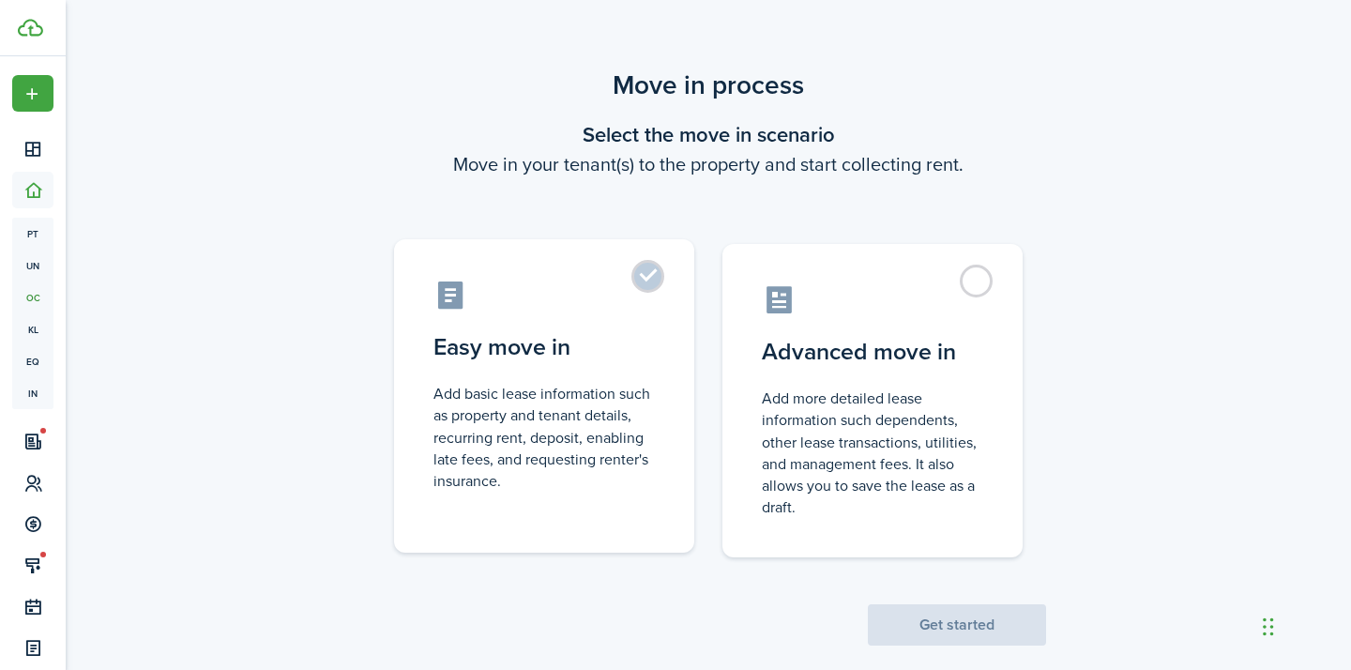
click at [682, 283] on label "Easy move in Add basic lease information such as property and tenant details, r…" at bounding box center [544, 395] width 300 height 313
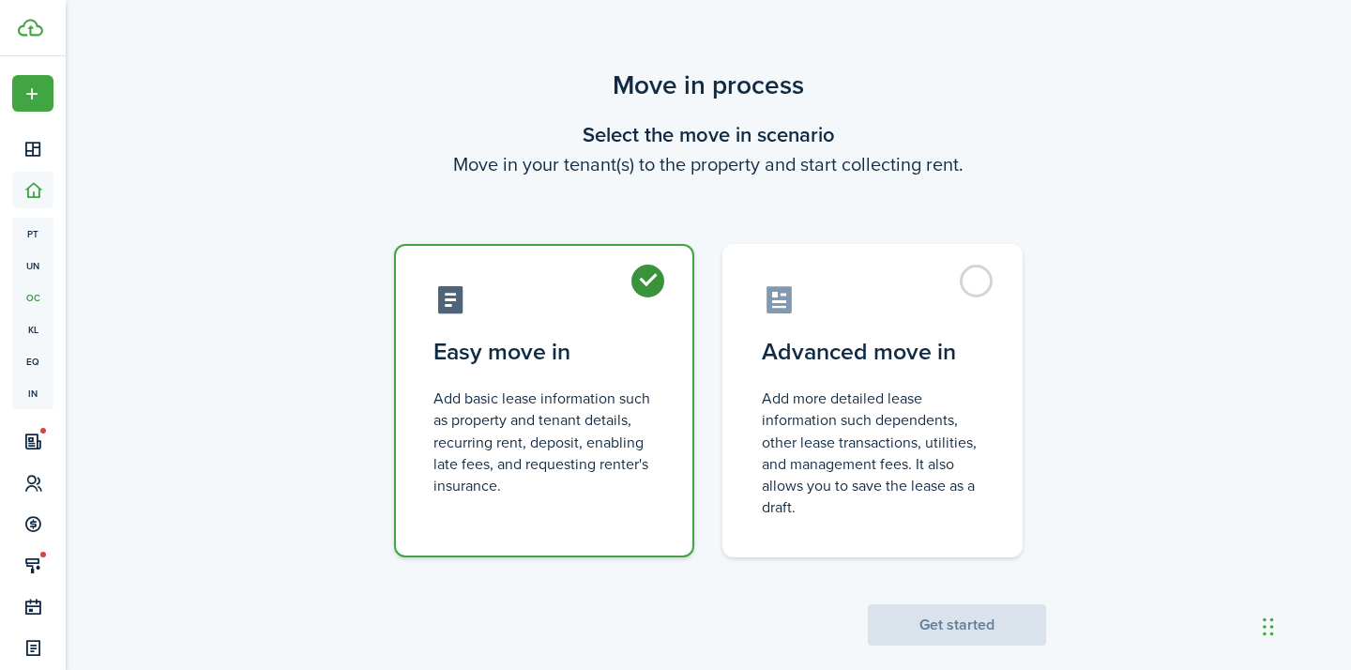
radio input "true"
click at [902, 604] on button "Get started" at bounding box center [957, 624] width 178 height 41
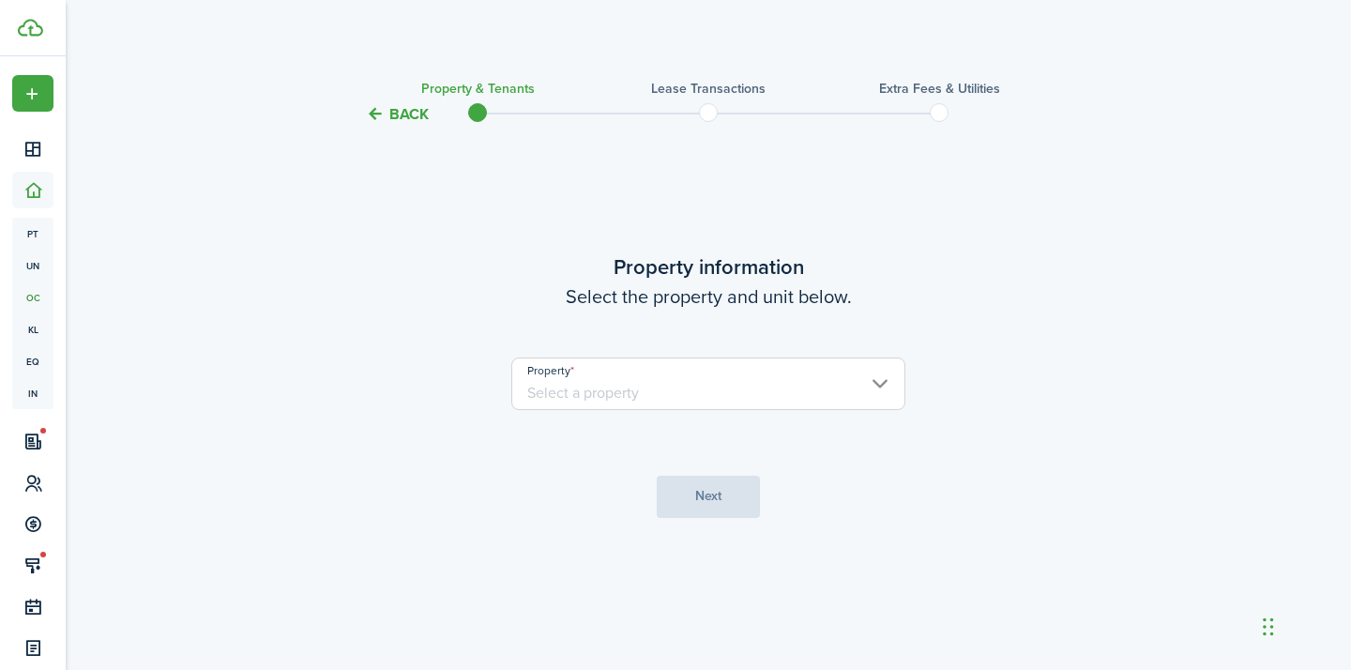
click at [650, 377] on input "Property" at bounding box center [708, 383] width 394 height 53
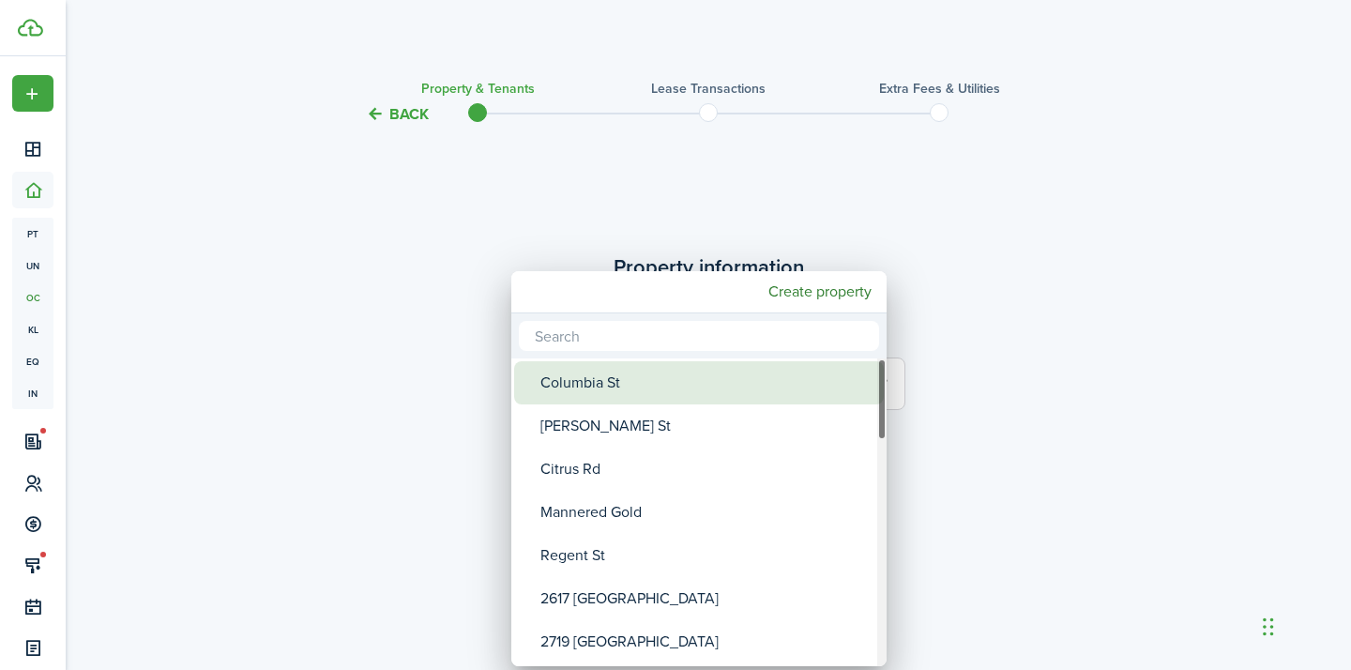
type input "o"
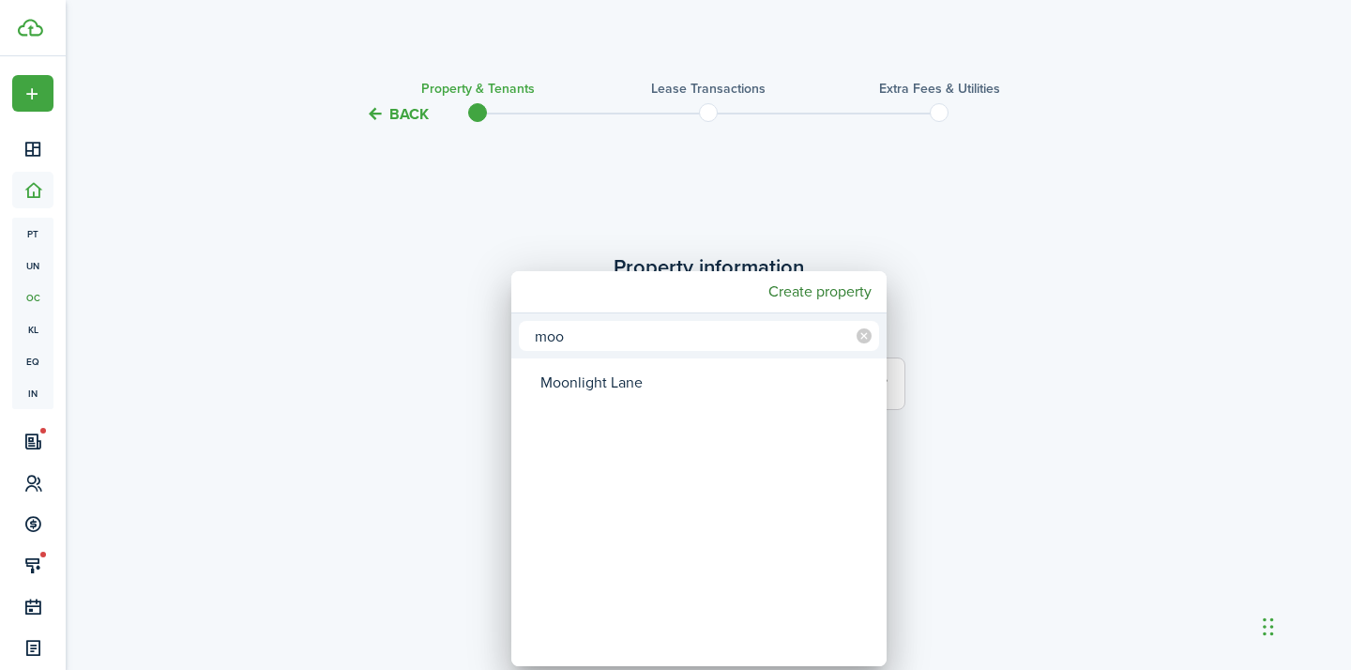
type input "moo"
click at [525, 388] on span "Property" at bounding box center [527, 383] width 26 height 26
type input "Moonlight Lane"
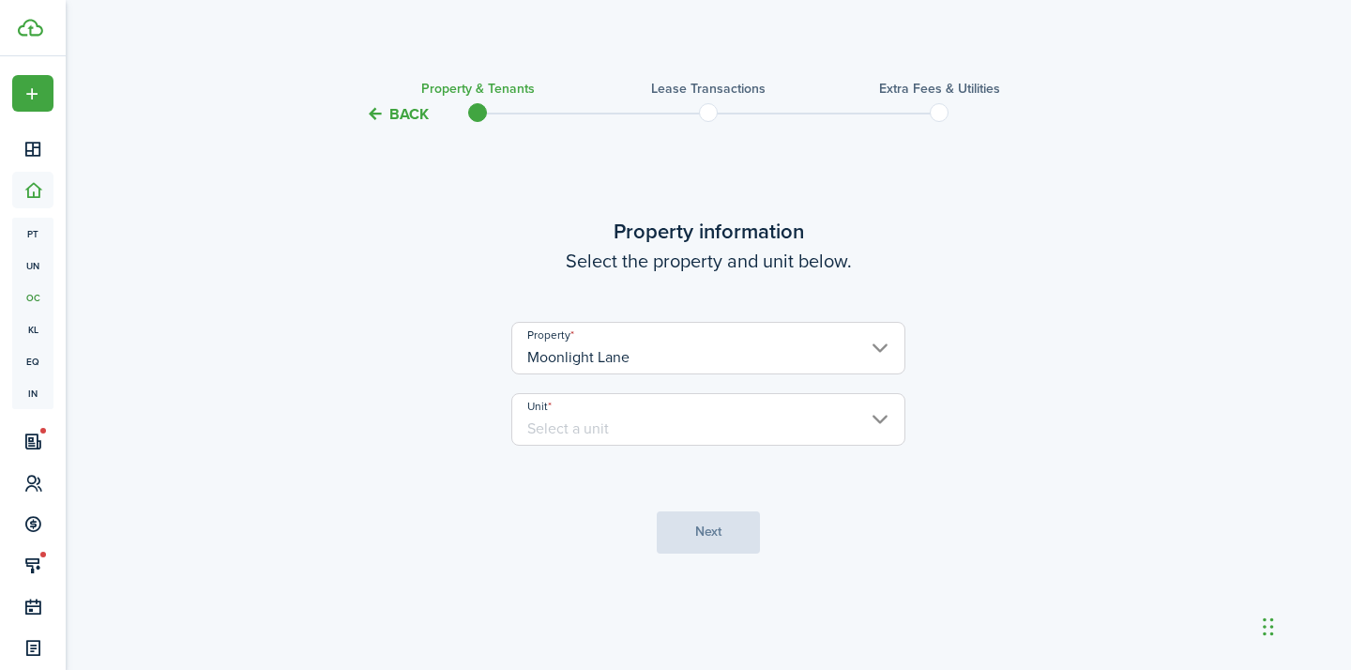
click at [631, 429] on input "Unit" at bounding box center [708, 419] width 394 height 53
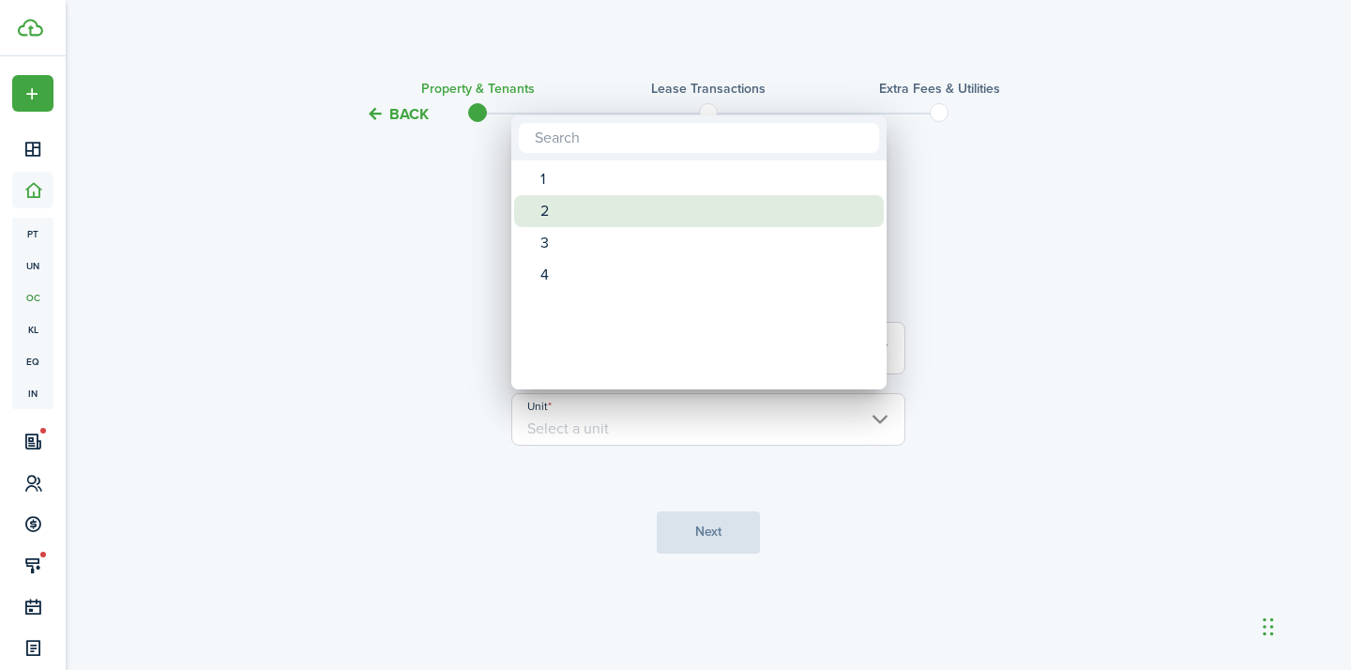
click at [549, 214] on div "2" at bounding box center [706, 211] width 332 height 32
type input "2"
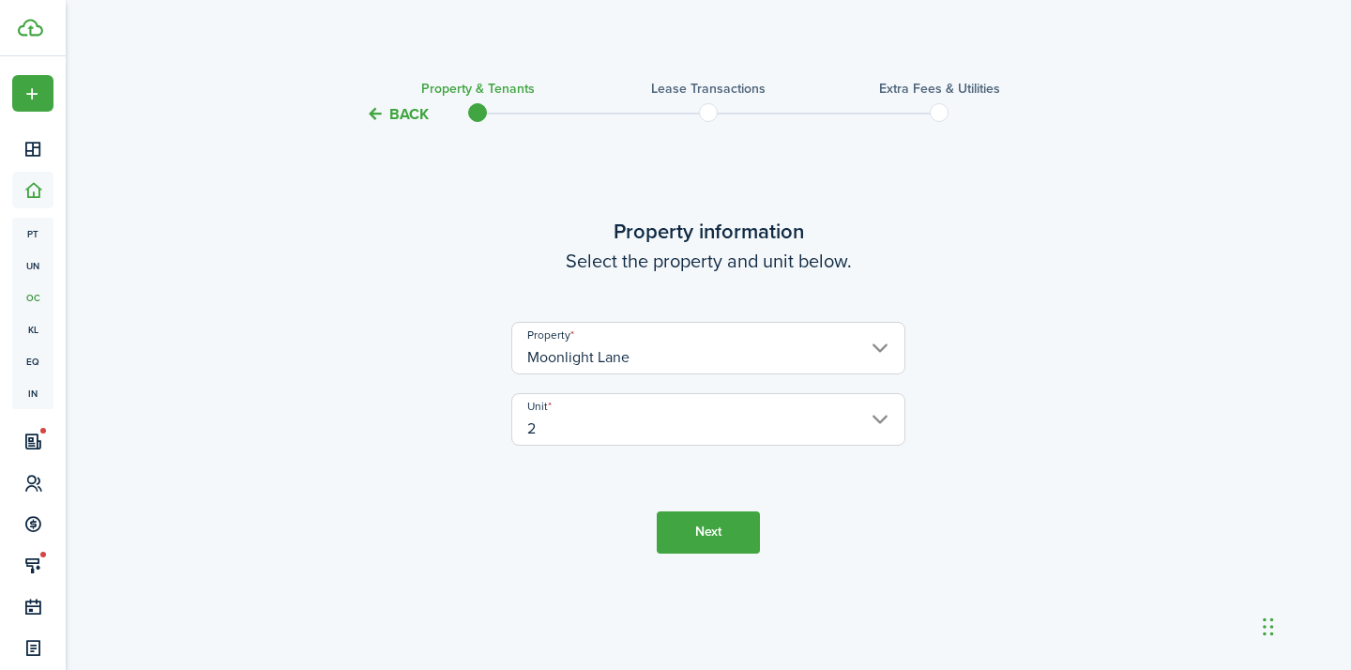
click at [689, 522] on button "Next" at bounding box center [708, 532] width 103 height 42
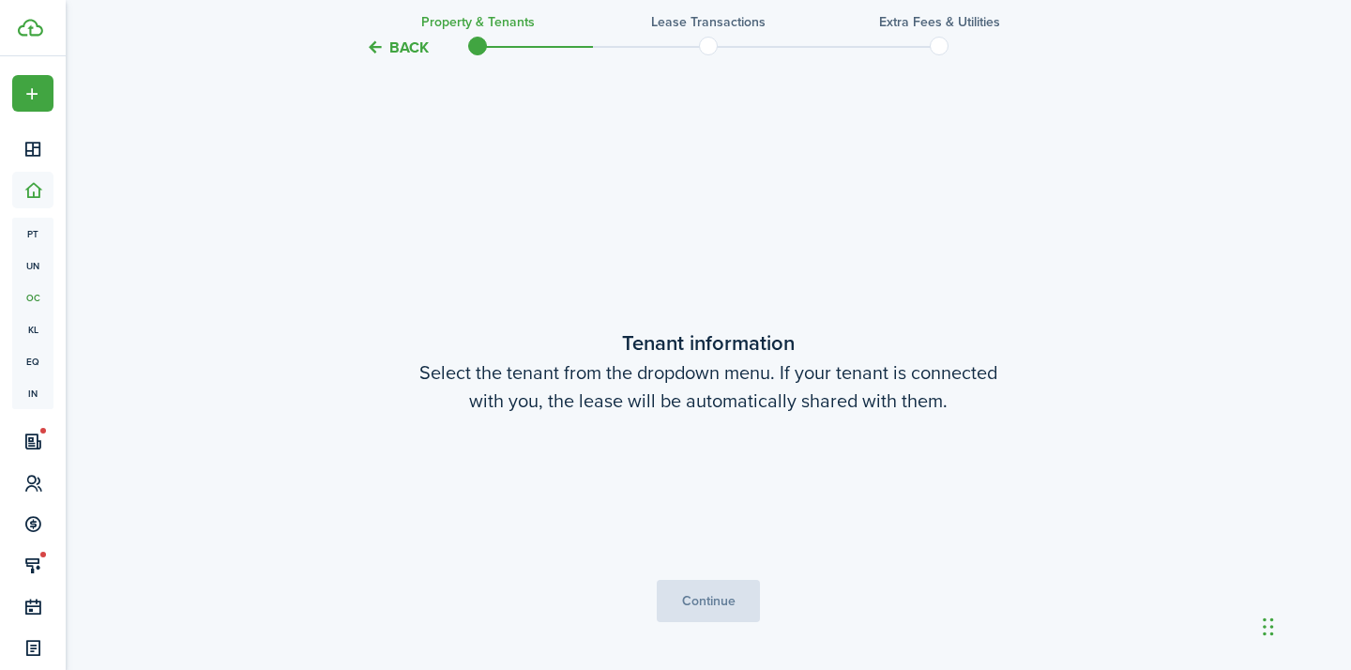
scroll to position [544, 0]
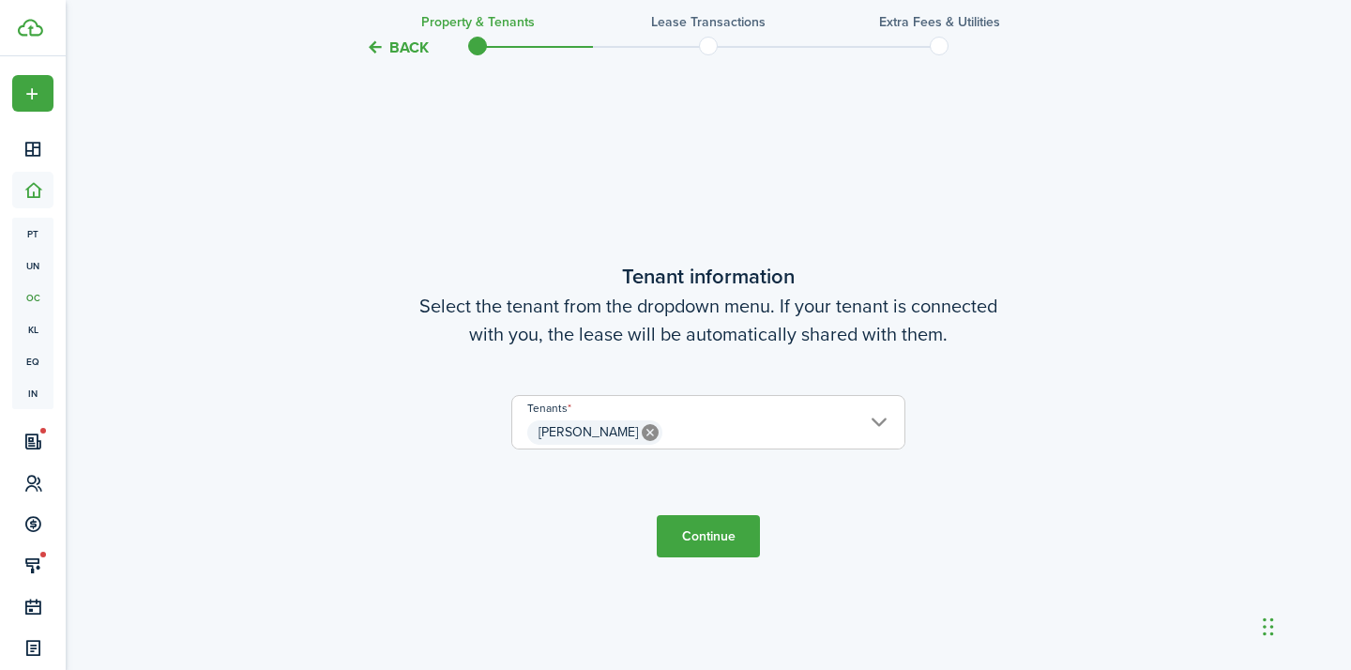
click at [692, 540] on button "Continue" at bounding box center [708, 536] width 103 height 42
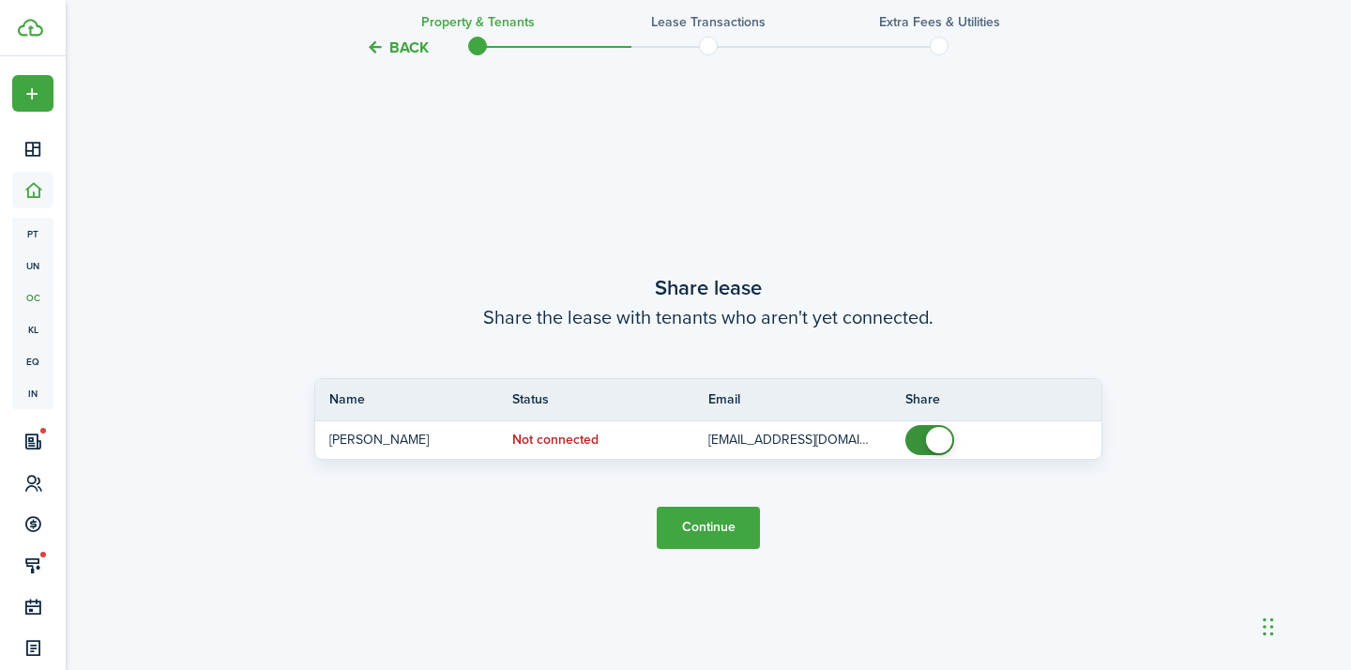
scroll to position [1214, 0]
click at [733, 515] on button "Continue" at bounding box center [708, 527] width 103 height 42
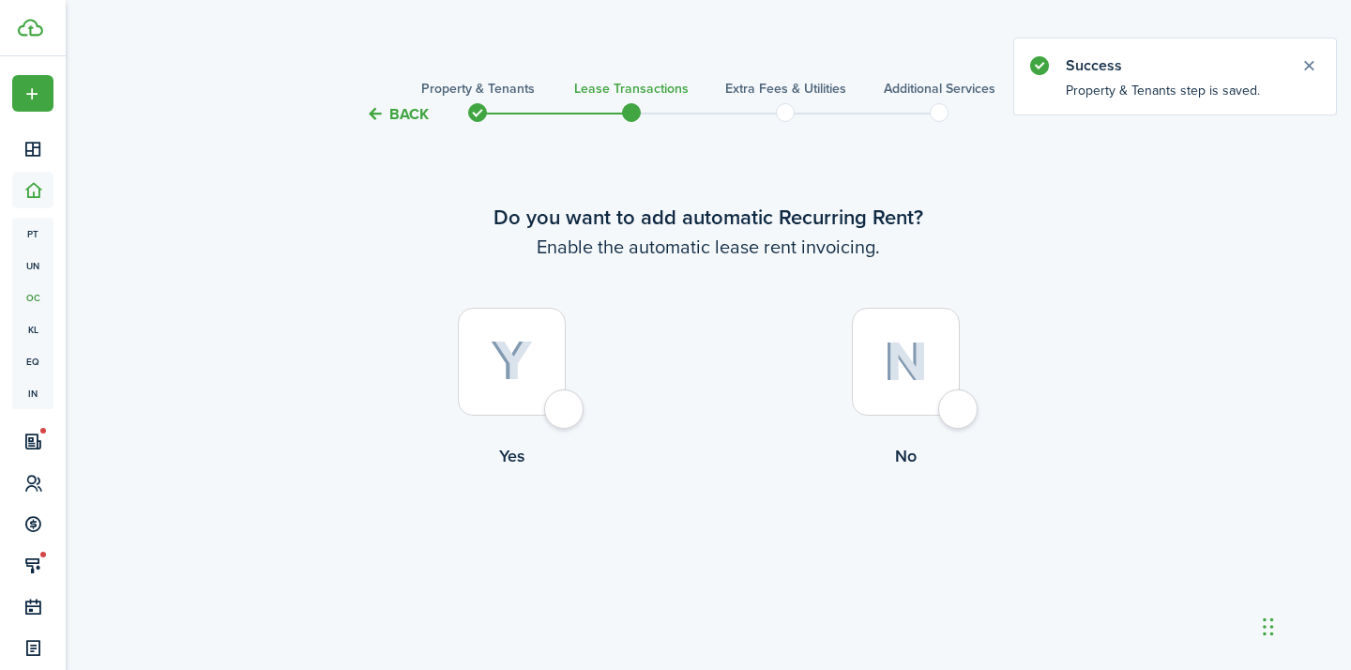
click at [565, 415] on div at bounding box center [512, 362] width 108 height 108
radio input "true"
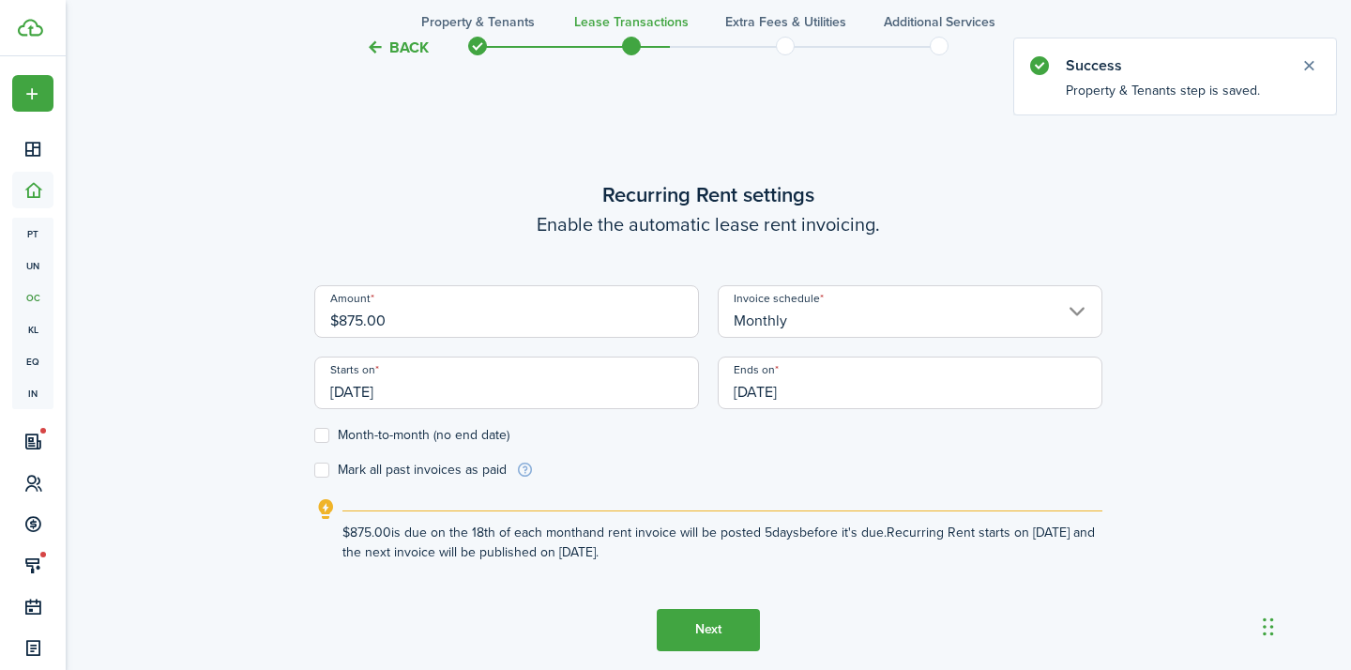
scroll to position [544, 0]
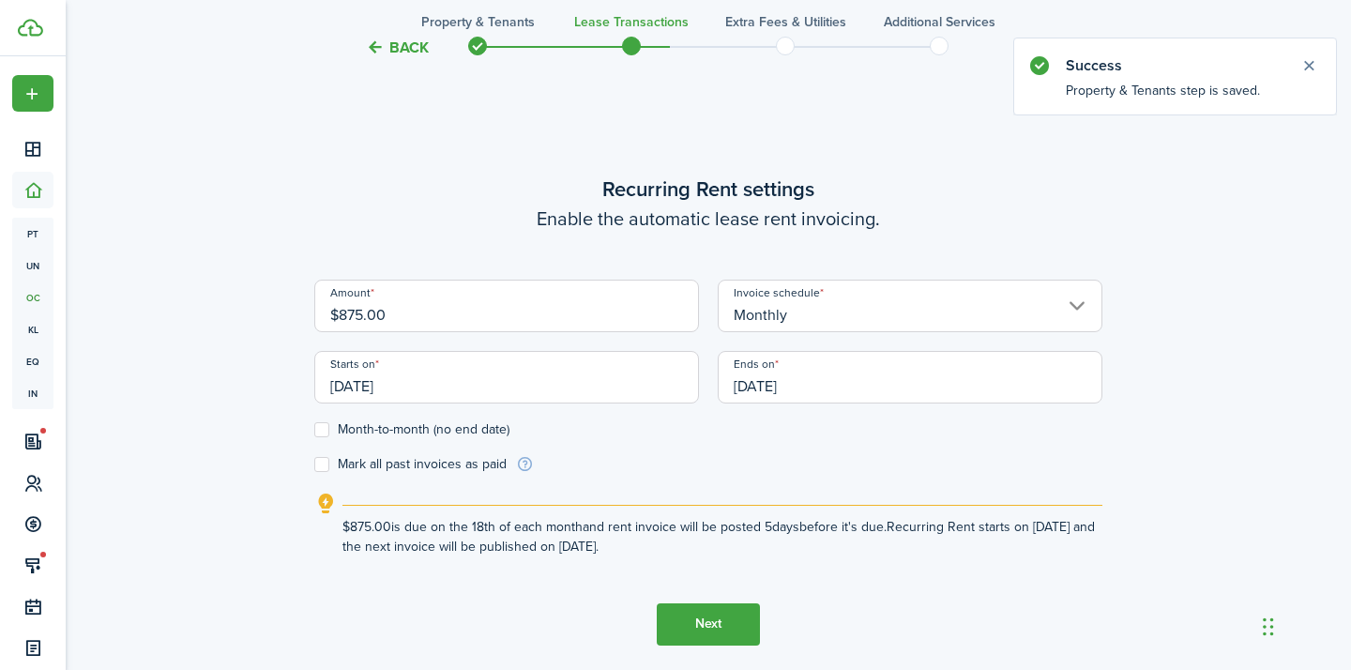
click at [515, 377] on input "[DATE]" at bounding box center [506, 377] width 385 height 53
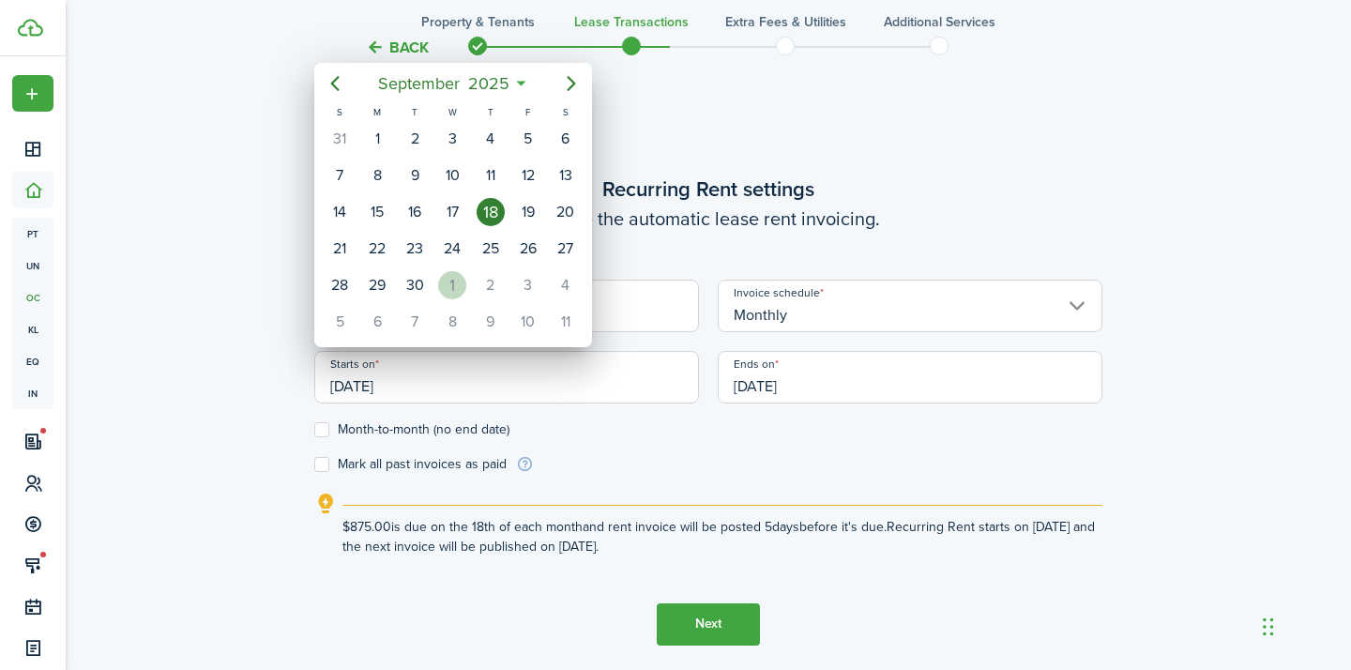
click at [457, 276] on div "1" at bounding box center [452, 285] width 28 height 28
type input "[DATE]"
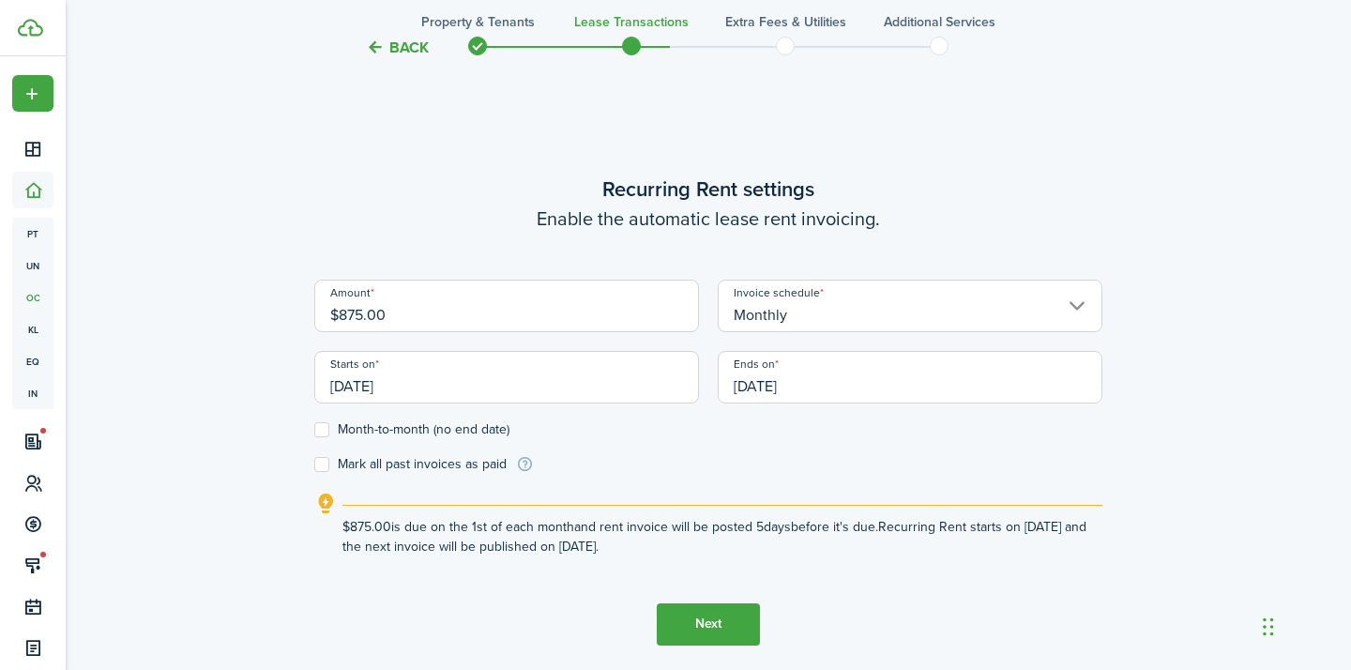
scroll to position [0, 0]
click at [360, 309] on input "$875.00" at bounding box center [506, 306] width 385 height 53
click at [835, 384] on input "[DATE]" at bounding box center [910, 377] width 385 height 53
type input "$780.00"
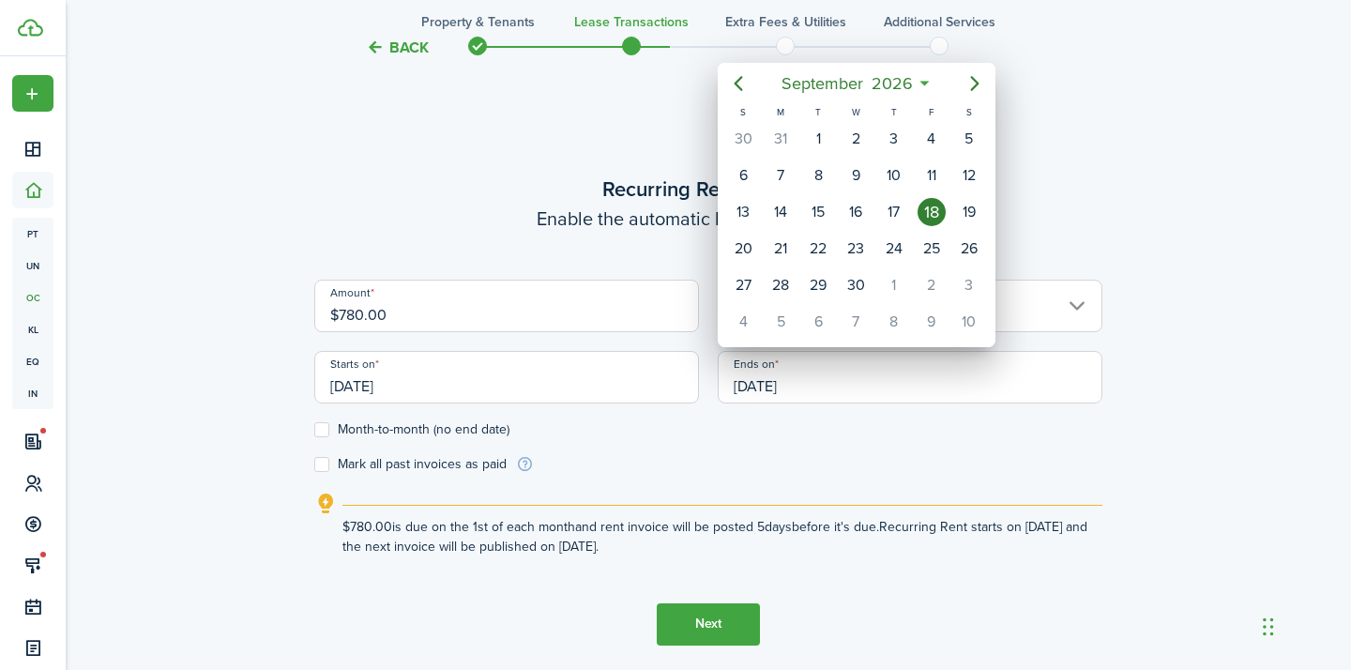
click at [281, 468] on div at bounding box center [675, 335] width 1651 height 970
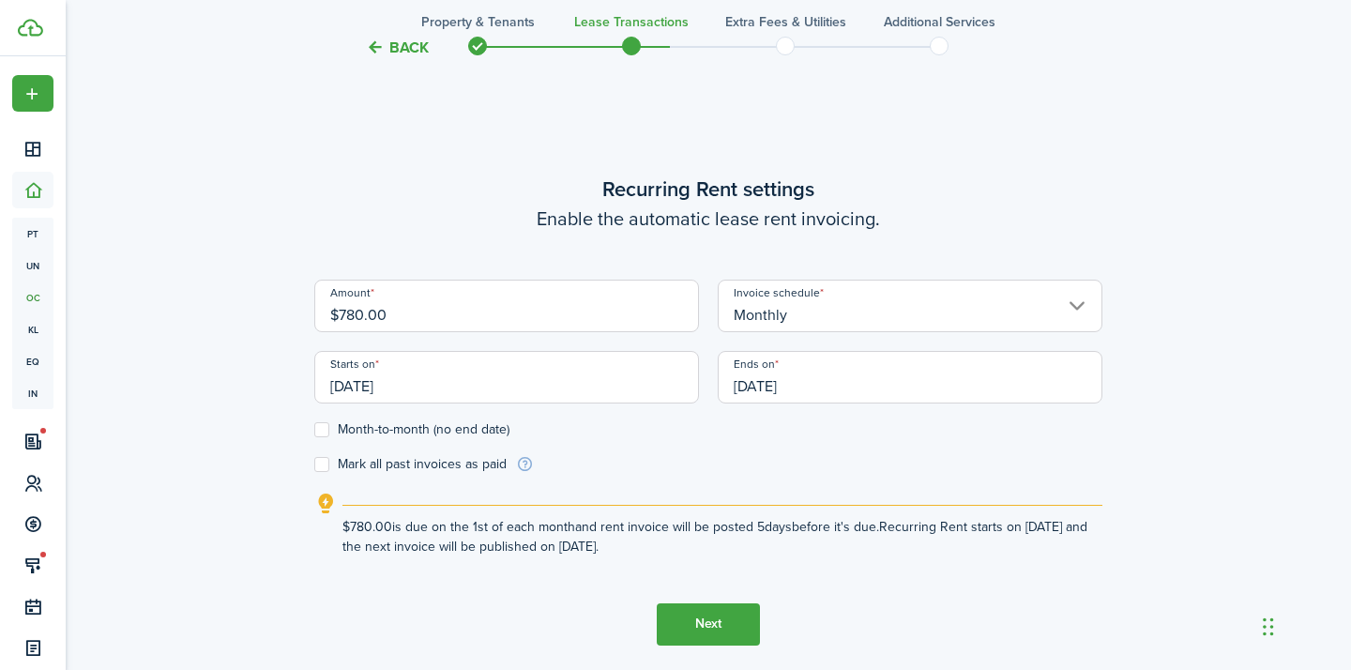
click at [326, 418] on div "Starts on [DATE]" at bounding box center [506, 386] width 403 height 71
click at [325, 429] on label "Month-to-month (no end date)" at bounding box center [411, 429] width 195 height 15
click at [314, 429] on input "Month-to-month (no end date)" at bounding box center [313, 429] width 1 height 1
checkbox input "true"
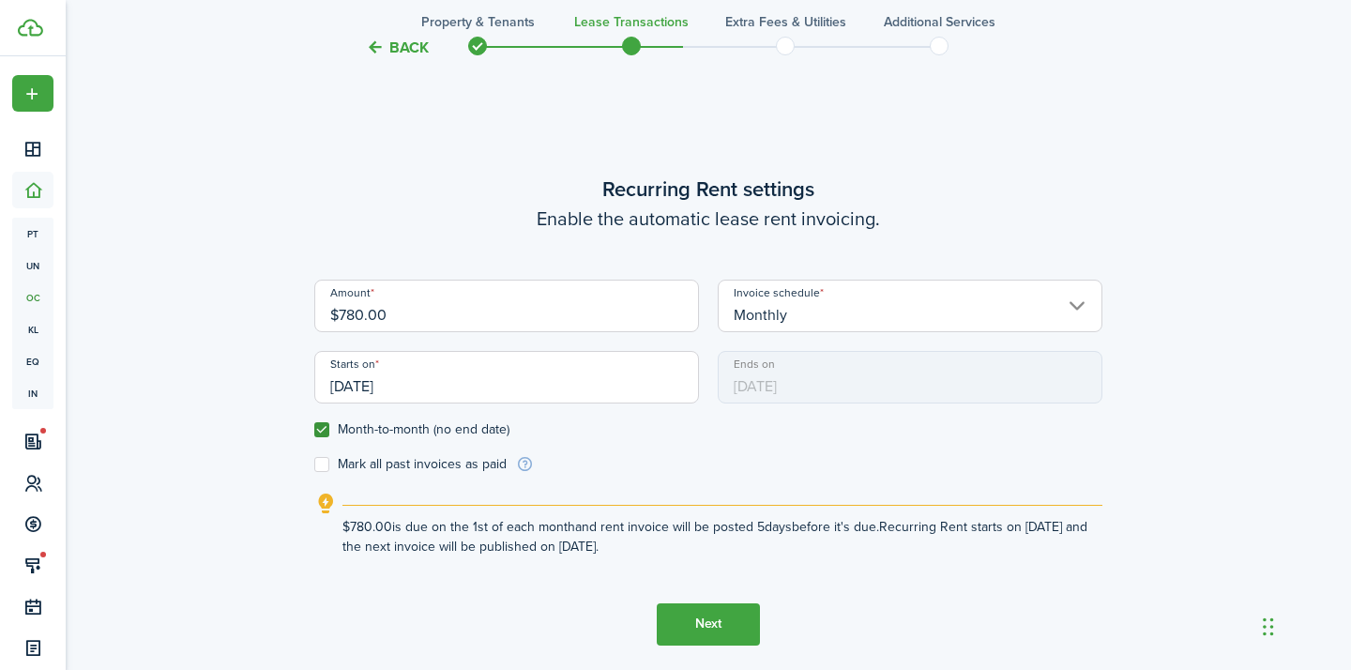
click at [731, 631] on button "Next" at bounding box center [708, 624] width 103 height 42
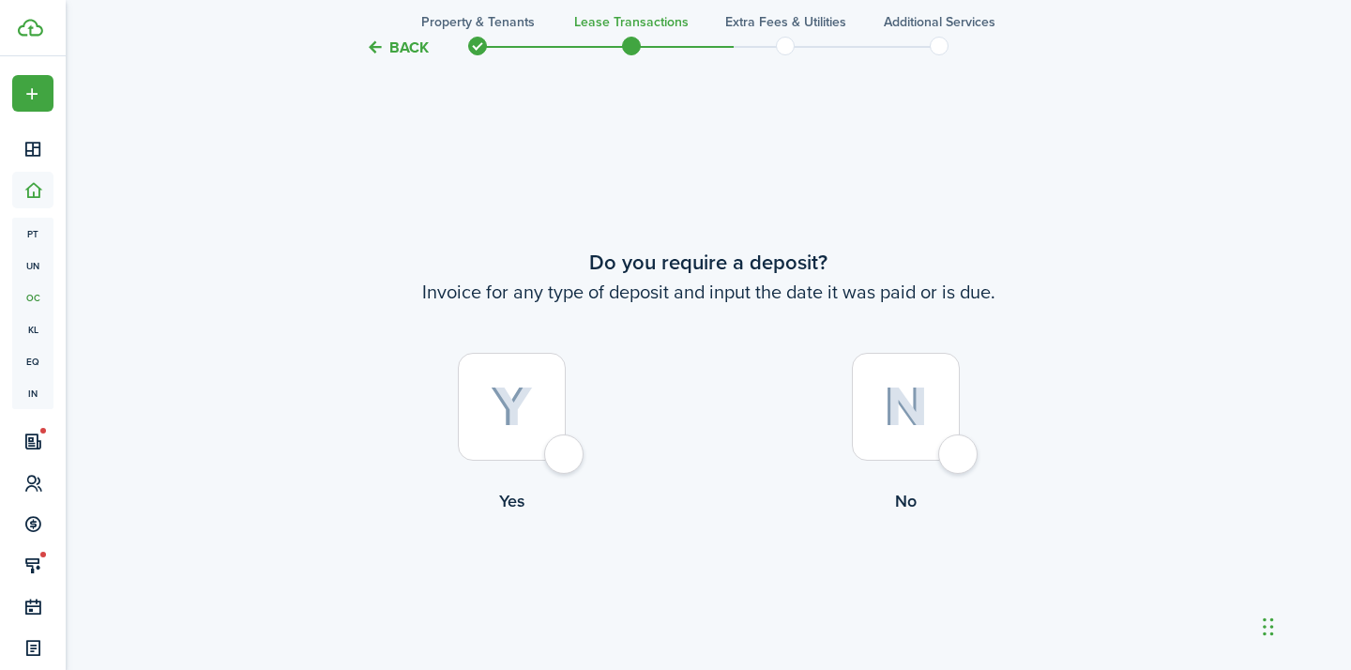
scroll to position [1214, 0]
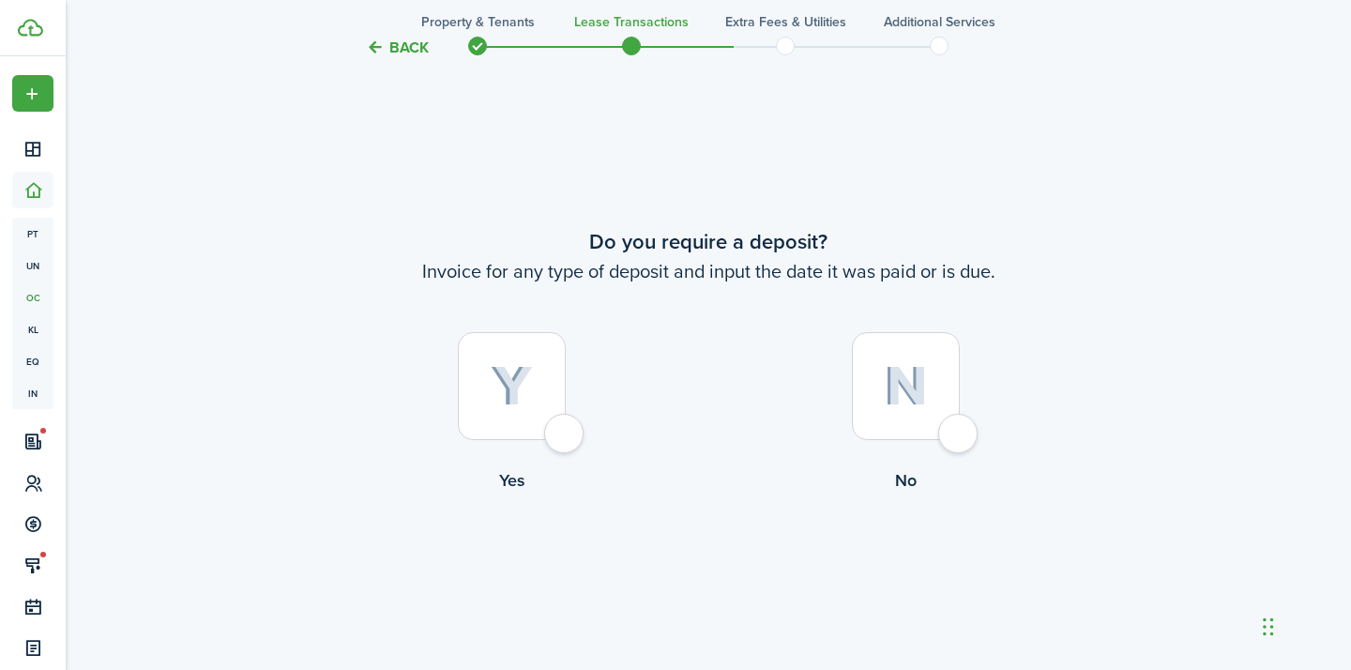
click at [542, 432] on div at bounding box center [512, 386] width 108 height 108
radio input "true"
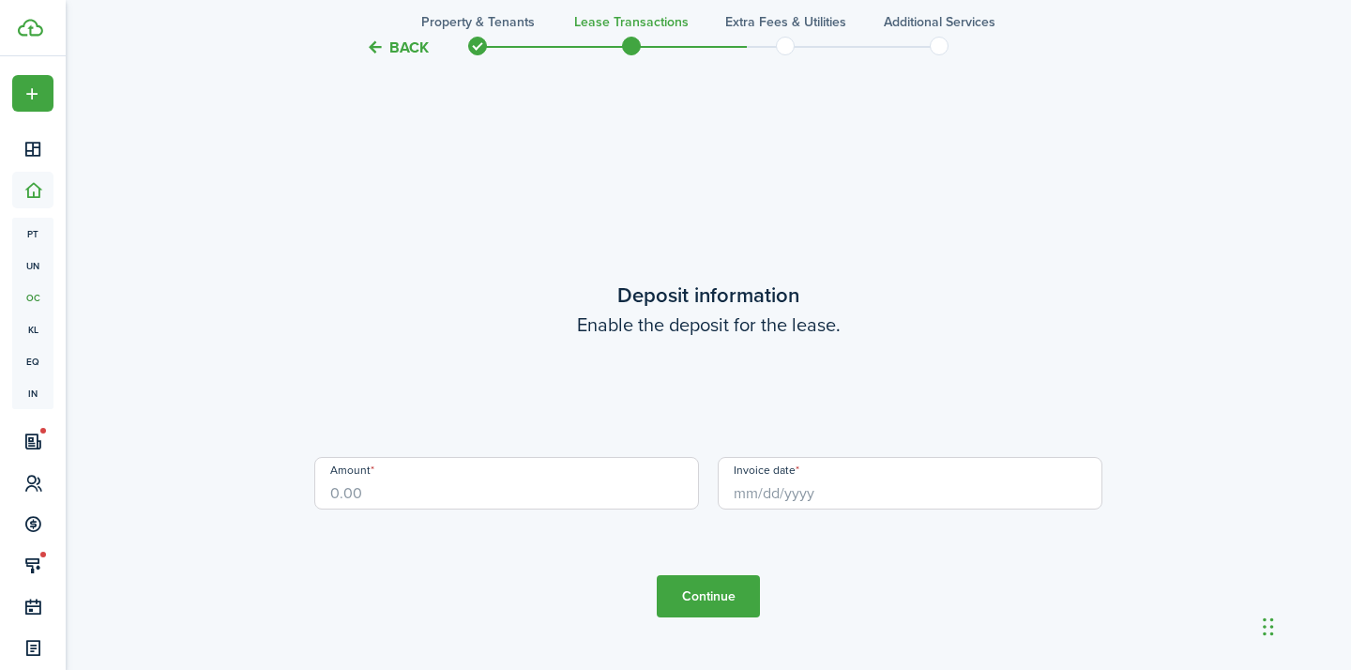
scroll to position [1884, 0]
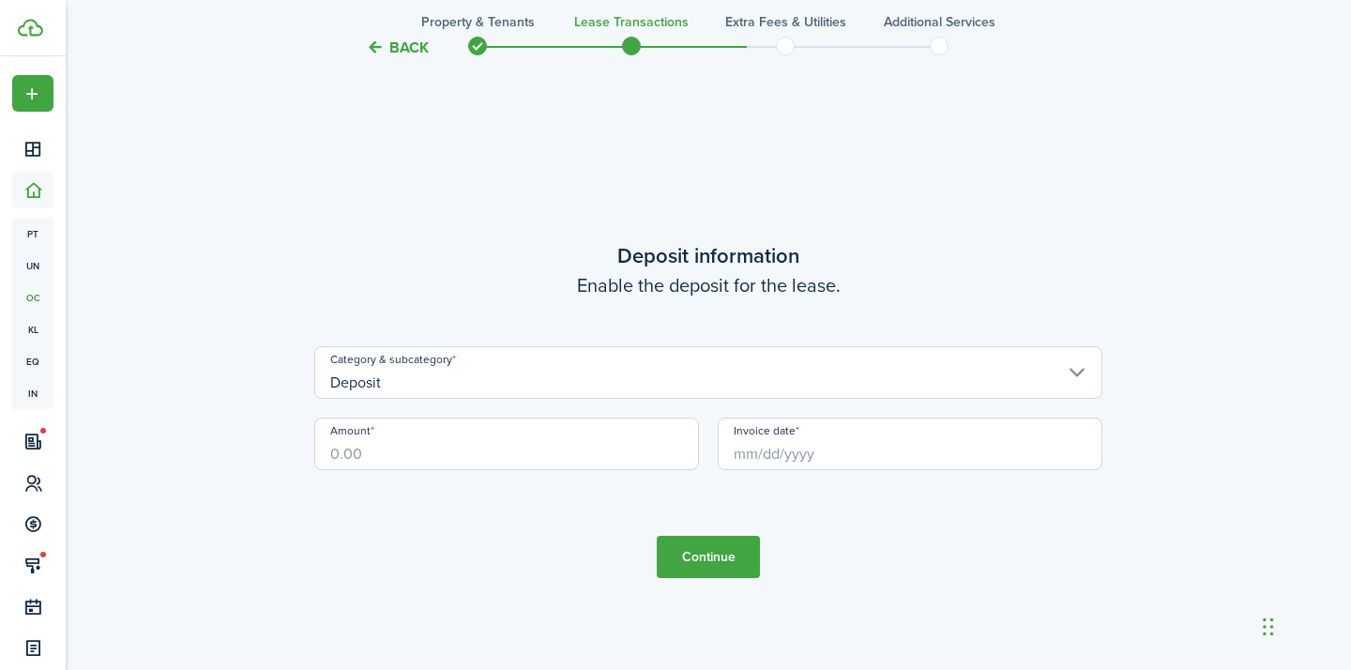
click at [475, 439] on input "Amount" at bounding box center [506, 444] width 385 height 53
click at [831, 441] on input "Invoice date" at bounding box center [910, 444] width 385 height 53
type input "$700.00"
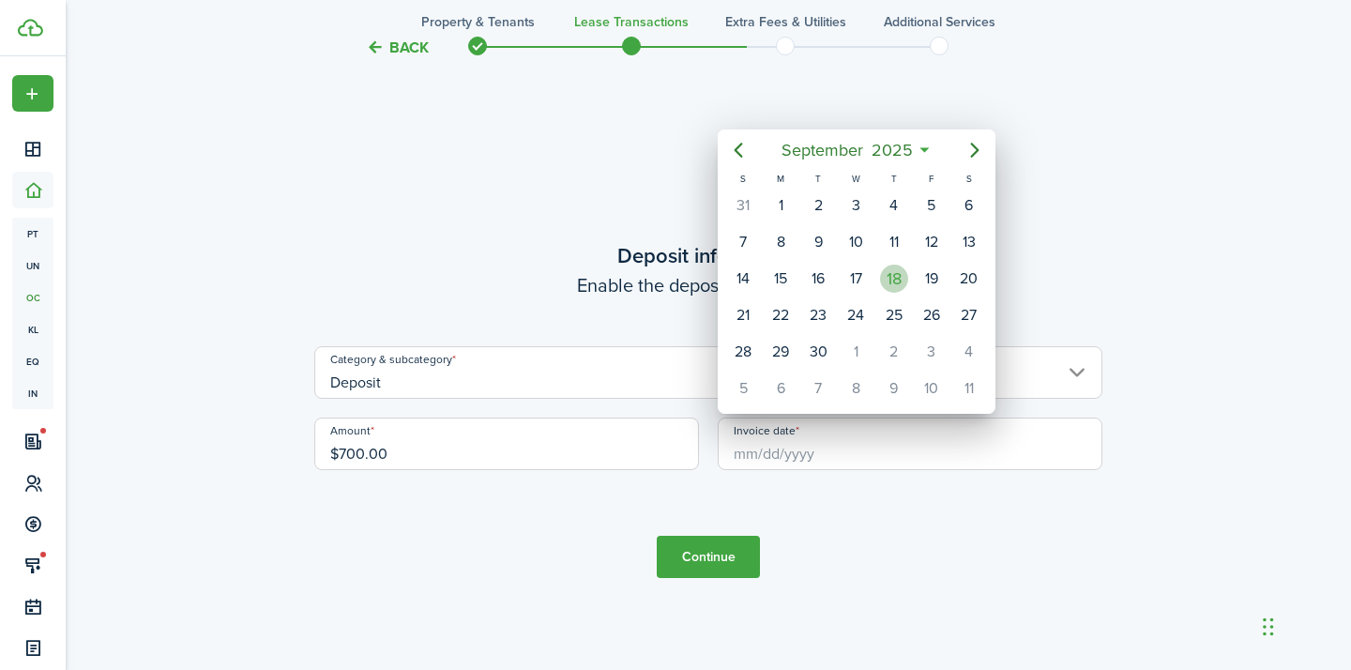
click at [890, 281] on div "18" at bounding box center [894, 279] width 28 height 28
type input "[DATE]"
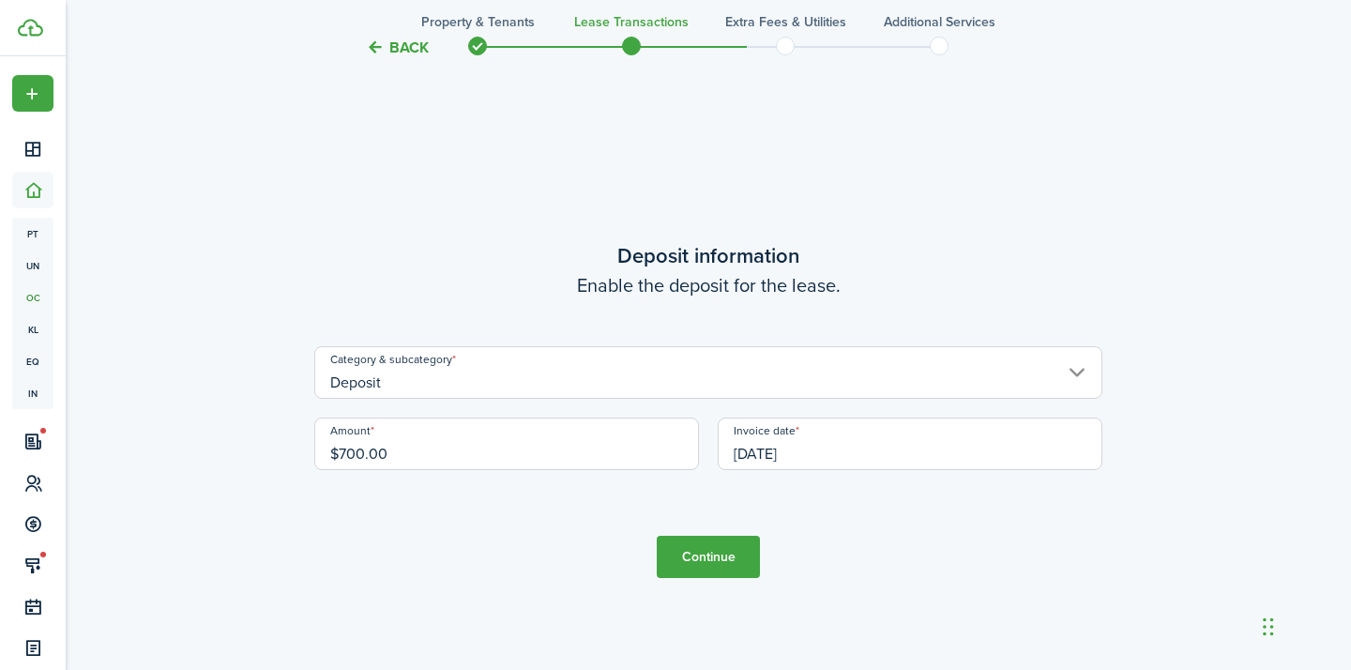
click at [700, 543] on button "Continue" at bounding box center [708, 557] width 103 height 42
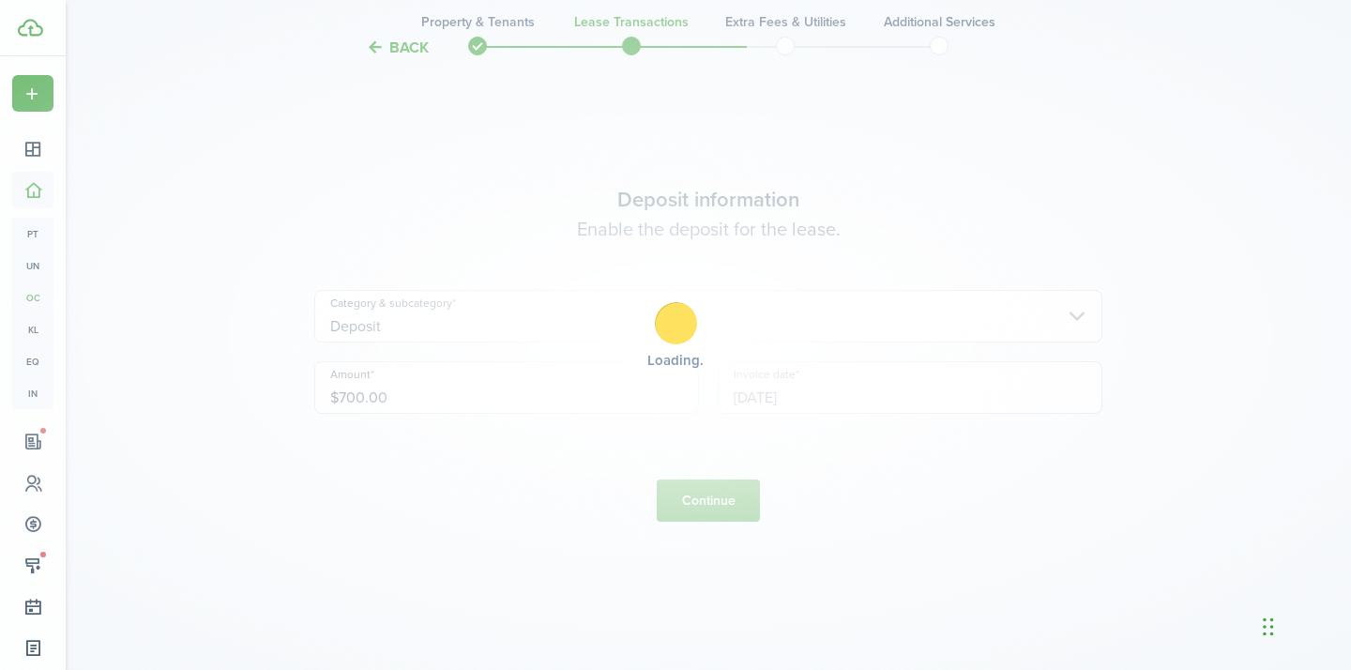
scroll to position [0, 0]
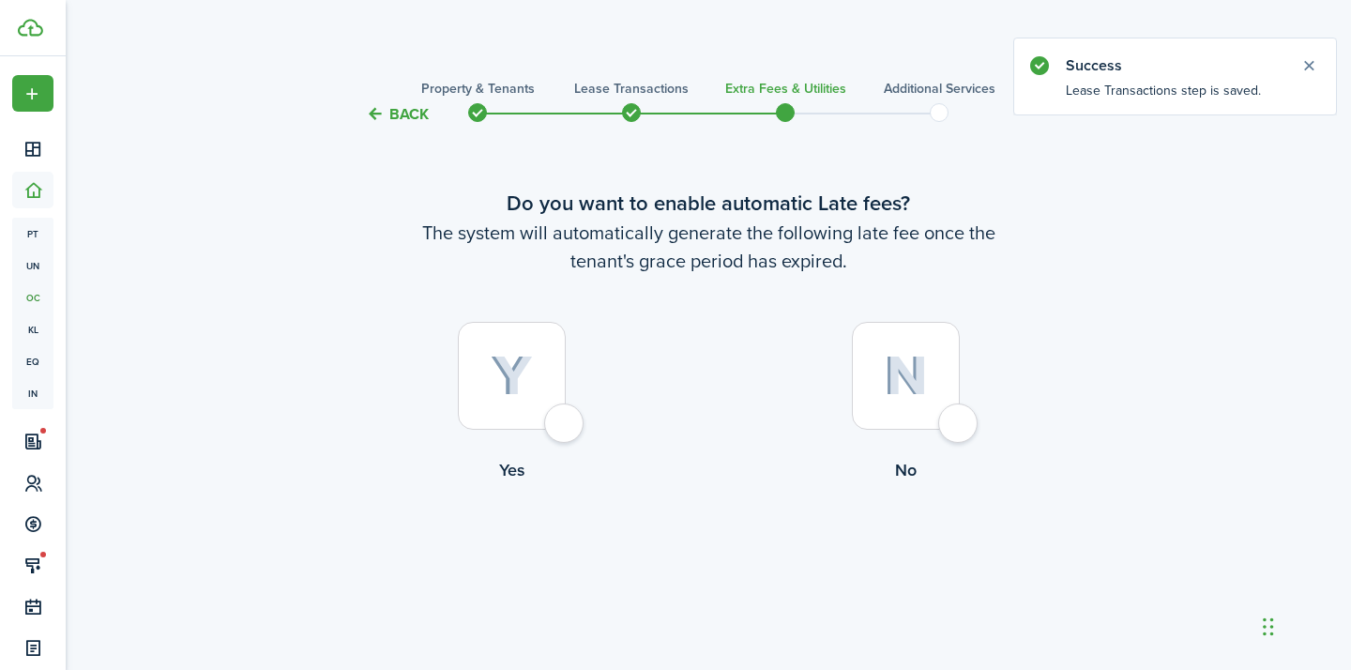
click at [553, 410] on div at bounding box center [512, 376] width 108 height 108
radio input "true"
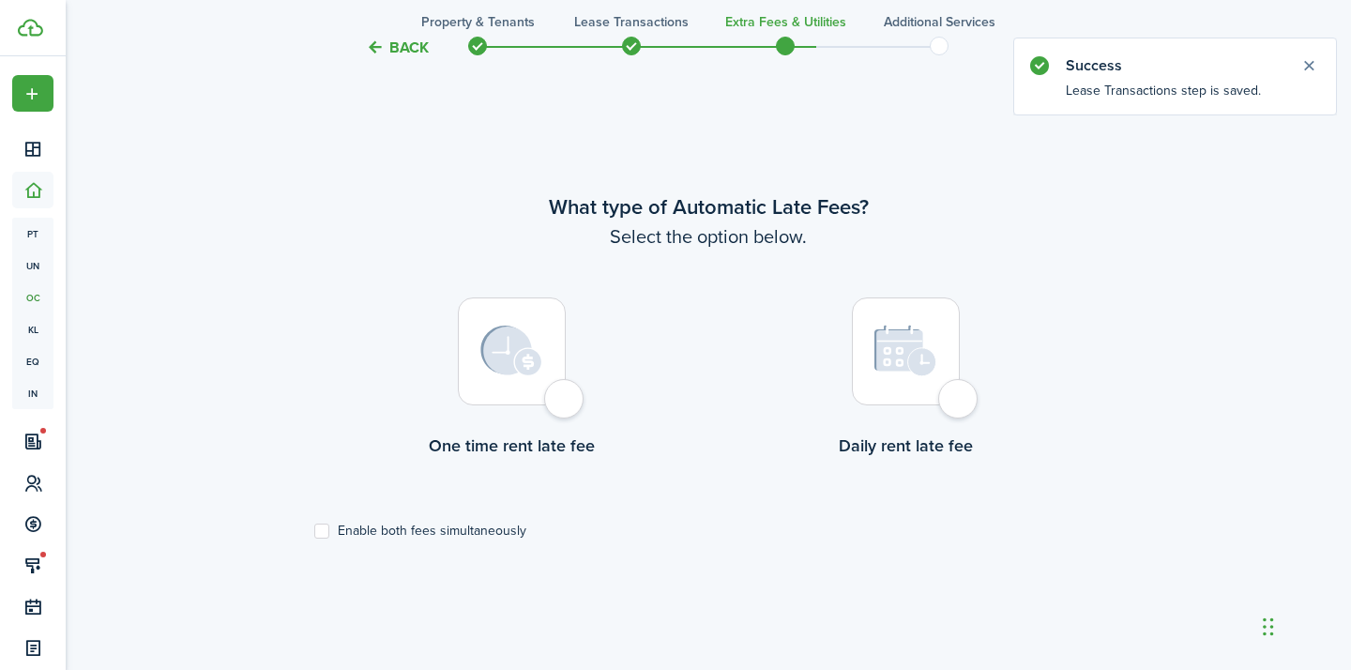
click at [914, 385] on div at bounding box center [906, 351] width 108 height 108
radio input "true"
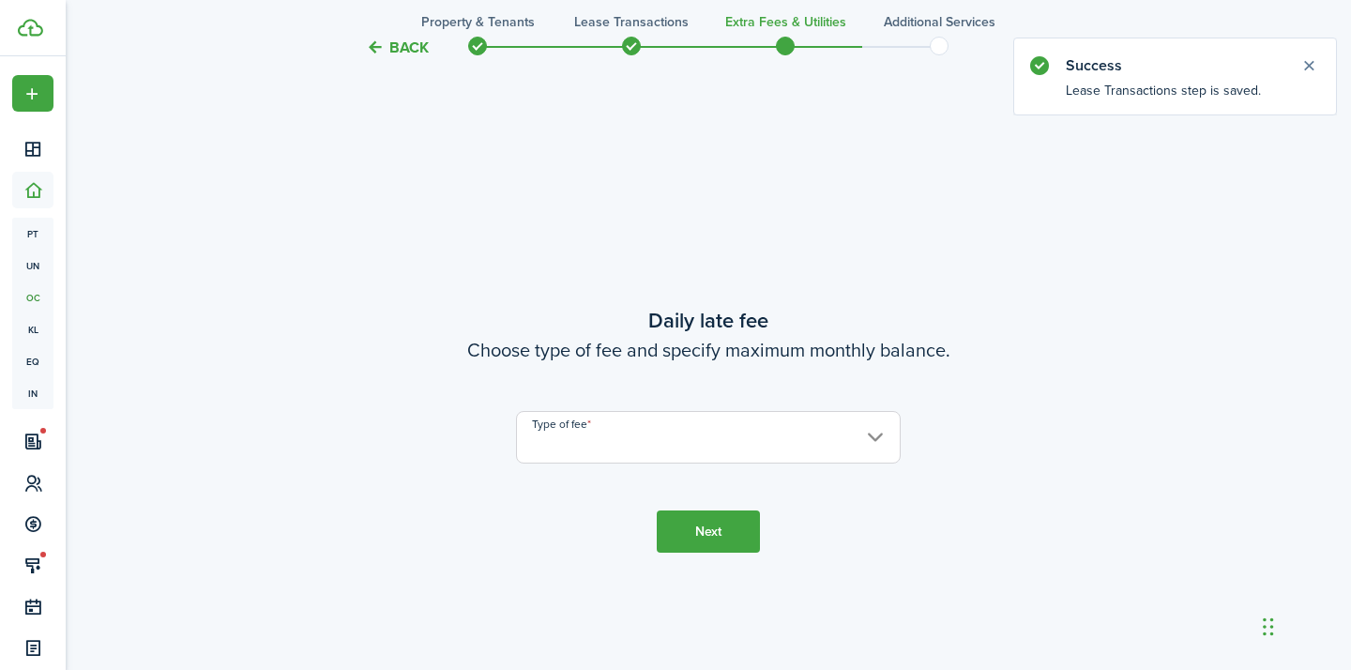
scroll to position [1214, 0]
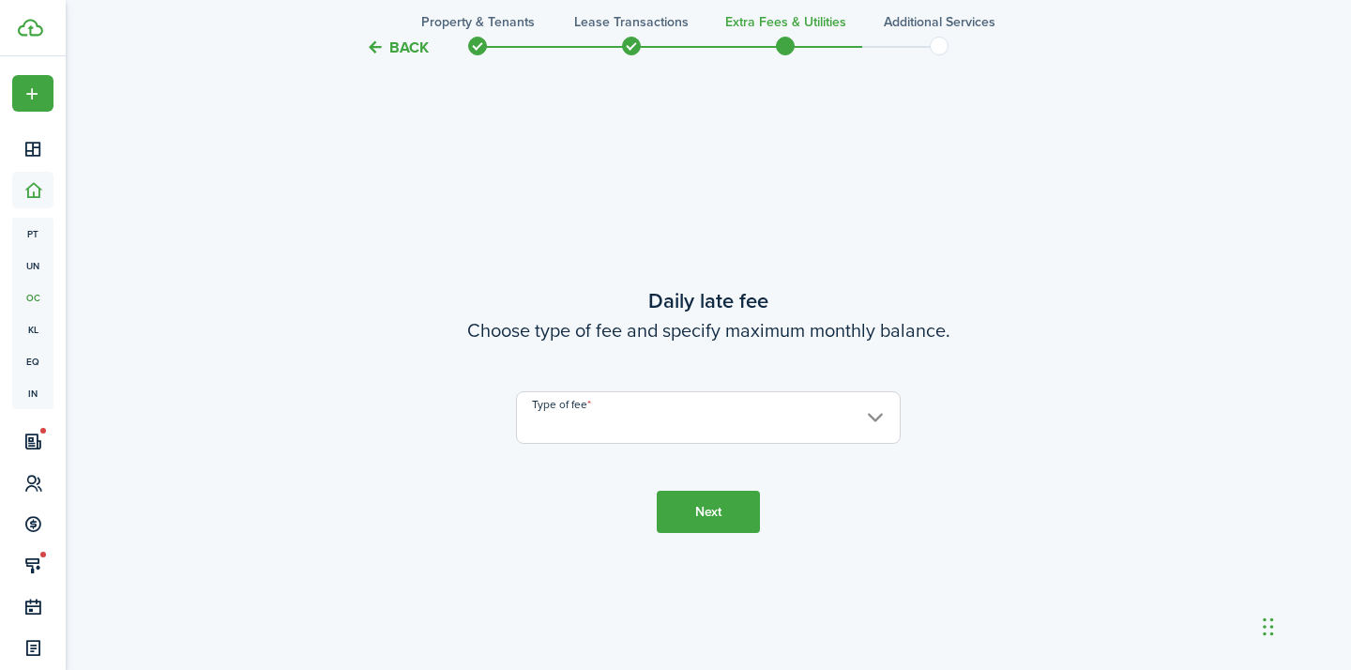
click at [866, 407] on input "Type of fee" at bounding box center [708, 417] width 385 height 53
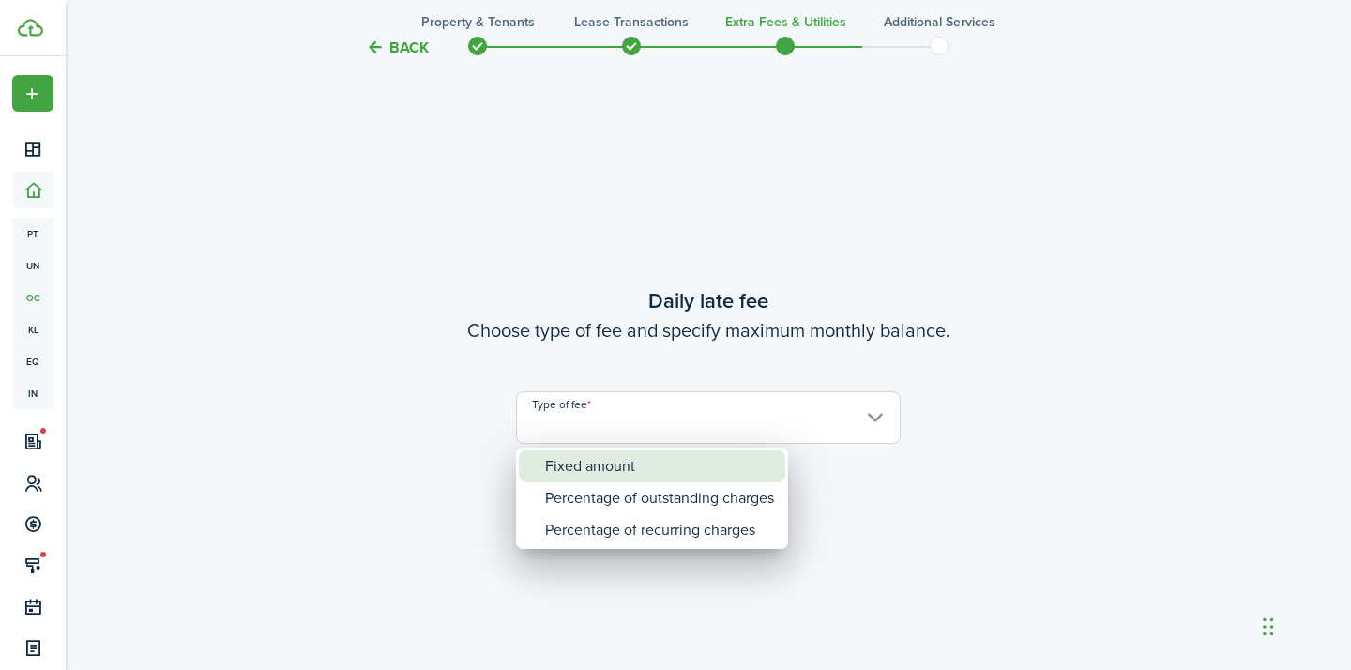
click at [643, 464] on div "Fixed amount" at bounding box center [659, 466] width 229 height 32
type input "Fixed amount"
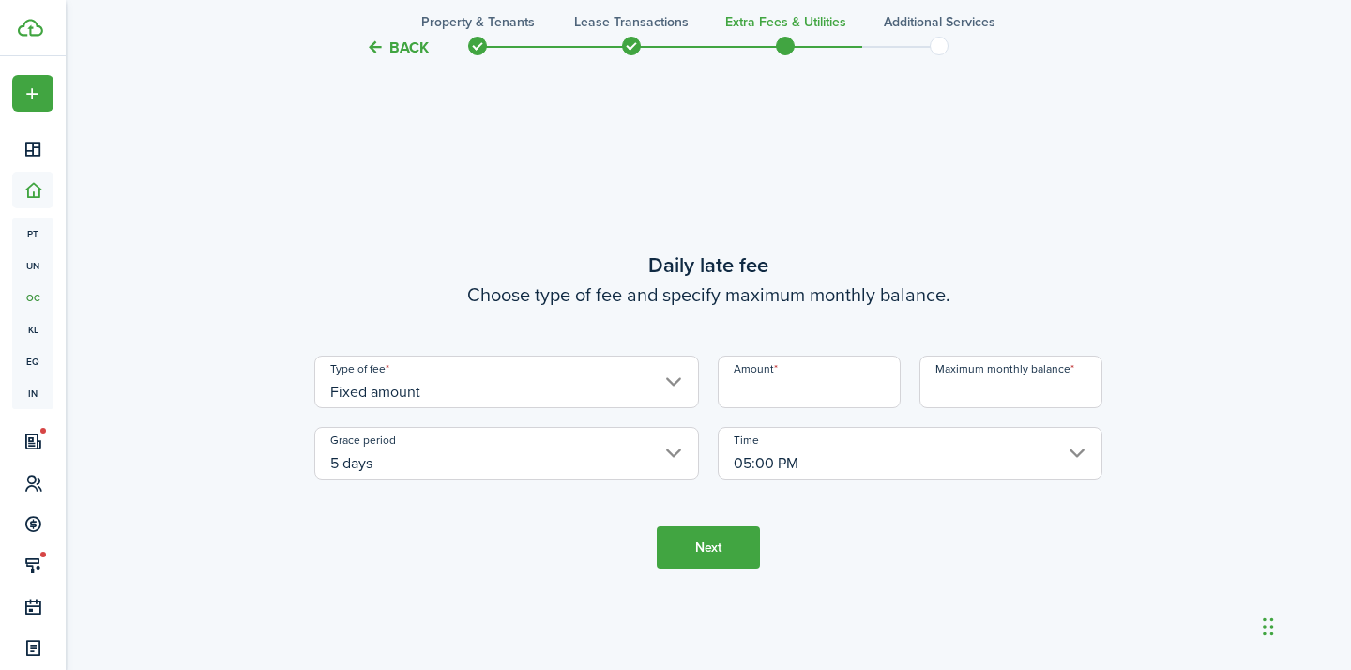
click at [737, 389] on input "Amount" at bounding box center [809, 382] width 183 height 53
type input "$10.00"
click at [1029, 374] on input "Maximum monthly balance" at bounding box center [1011, 382] width 183 height 53
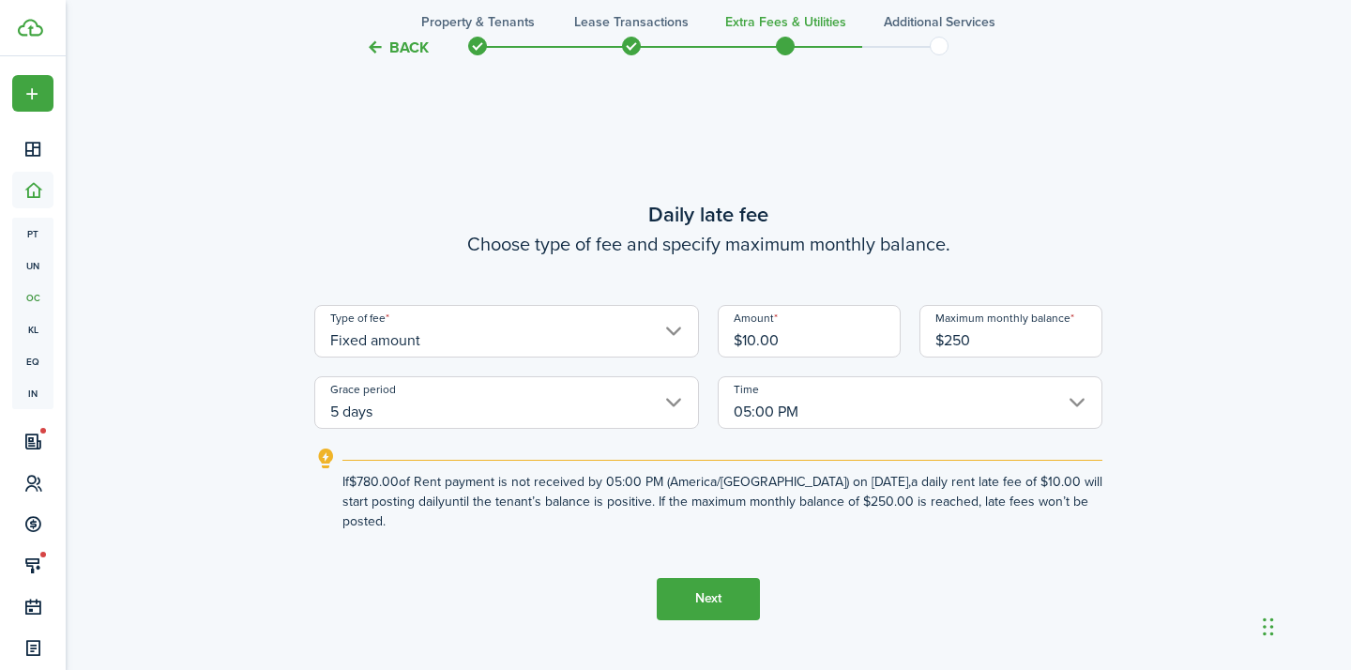
type input "$250.00"
click at [724, 578] on button "Next" at bounding box center [708, 599] width 103 height 42
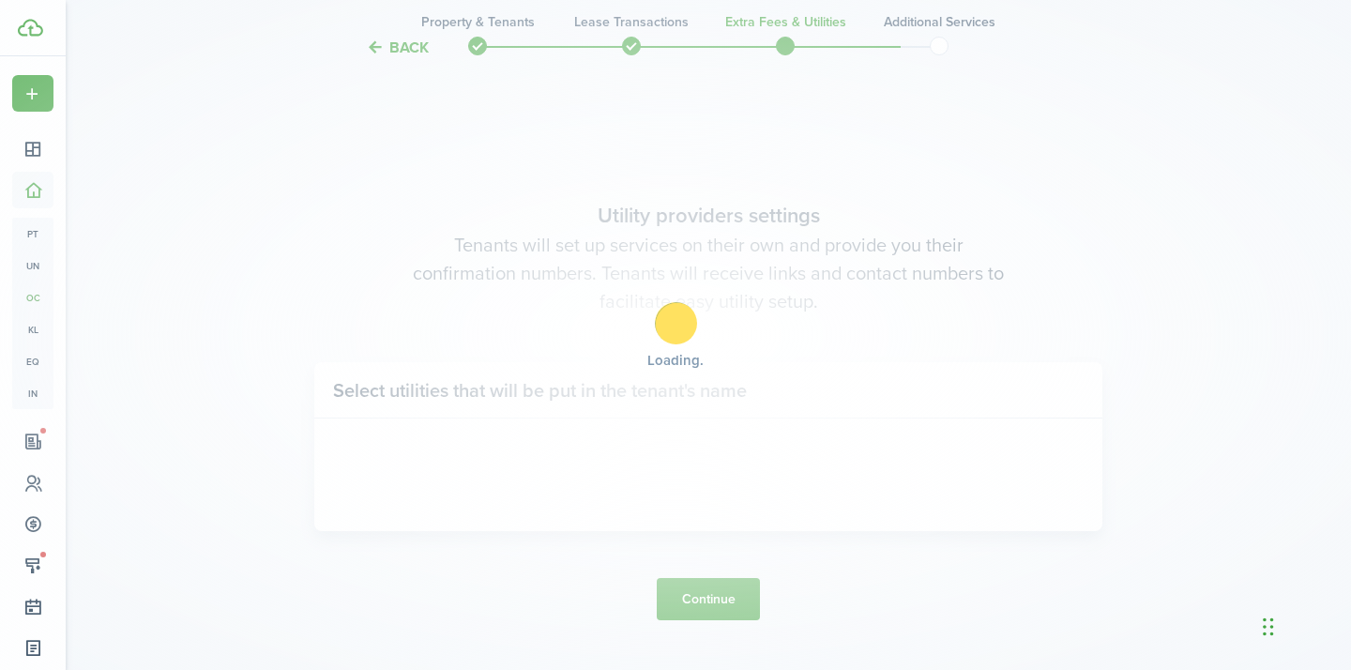
scroll to position [1884, 0]
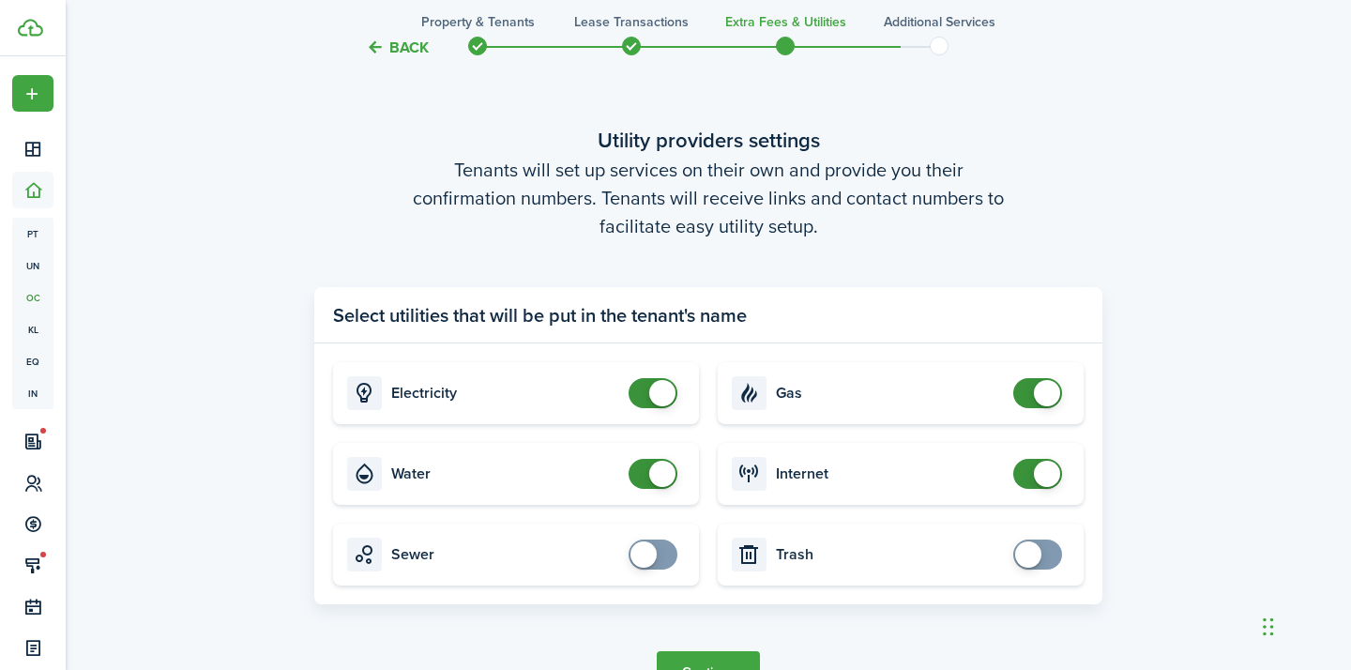
checkbox input "false"
click at [1038, 393] on span at bounding box center [1047, 393] width 26 height 26
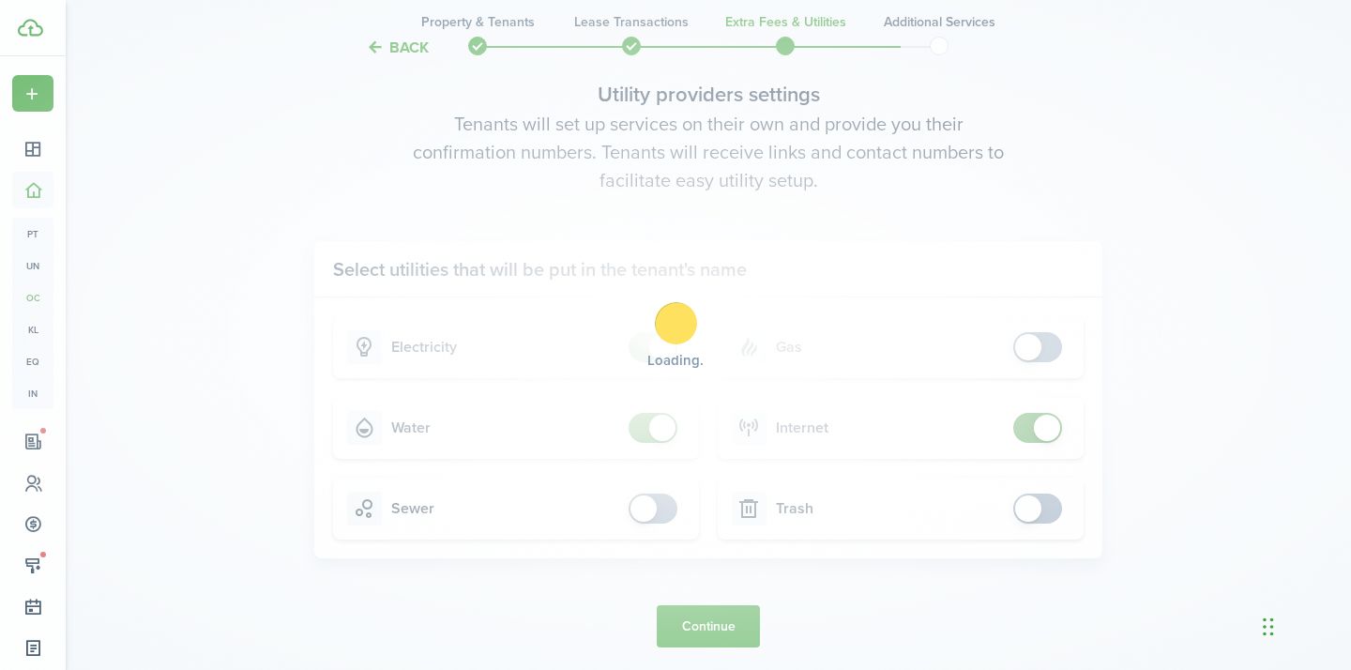
scroll to position [1933, 0]
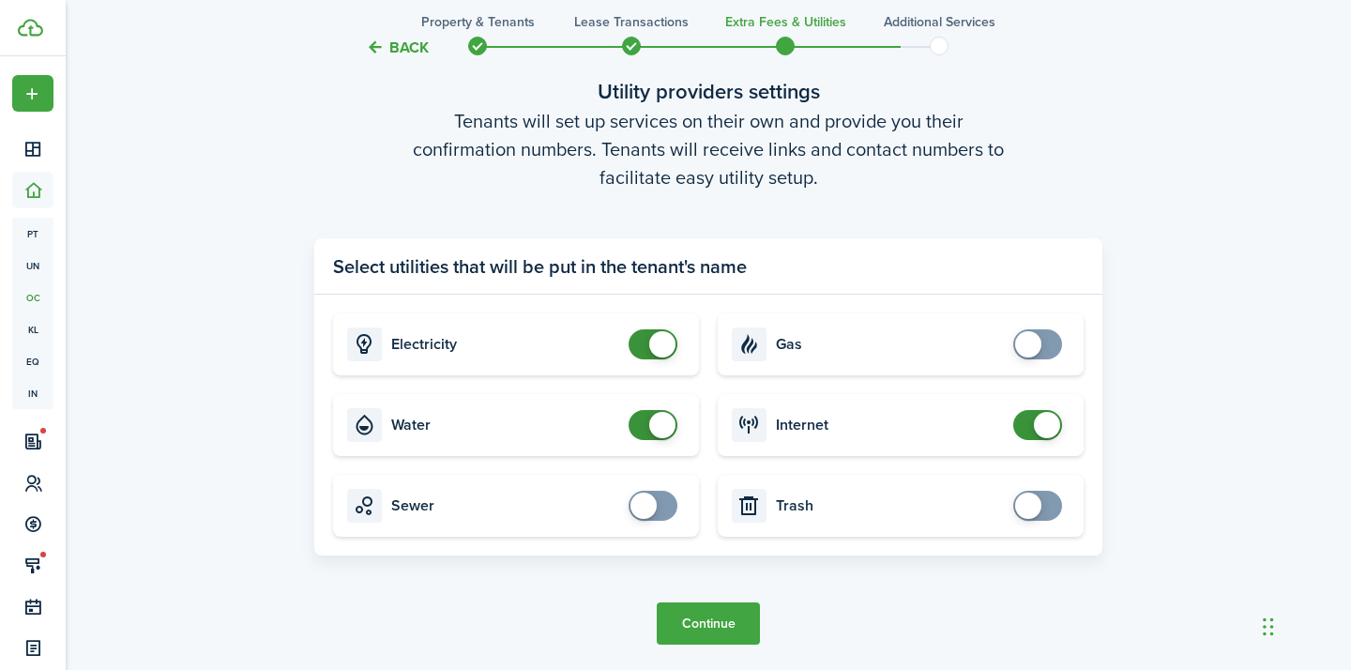
click at [698, 619] on button "Continue" at bounding box center [708, 623] width 103 height 42
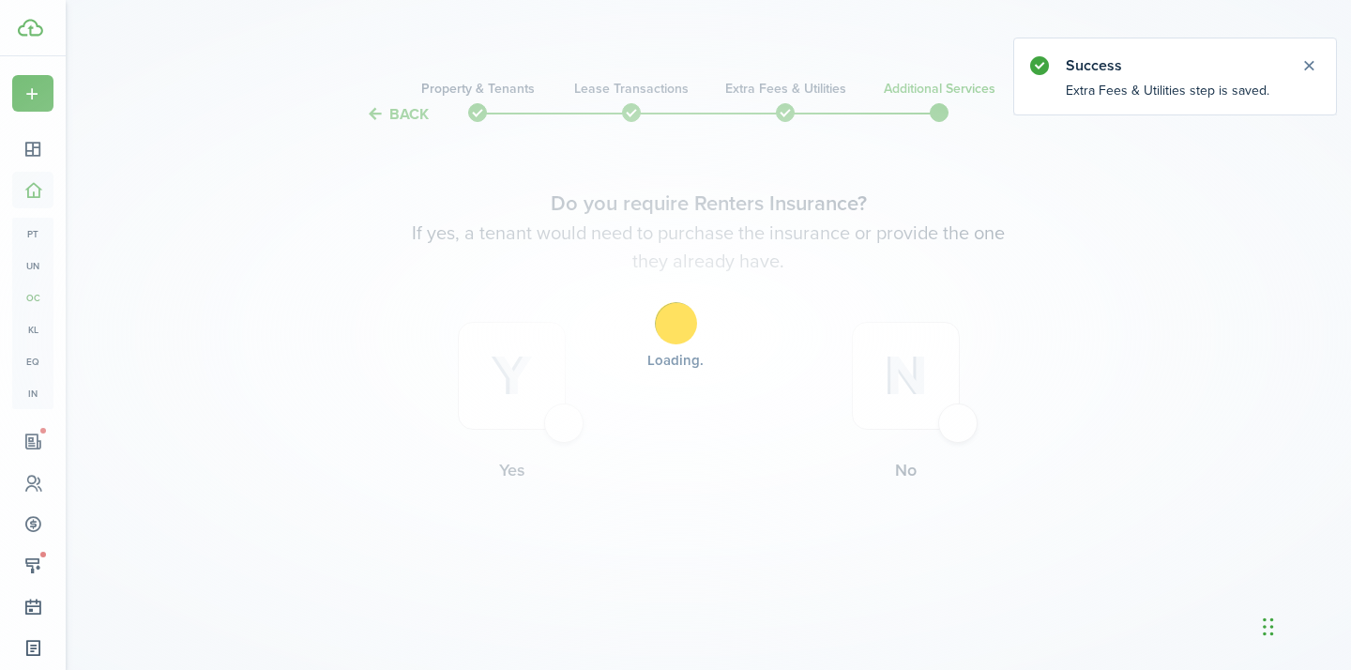
scroll to position [0, 0]
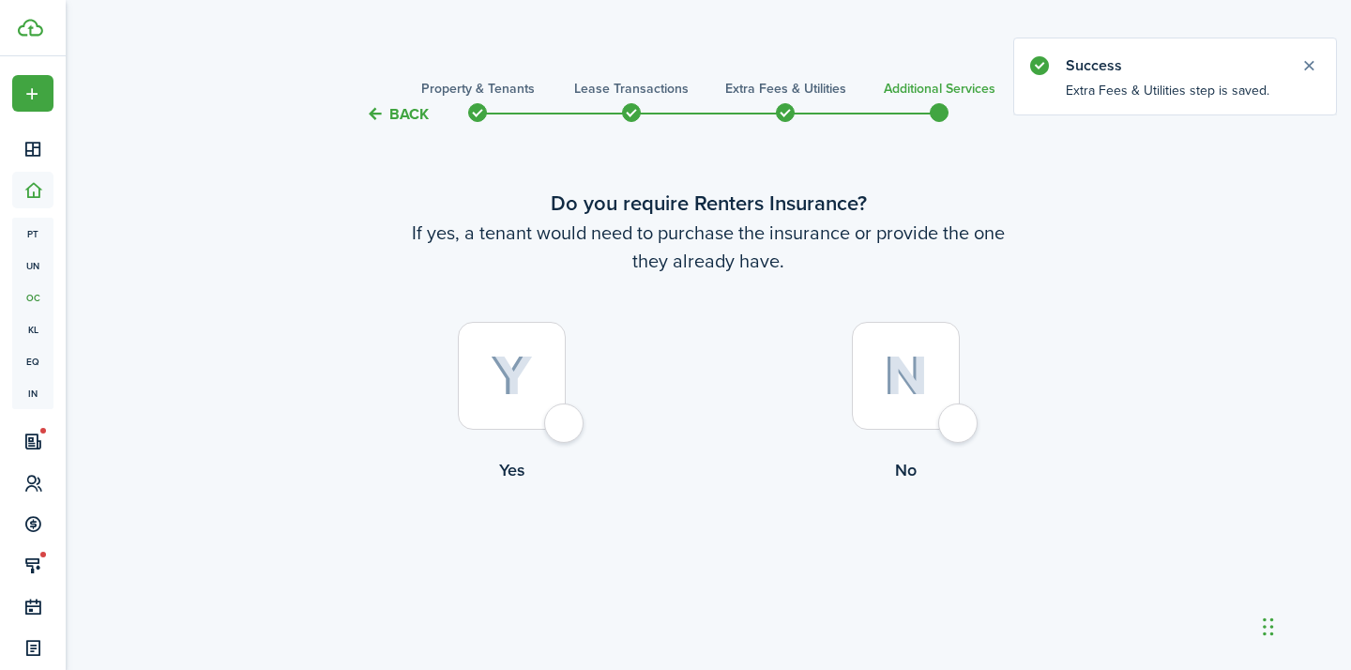
click at [960, 418] on div at bounding box center [906, 376] width 108 height 108
radio input "true"
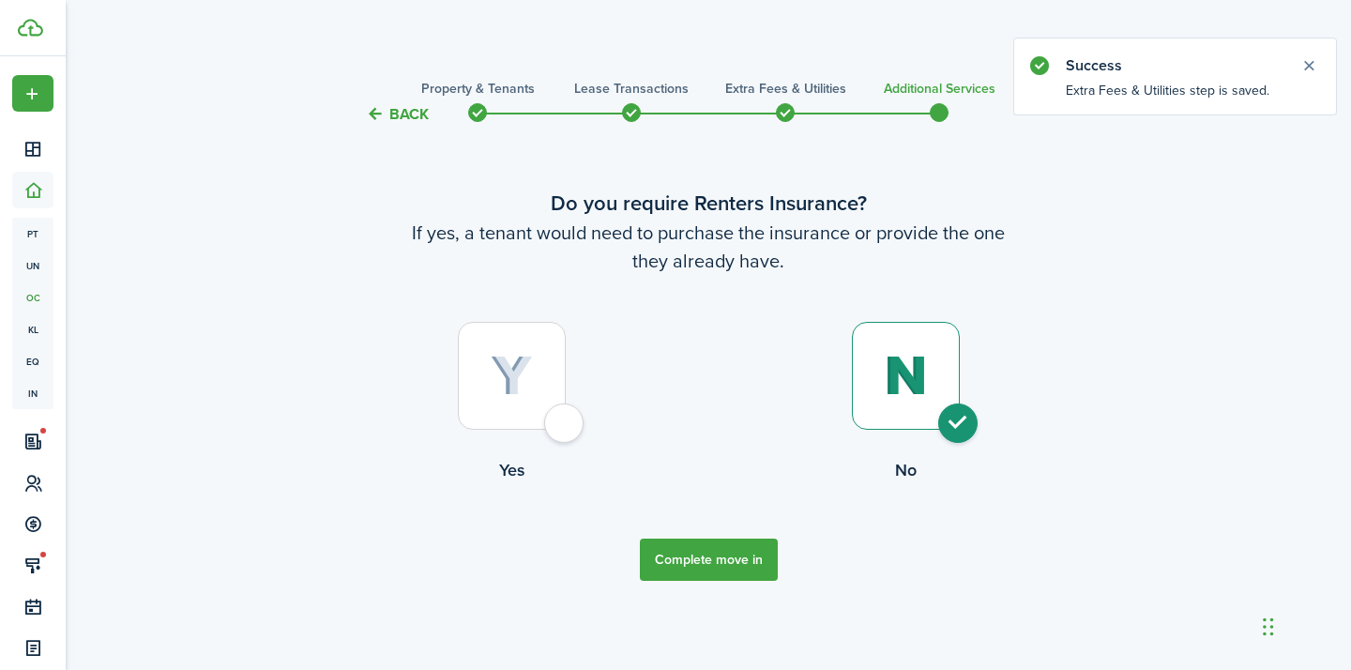
click at [722, 559] on button "Complete move in" at bounding box center [709, 560] width 138 height 42
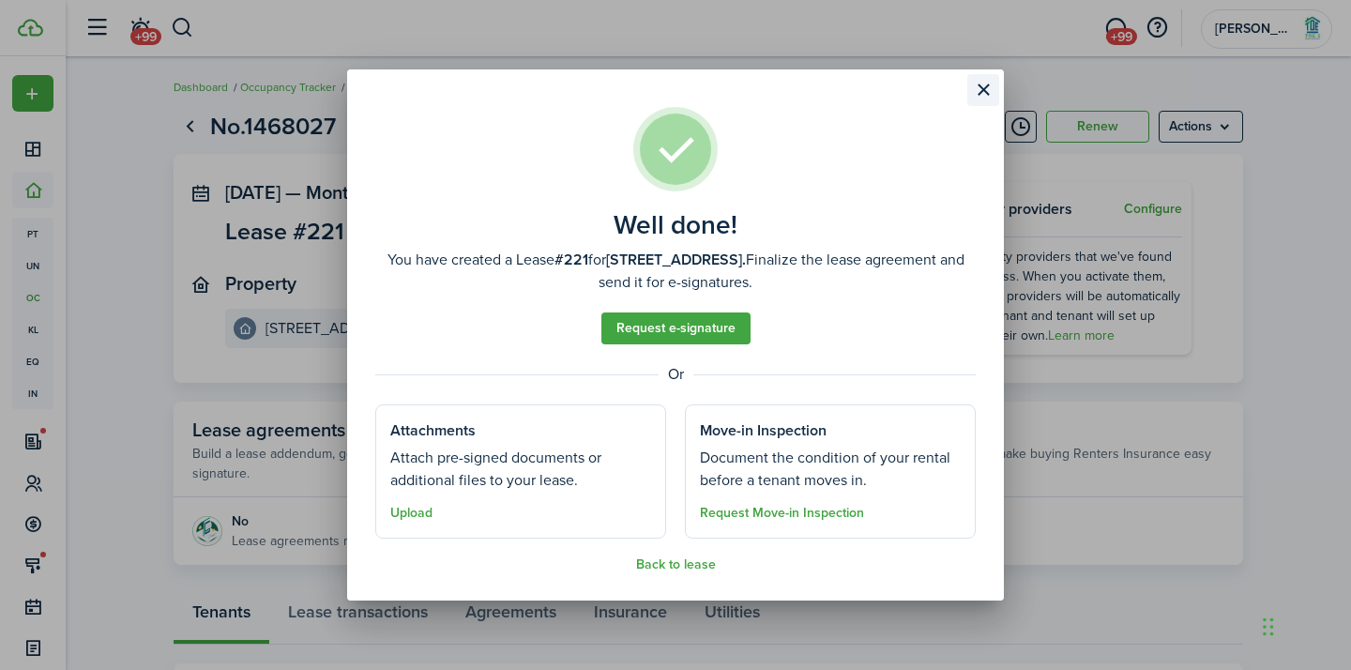
click at [984, 93] on button "Close modal" at bounding box center [983, 90] width 32 height 32
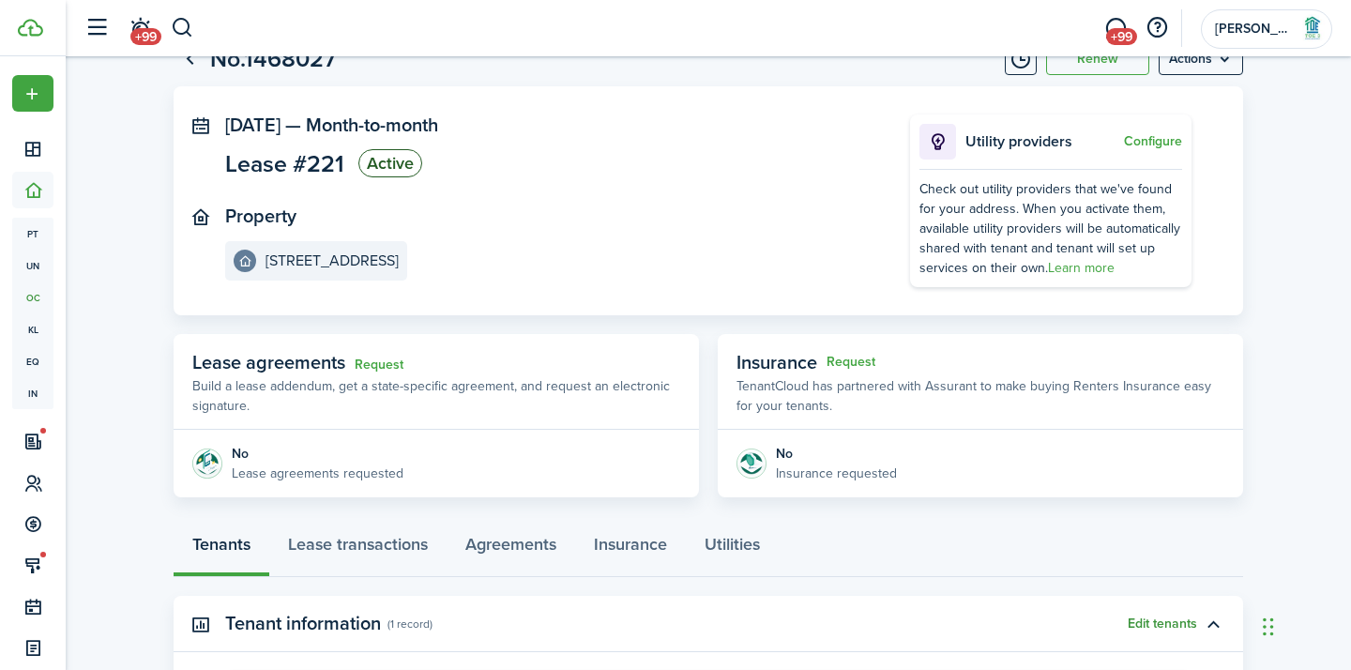
scroll to position [370, 0]
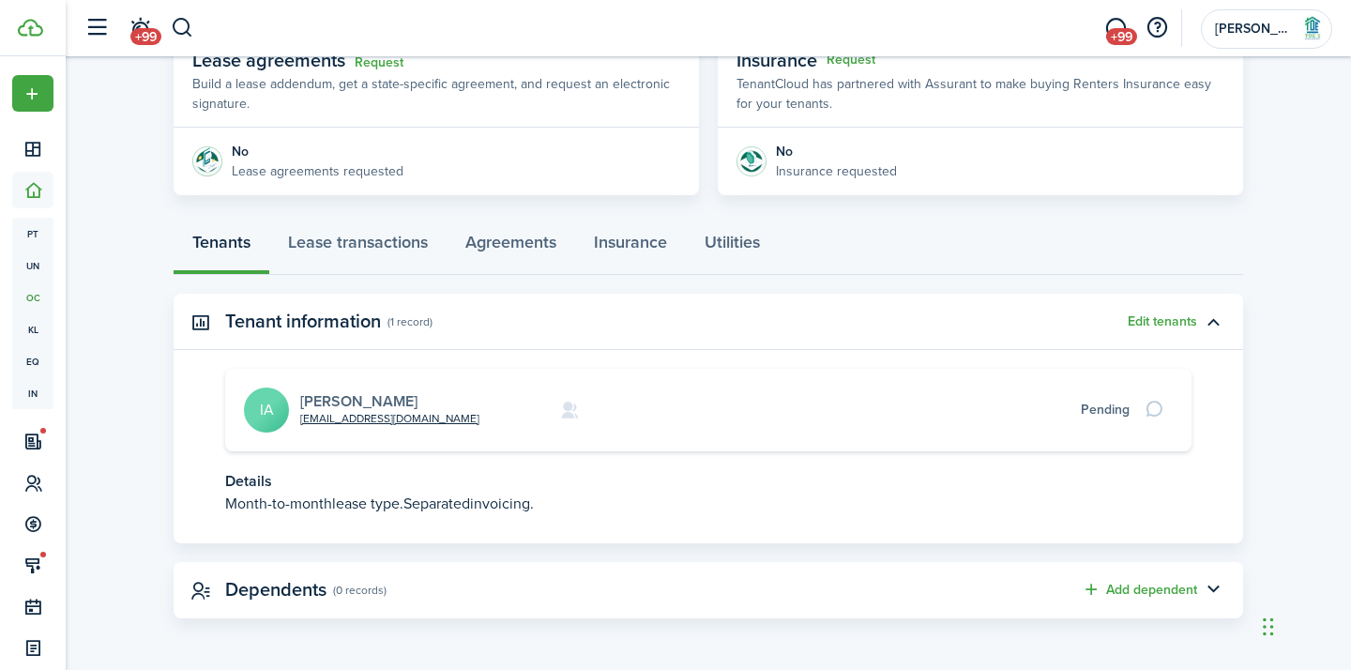
click at [354, 398] on link "[PERSON_NAME]" at bounding box center [358, 401] width 117 height 22
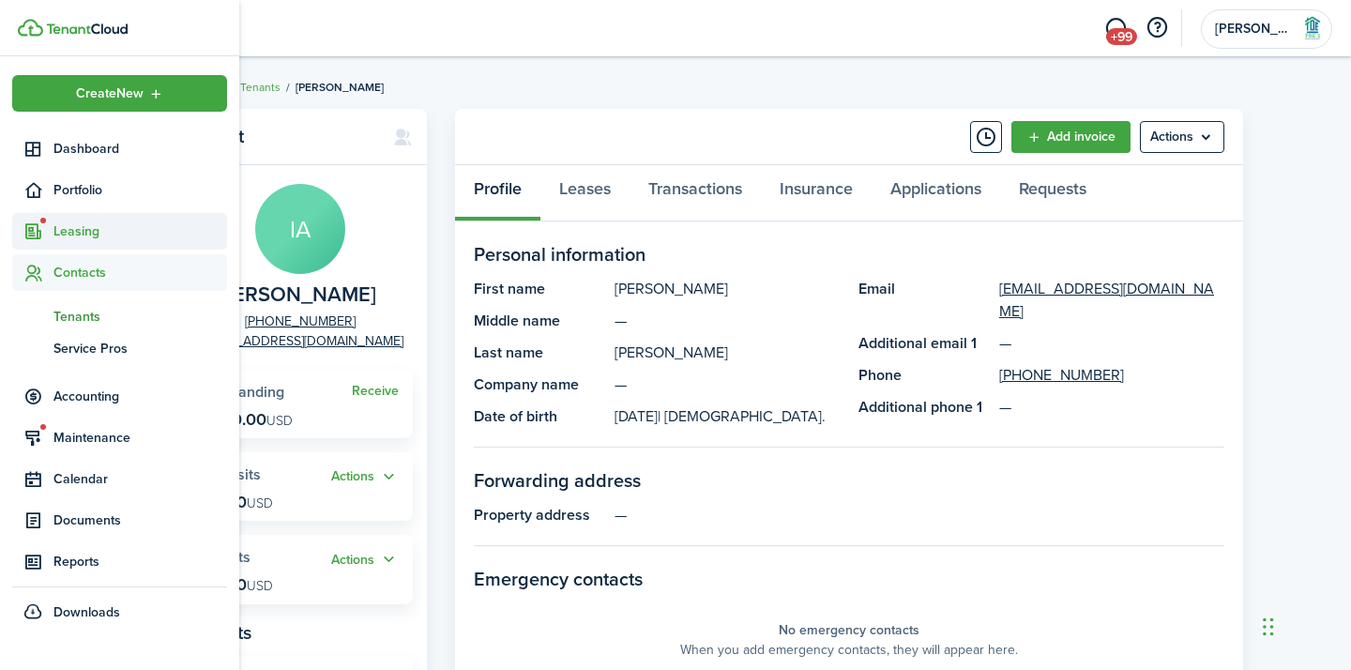
click at [92, 241] on span "Leasing" at bounding box center [119, 231] width 215 height 37
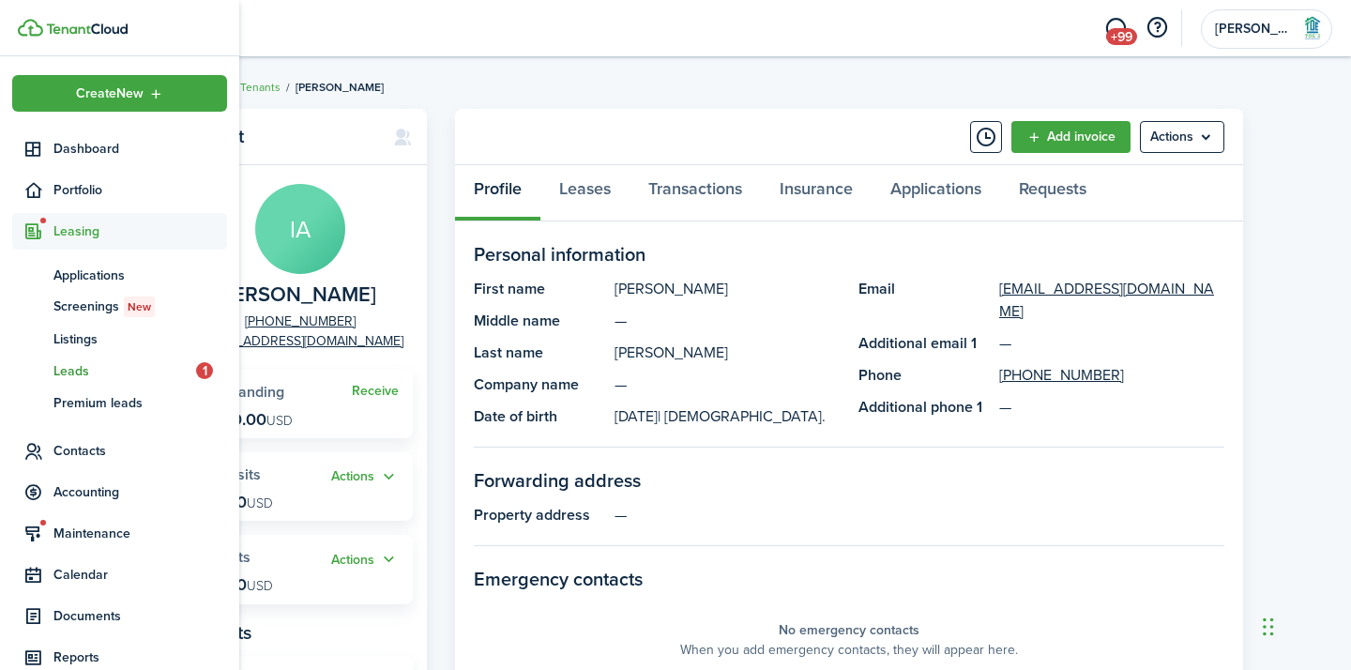
click at [111, 380] on span "Leads" at bounding box center [124, 371] width 143 height 20
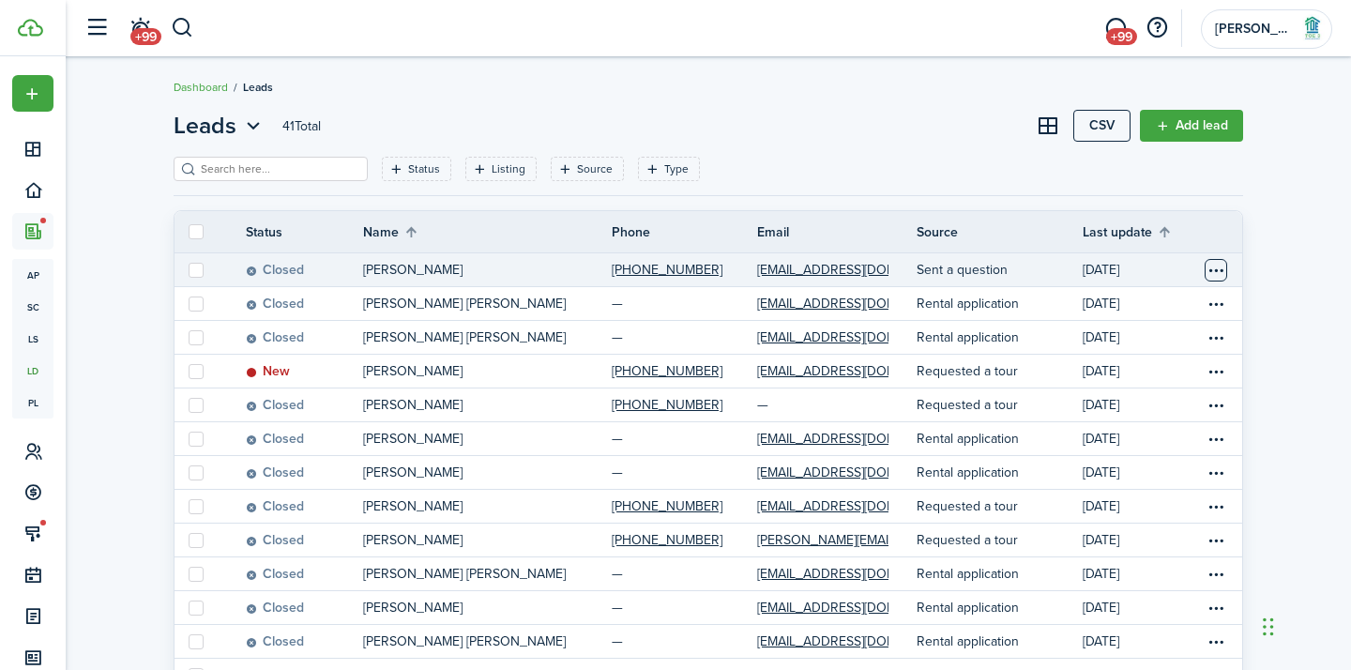
click at [1226, 266] on table-menu-btn-icon "Open menu" at bounding box center [1216, 270] width 23 height 23
click at [845, 270] on link "[EMAIL_ADDRESS][DOMAIN_NAME]" at bounding box center [860, 270] width 206 height 20
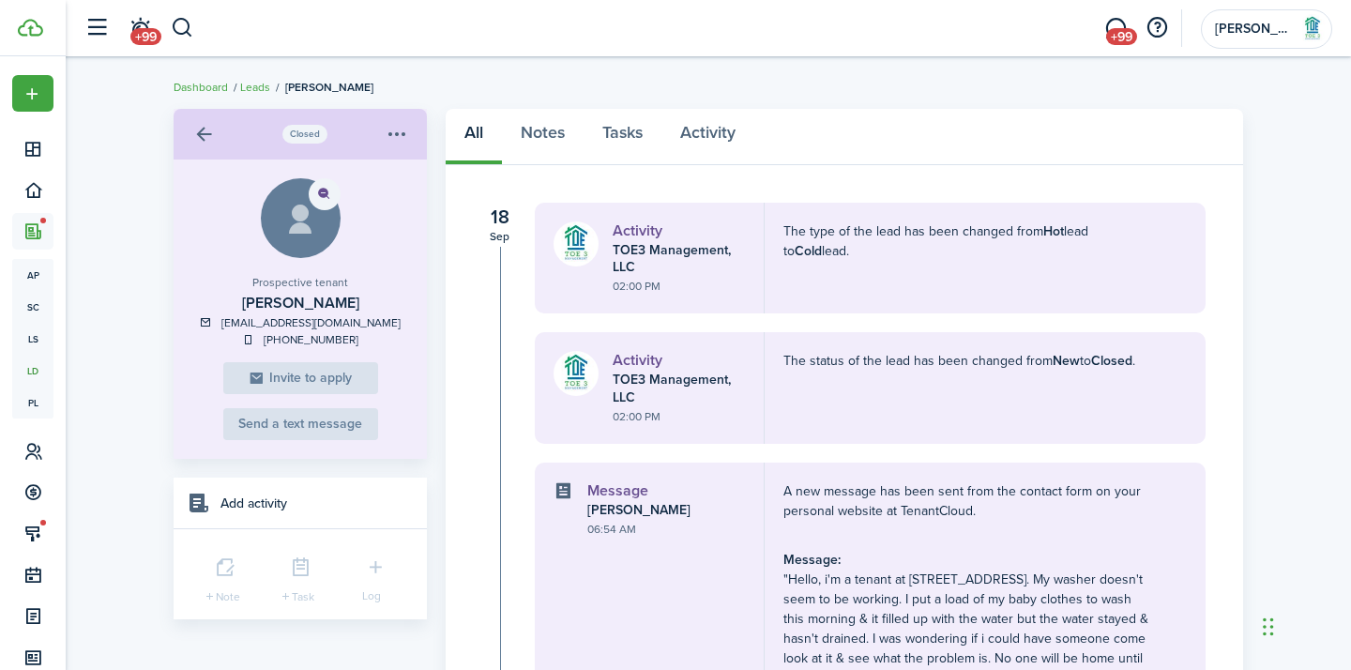
click at [150, 305] on div "Closed Prospective tenant [PERSON_NAME] [EMAIL_ADDRESS][DOMAIN_NAME] [PHONE_NUM…" at bounding box center [708, 480] width 1285 height 763
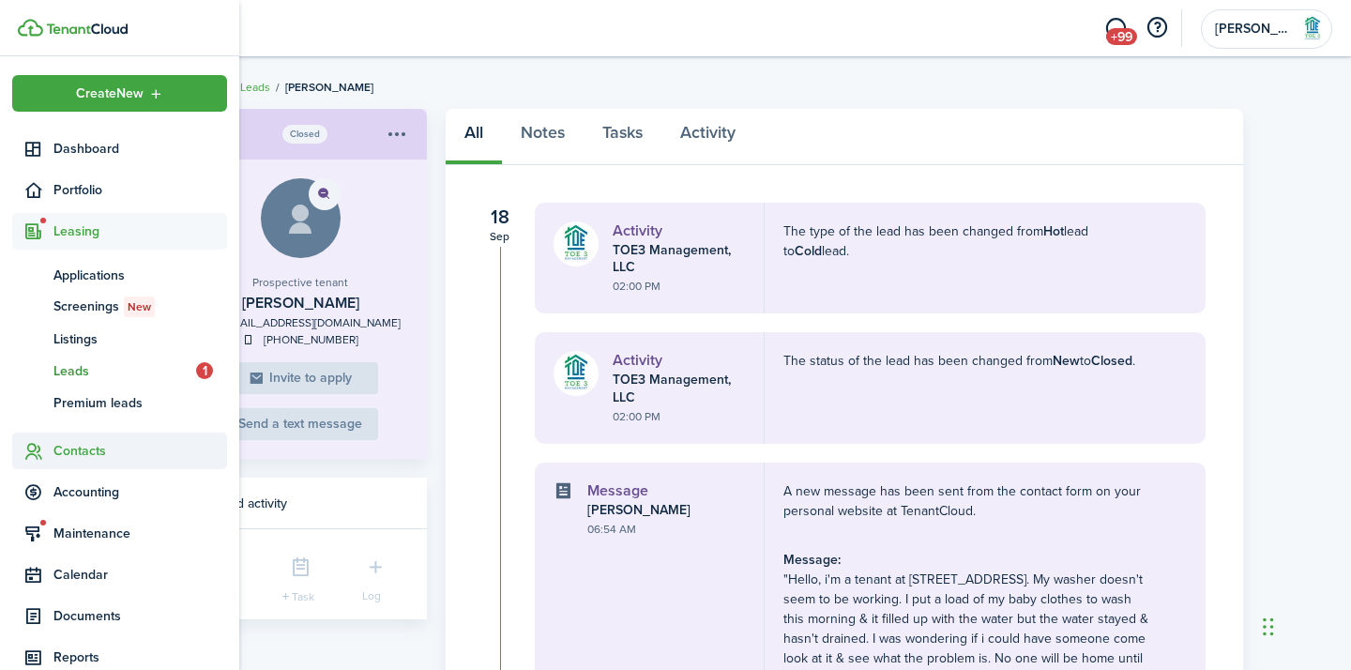
click at [83, 448] on span "Contacts" at bounding box center [140, 451] width 174 height 20
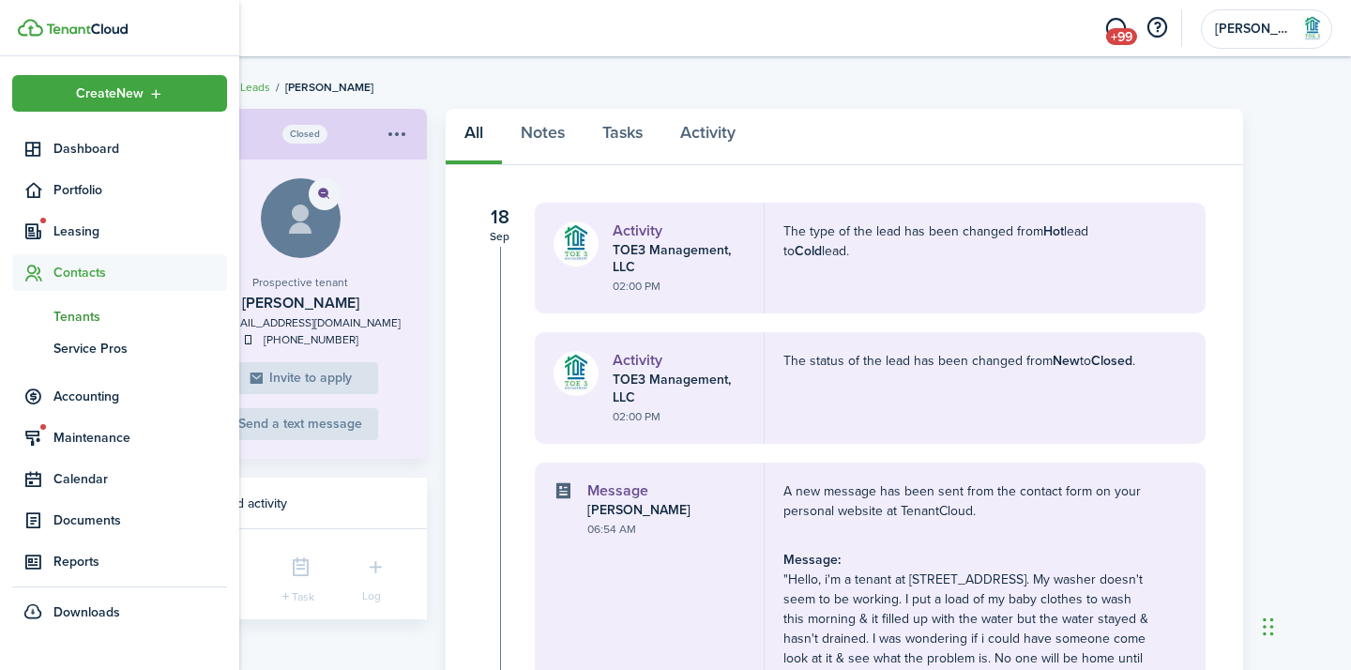
click at [96, 318] on span "Tenants" at bounding box center [140, 317] width 174 height 20
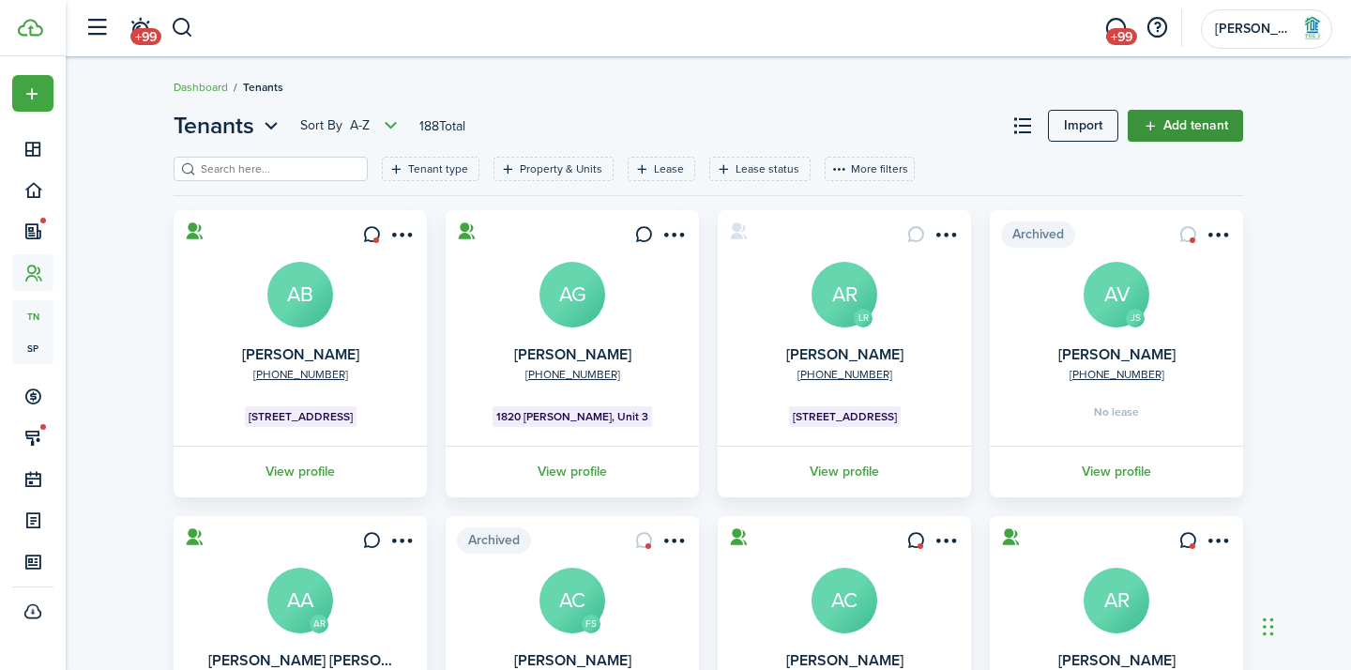
click at [1138, 134] on link "Add tenant" at bounding box center [1185, 126] width 115 height 32
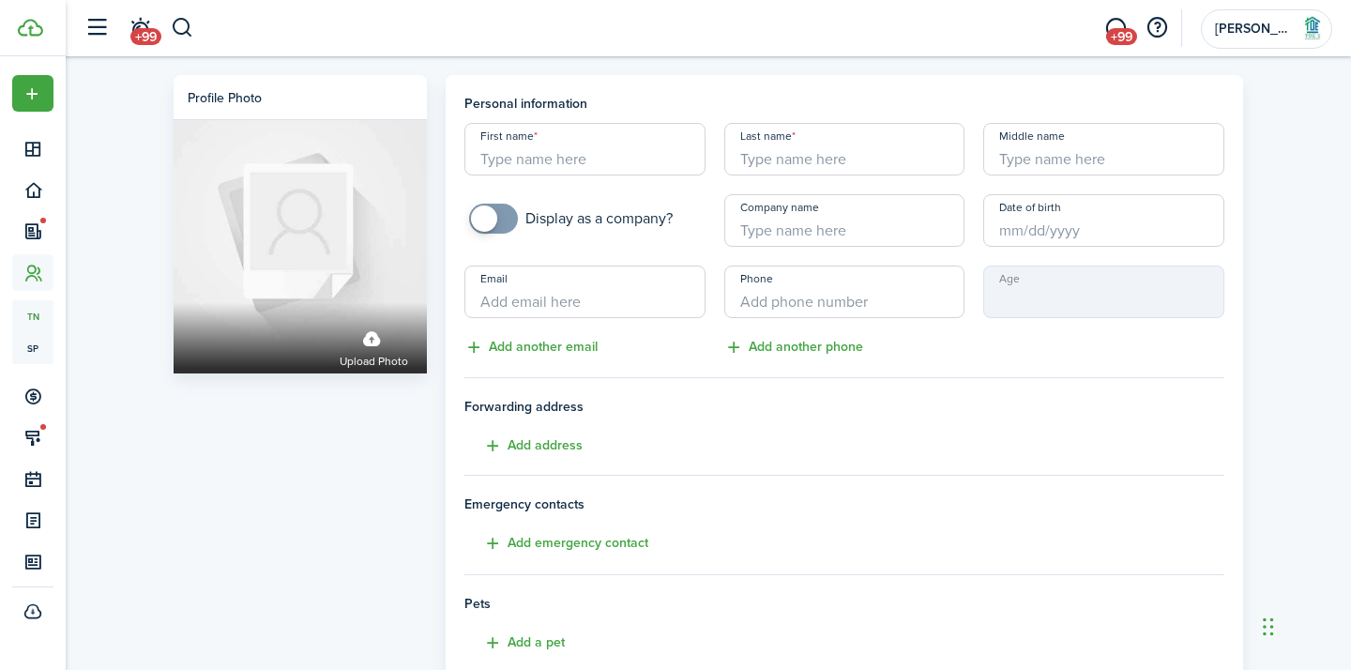
click at [596, 155] on input "First name" at bounding box center [584, 149] width 241 height 53
type input "[PERSON_NAME]"
click at [783, 156] on input "Last name" at bounding box center [844, 149] width 241 height 53
type input "[PERSON_NAME]"
click at [546, 298] on input "Email" at bounding box center [584, 292] width 241 height 53
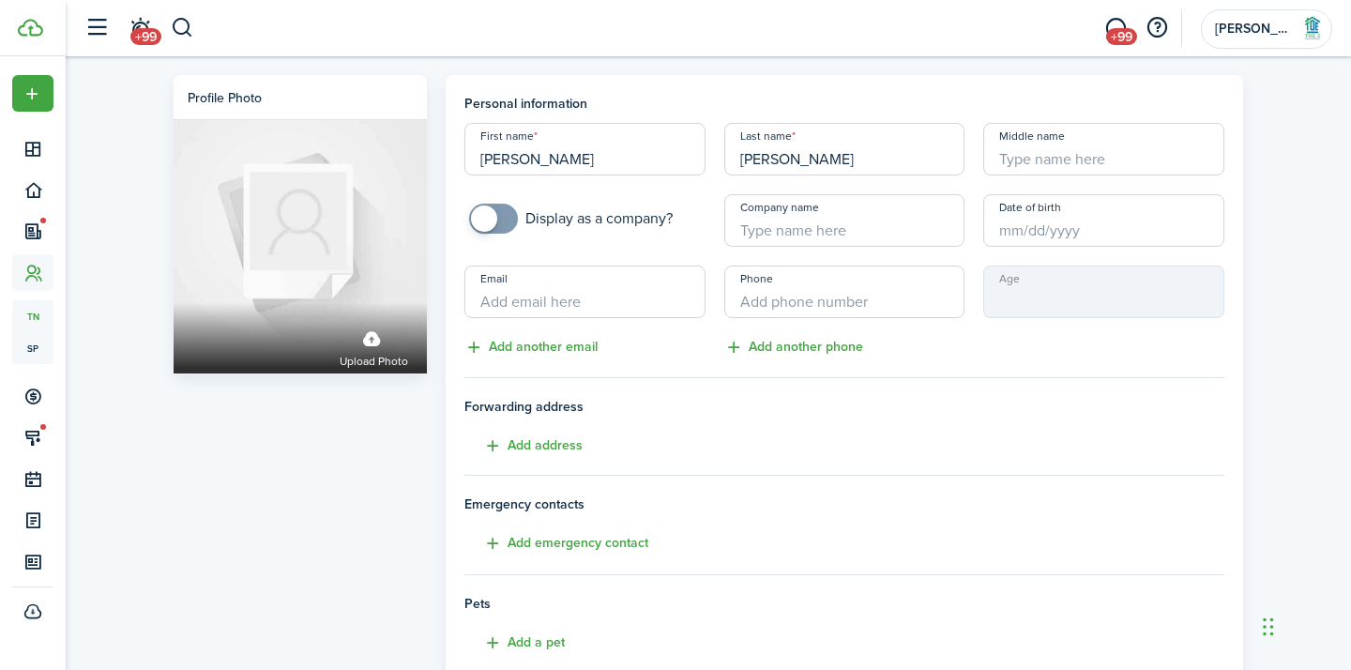
click at [546, 298] on input "Email" at bounding box center [584, 292] width 241 height 53
paste input "[EMAIL_ADDRESS][DOMAIN_NAME]"
type input "[EMAIL_ADDRESS][DOMAIN_NAME]"
click at [804, 299] on input "+1" at bounding box center [844, 292] width 241 height 53
type input "[PHONE_NUMBER]"
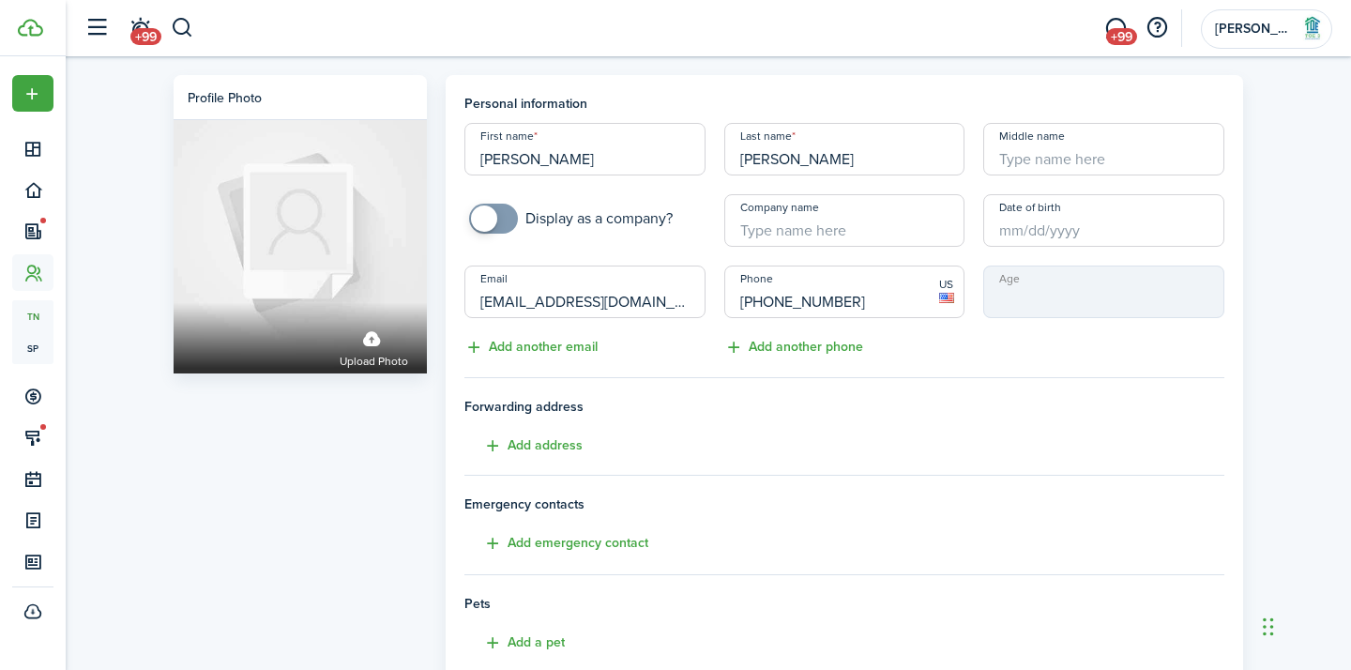
click at [1271, 324] on div "Profile photo Upload photo Personal information First name [PERSON_NAME] Last n…" at bounding box center [708, 520] width 1285 height 929
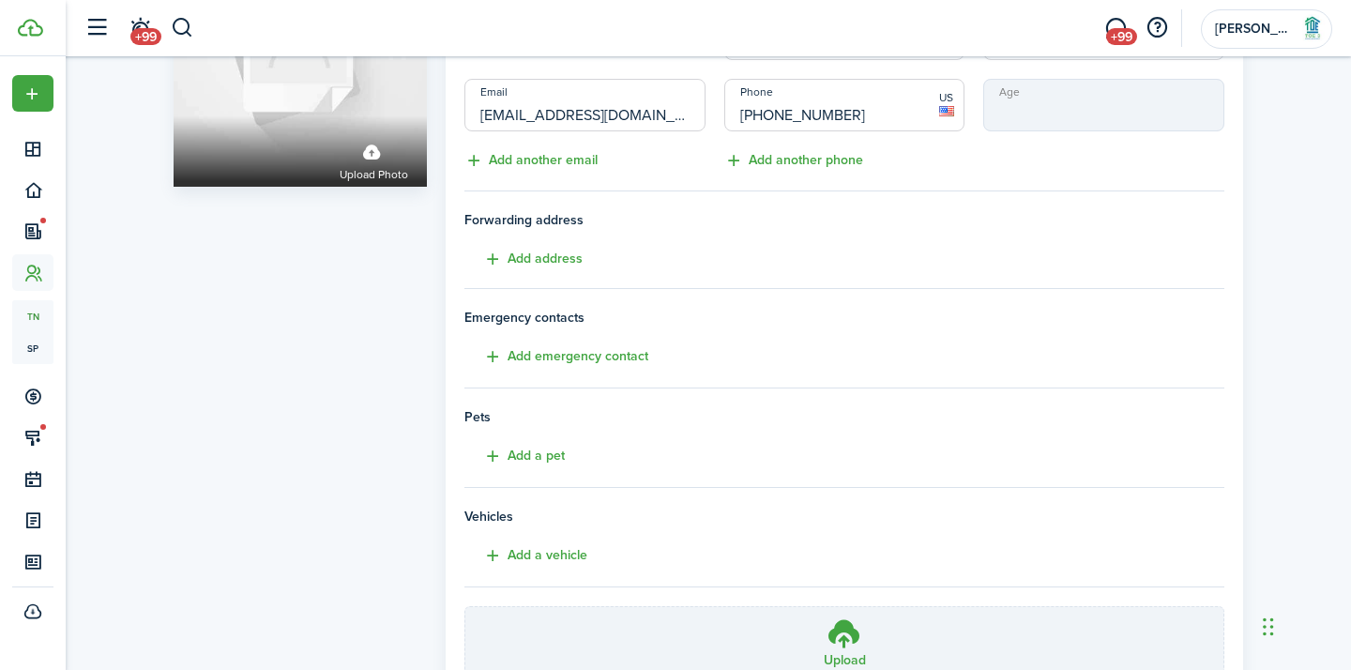
scroll to position [357, 0]
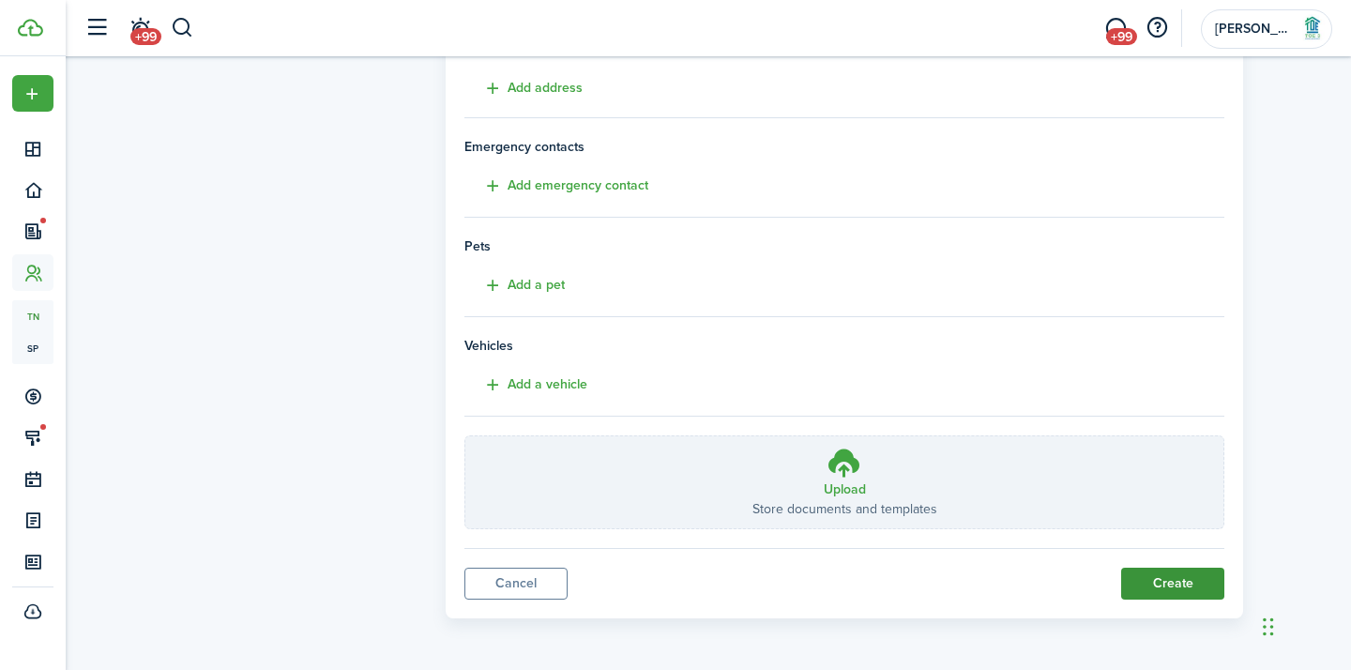
click at [1170, 588] on button "Create" at bounding box center [1172, 584] width 103 height 32
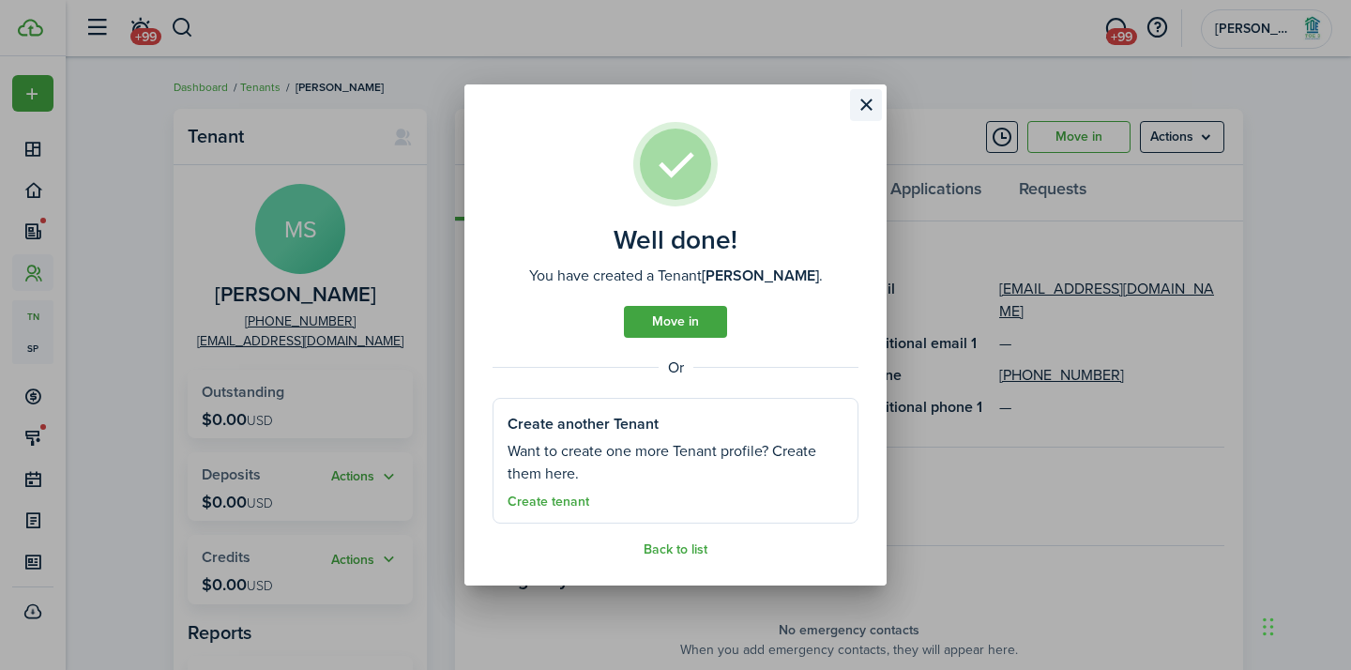
click at [864, 111] on button "Close modal" at bounding box center [866, 105] width 32 height 32
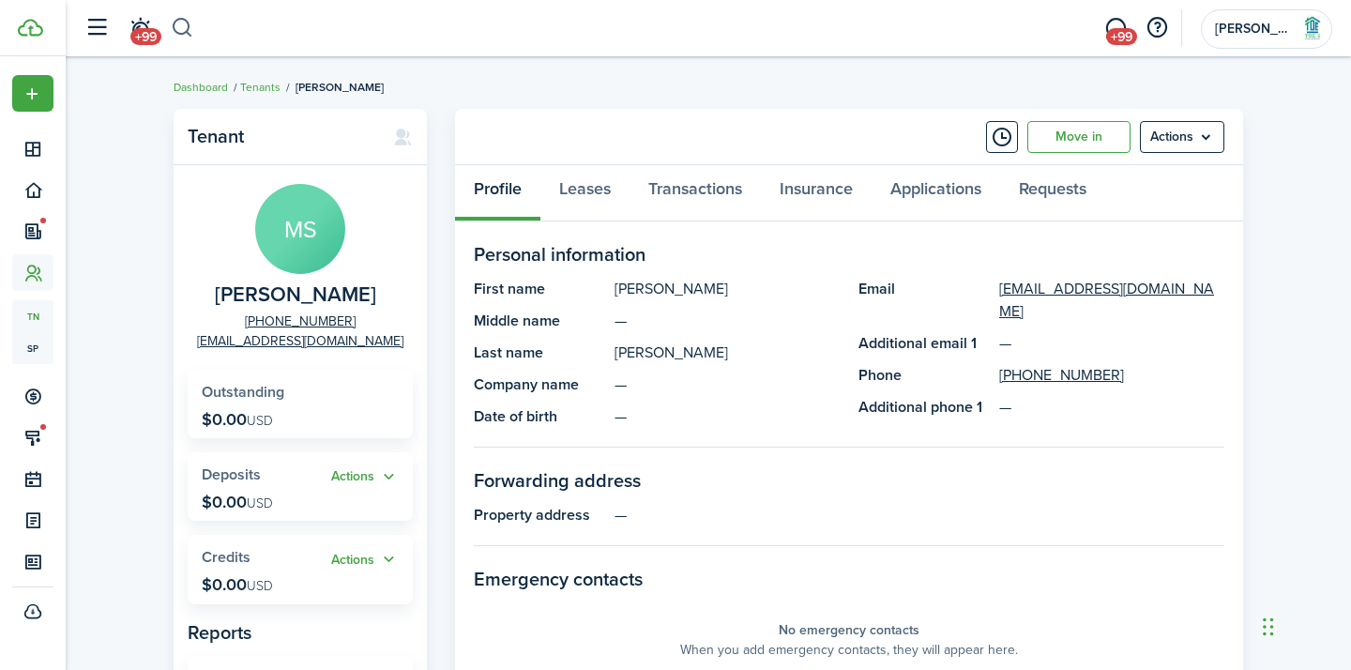
click at [189, 26] on button "button" at bounding box center [182, 28] width 23 height 32
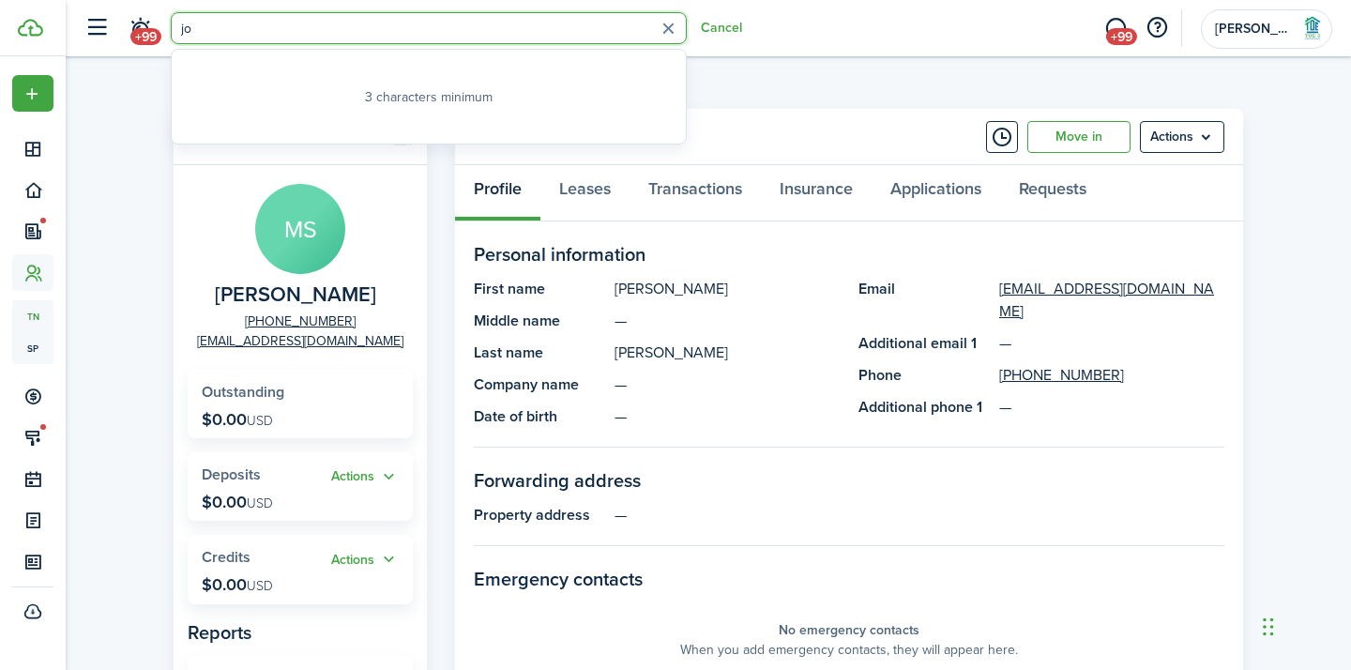
type input "j"
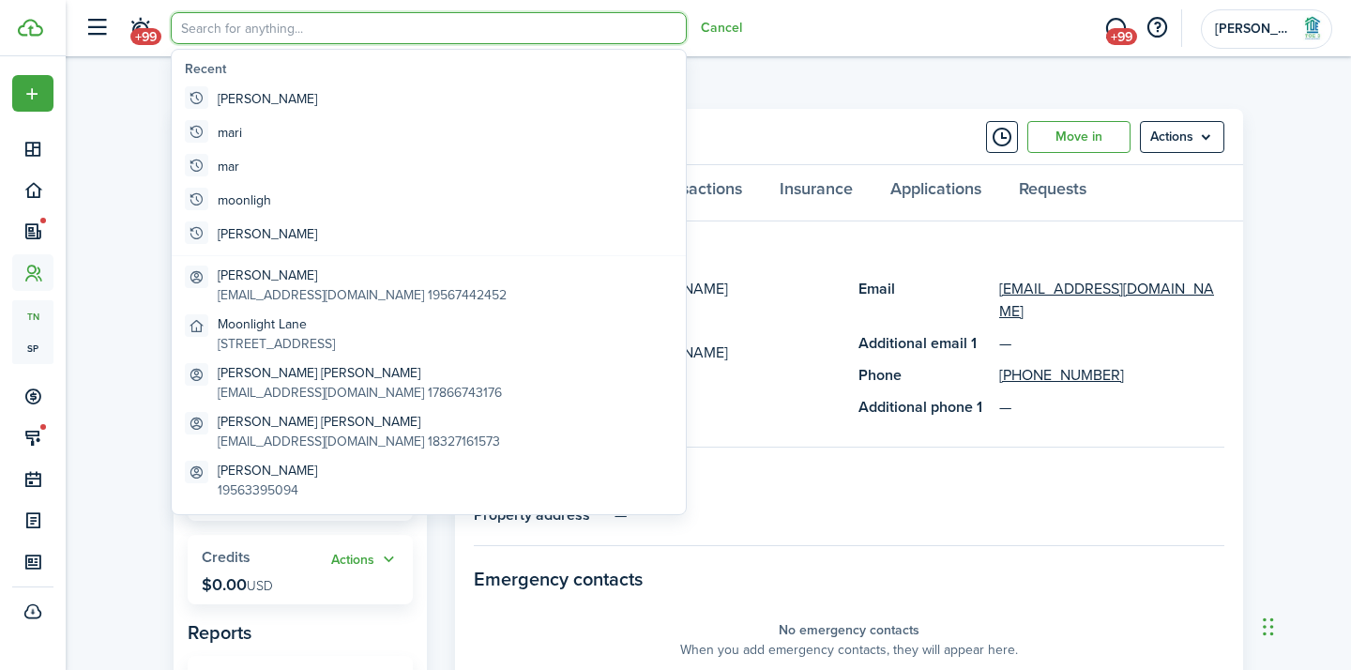
click at [94, 195] on div "Tenant [PERSON_NAME] [PHONE_NUMBER] [EMAIL_ADDRESS][DOMAIN_NAME] Outstanding $0…" at bounding box center [708, 648] width 1285 height 1098
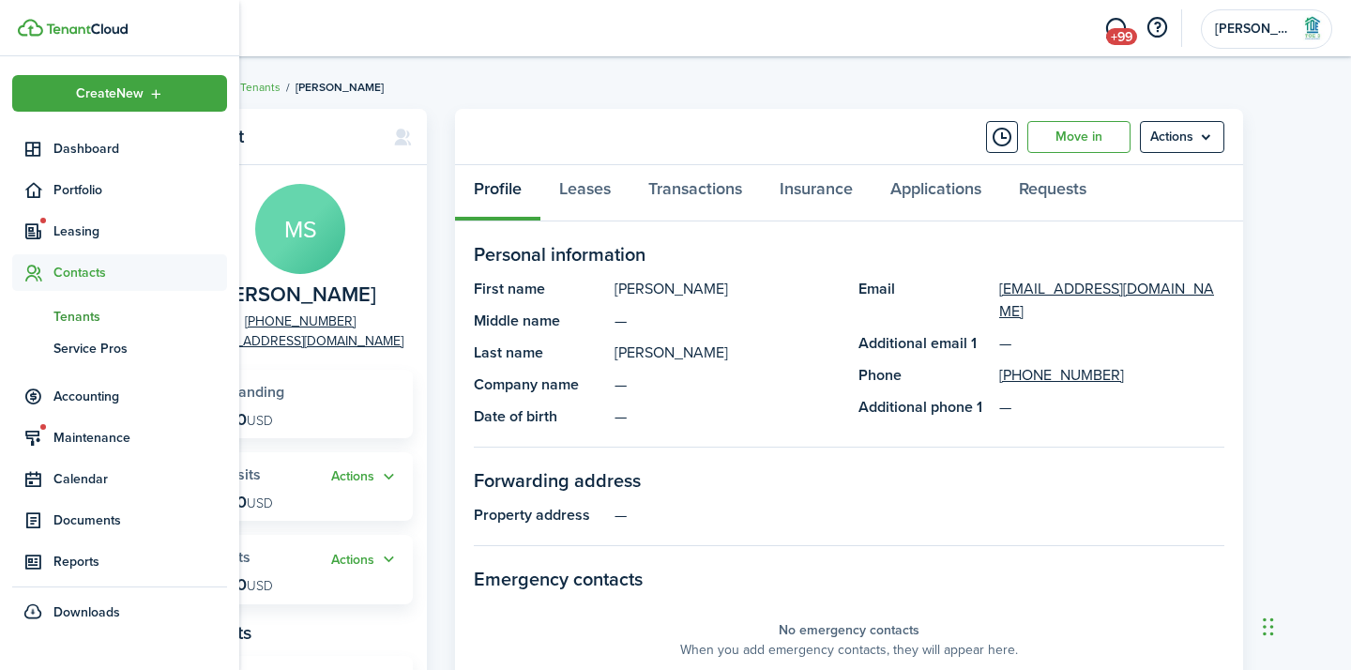
click at [96, 324] on span "Tenants" at bounding box center [140, 317] width 174 height 20
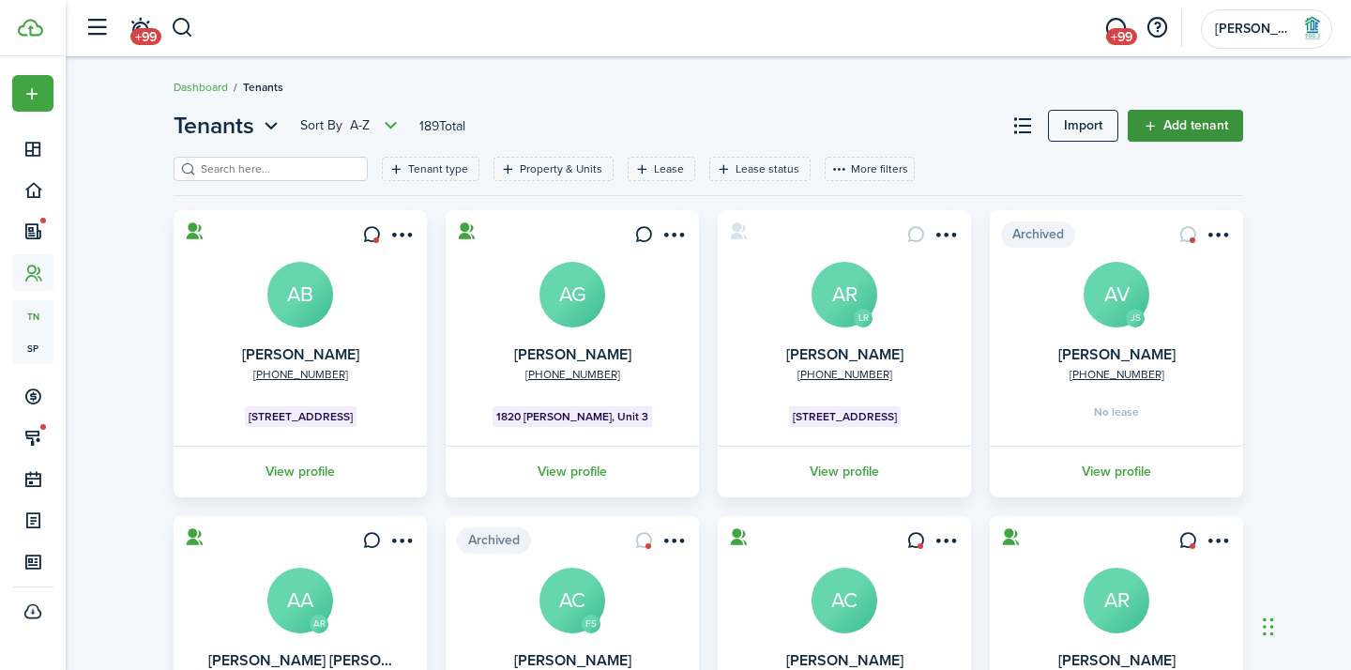
click at [1162, 130] on link "Add tenant" at bounding box center [1185, 126] width 115 height 32
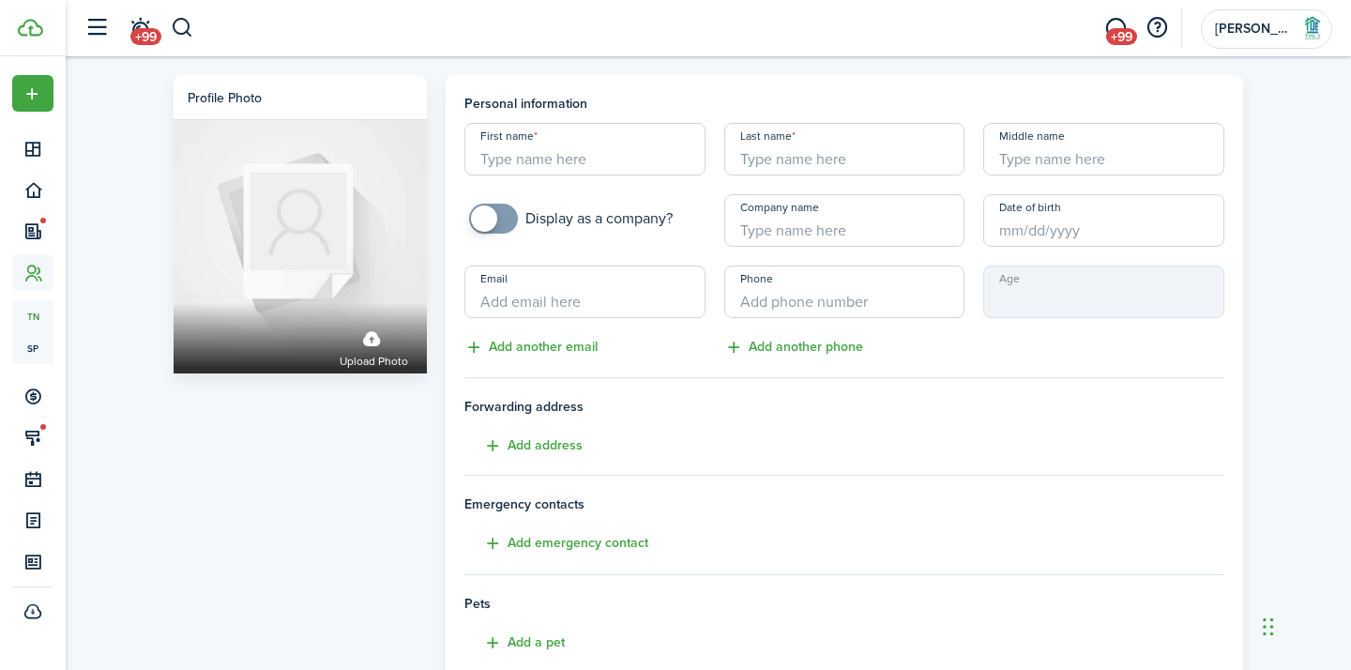
click at [609, 164] on input "First name" at bounding box center [584, 149] width 241 height 53
type input "[PERSON_NAME]"
click at [803, 146] on input "Last name" at bounding box center [844, 149] width 241 height 53
type input "[PERSON_NAME]"
click at [600, 297] on input "Email" at bounding box center [584, 292] width 241 height 53
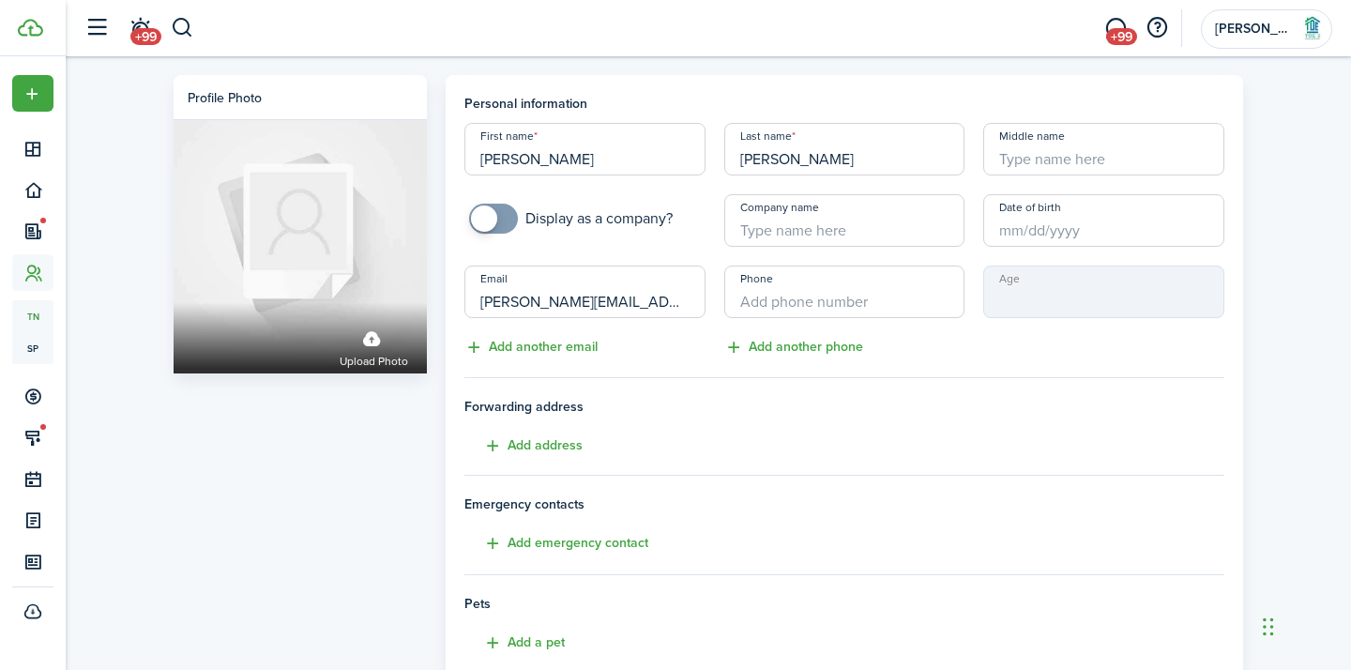
type input "[PERSON_NAME][EMAIL_ADDRESS][DOMAIN_NAME]"
click at [826, 297] on input "+1" at bounding box center [844, 292] width 241 height 53
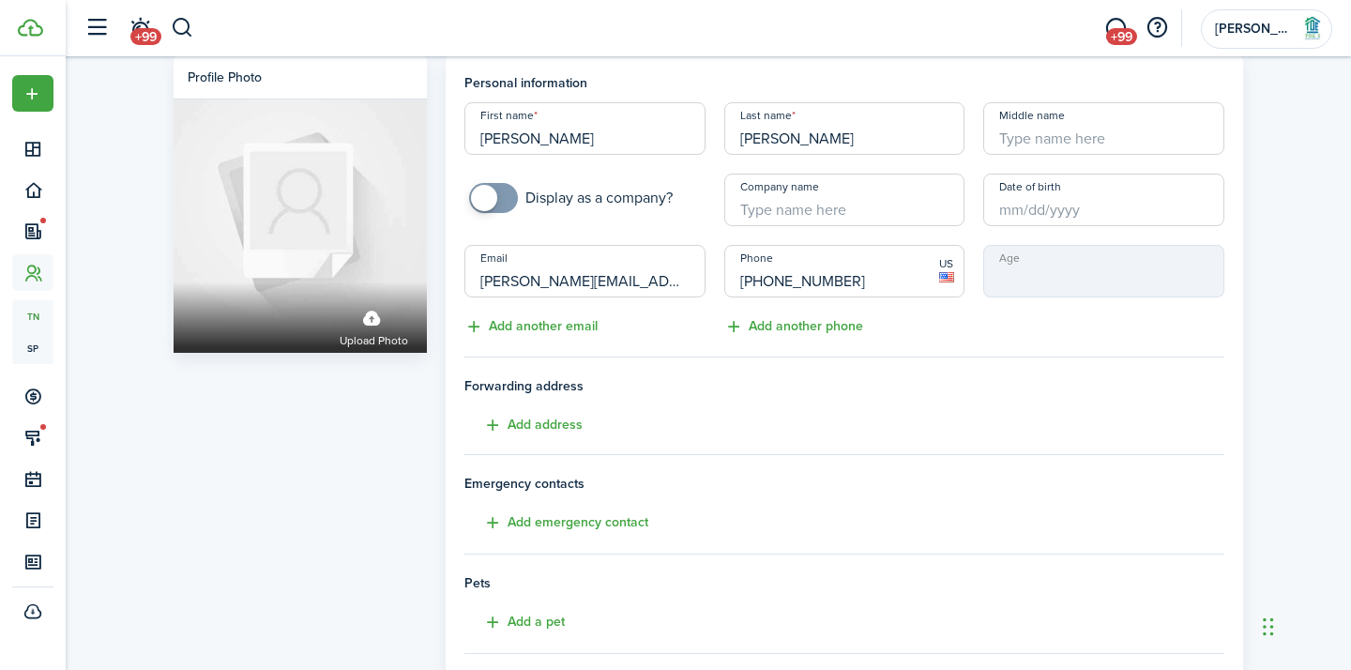
scroll to position [357, 0]
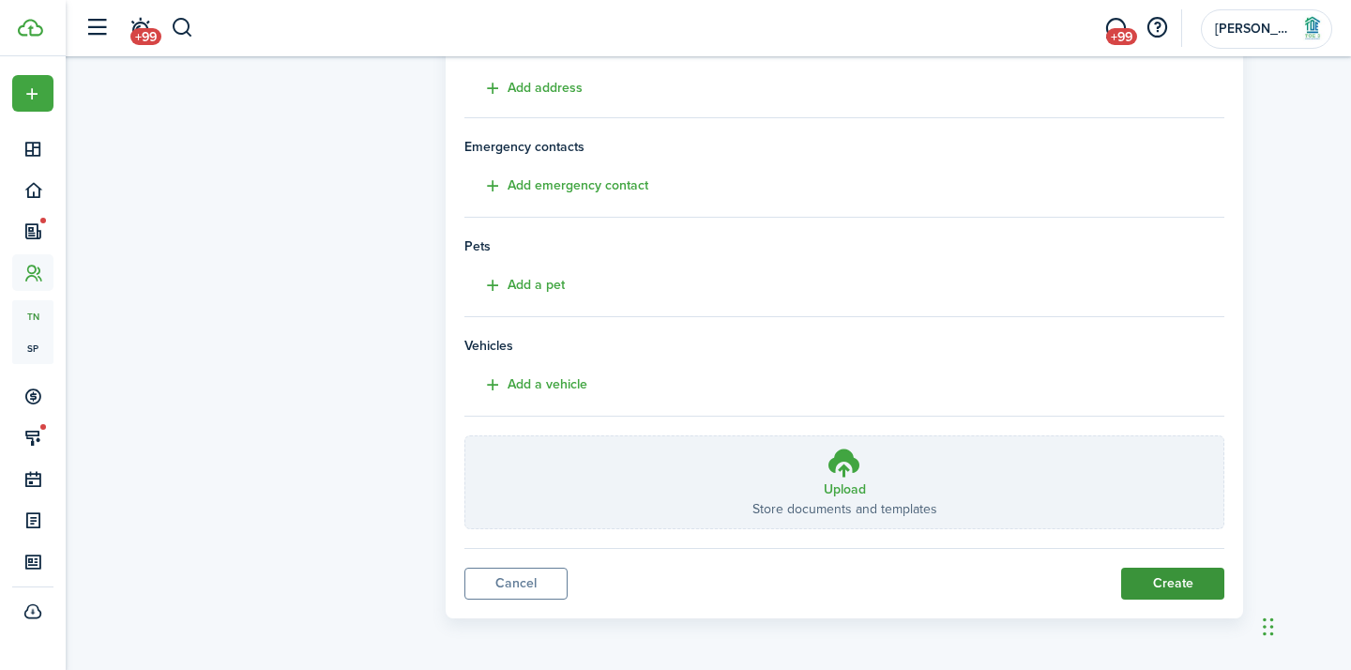
type input "[PHONE_NUMBER]"
click at [1166, 587] on button "Create" at bounding box center [1172, 584] width 103 height 32
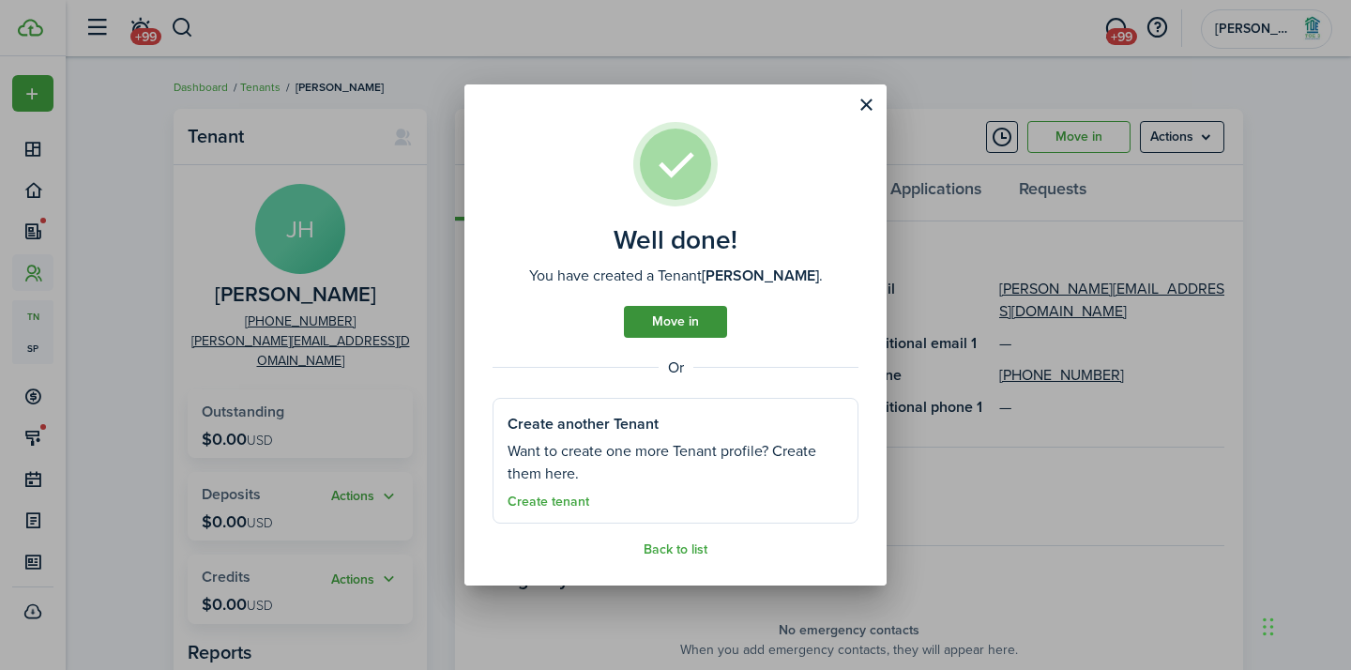
click at [694, 334] on link "Move in" at bounding box center [675, 322] width 103 height 32
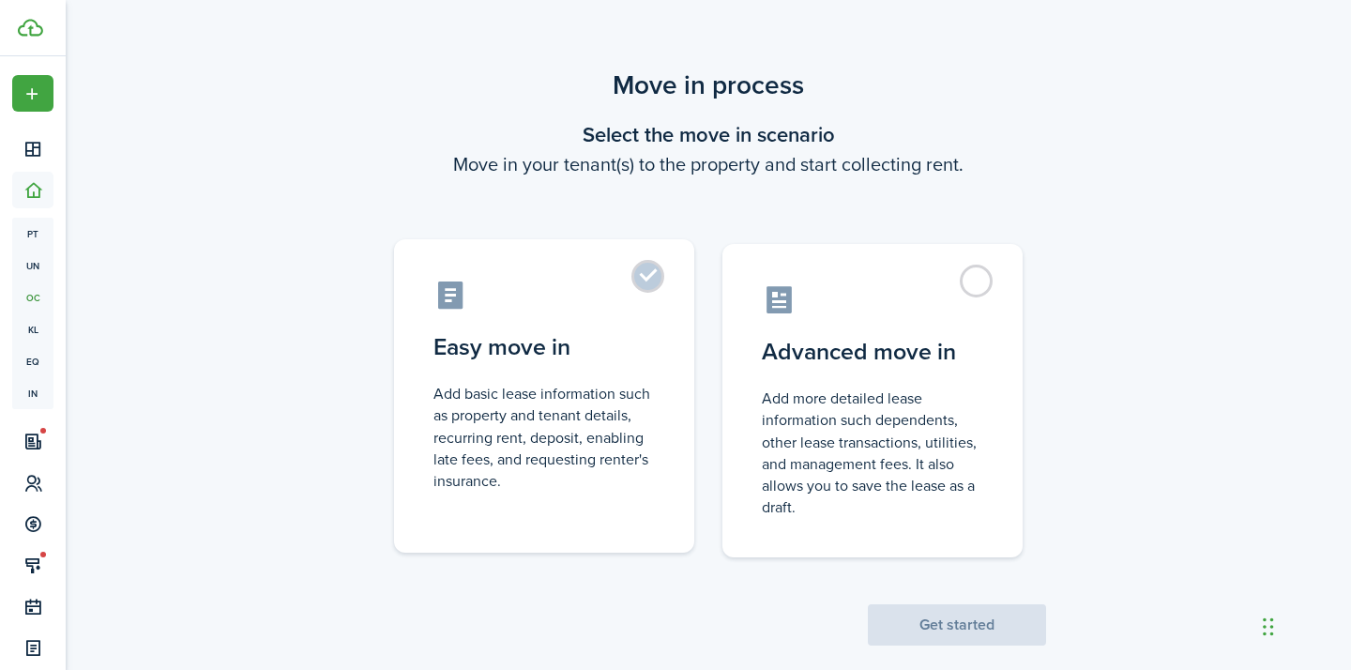
click at [598, 279] on control-radio-card-icon at bounding box center [544, 295] width 221 height 33
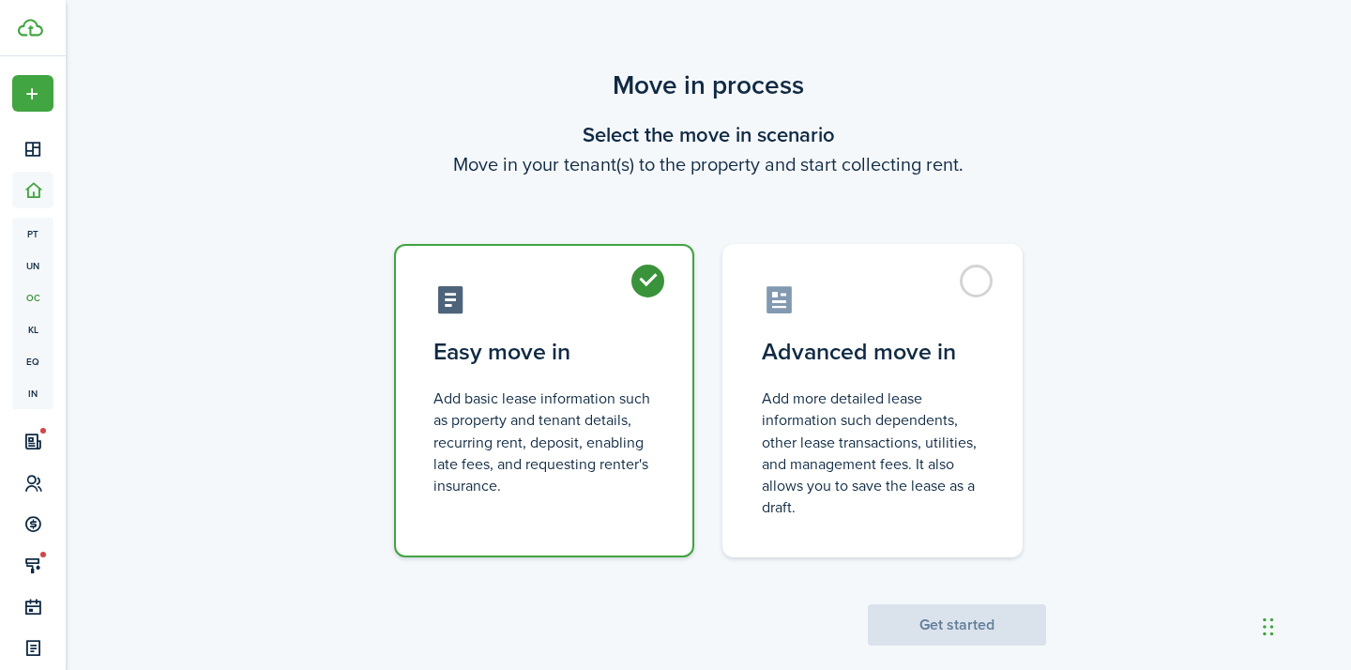
radio input "true"
click at [879, 613] on button "Get started" at bounding box center [957, 624] width 178 height 41
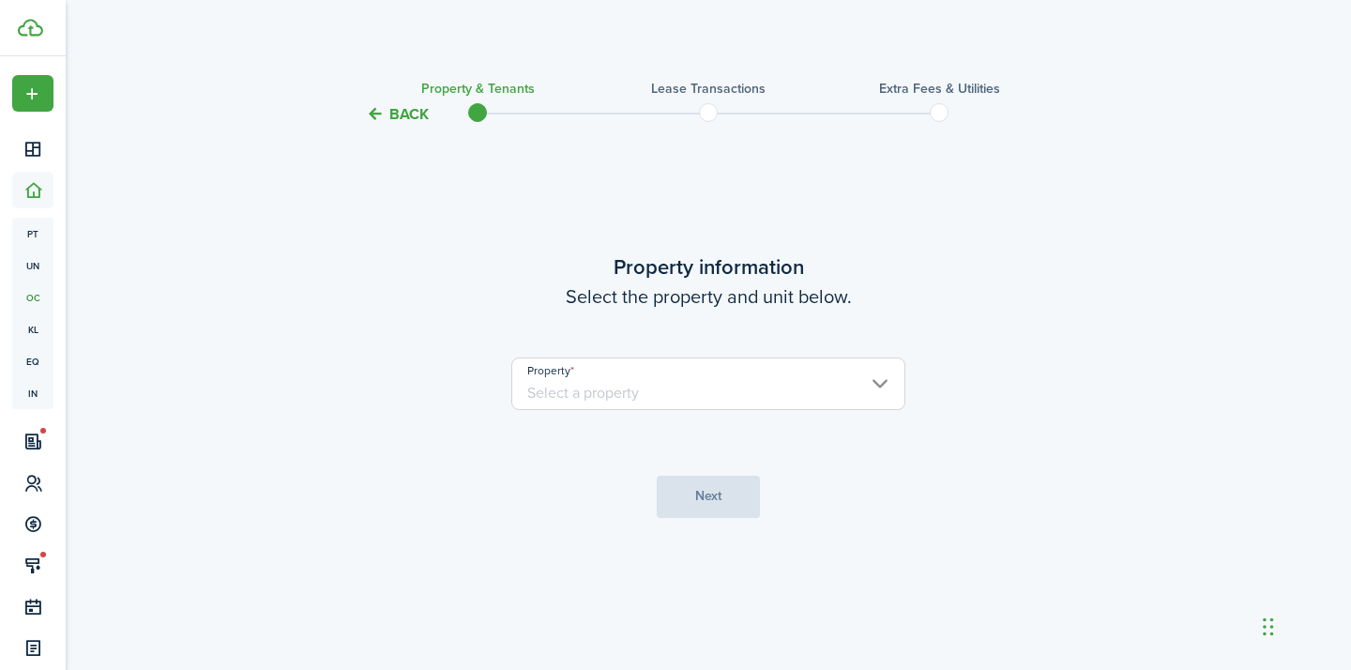
click at [741, 388] on input "Property" at bounding box center [708, 383] width 394 height 53
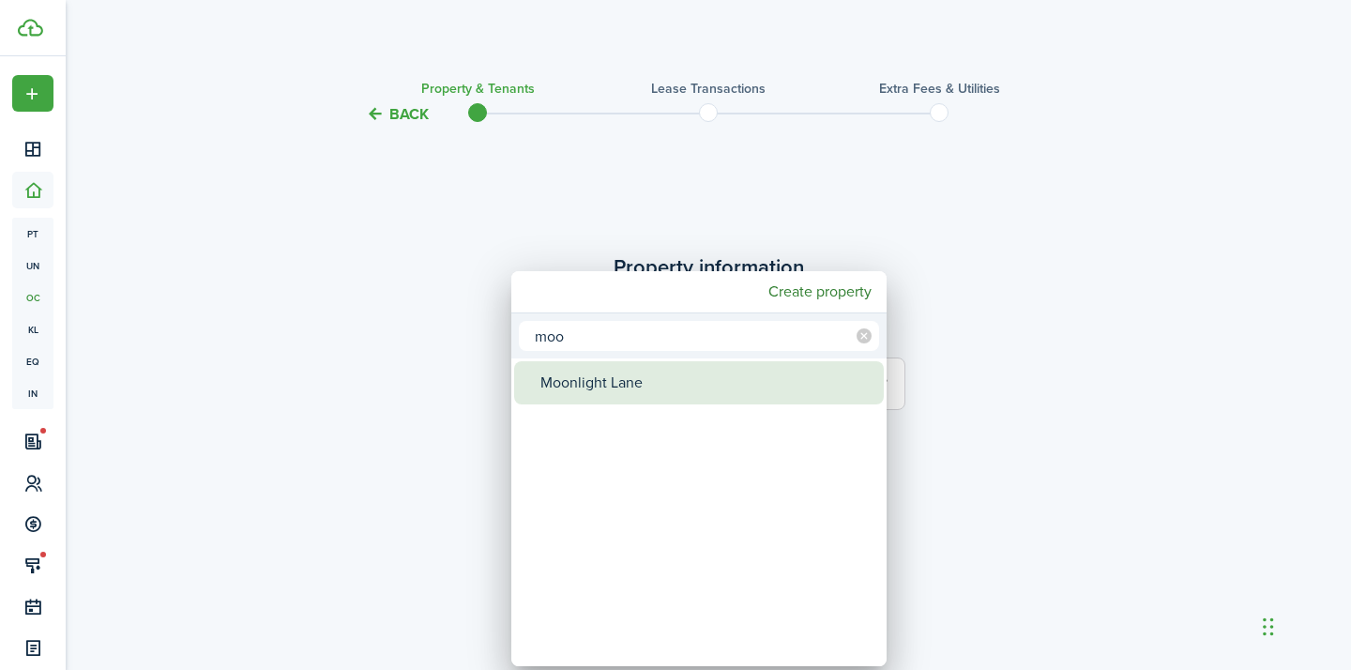
type input "moo"
click at [624, 380] on div "Moonlight Lane" at bounding box center [706, 382] width 332 height 43
type input "Moonlight Lane"
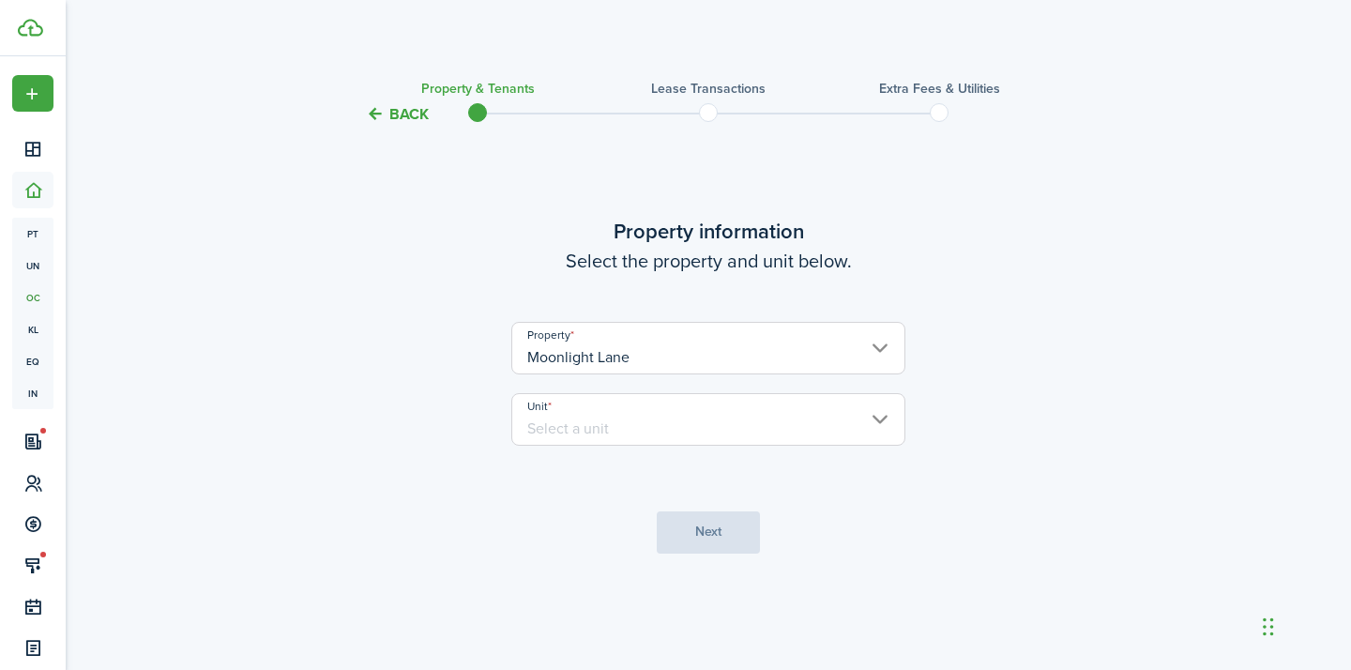
click at [672, 410] on input "Unit" at bounding box center [708, 419] width 394 height 53
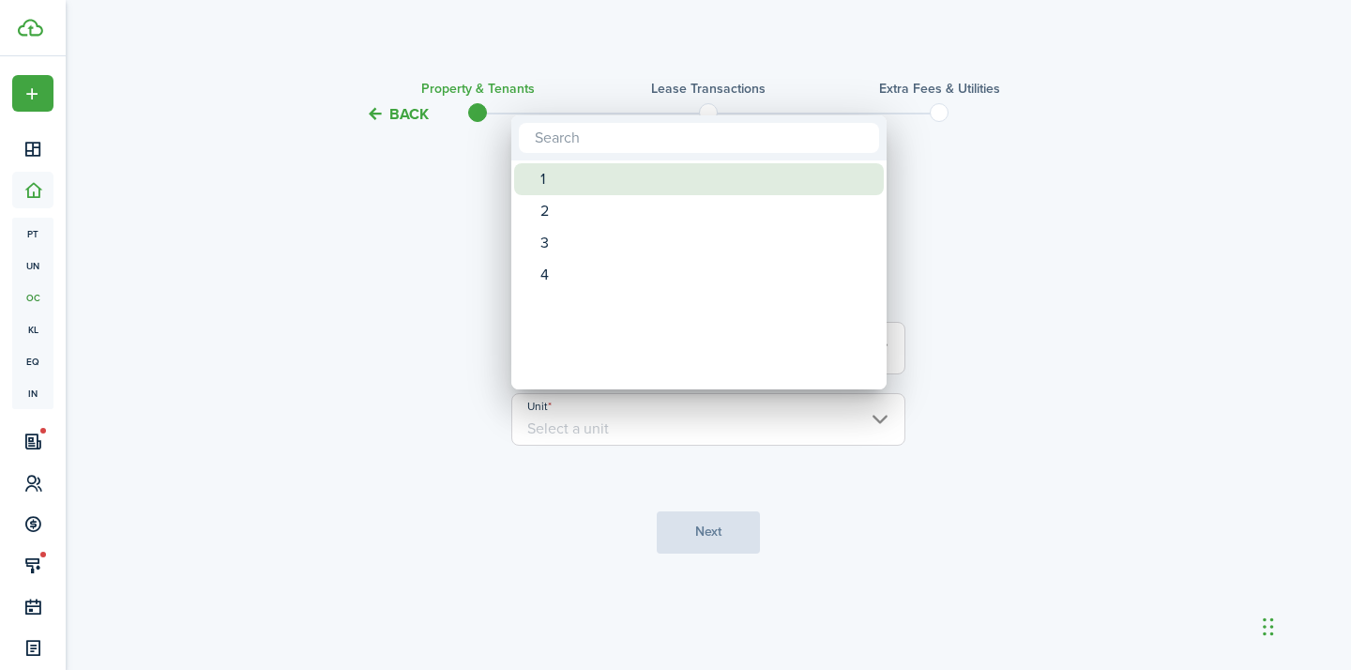
click at [586, 188] on div "1" at bounding box center [706, 179] width 332 height 32
type input "1"
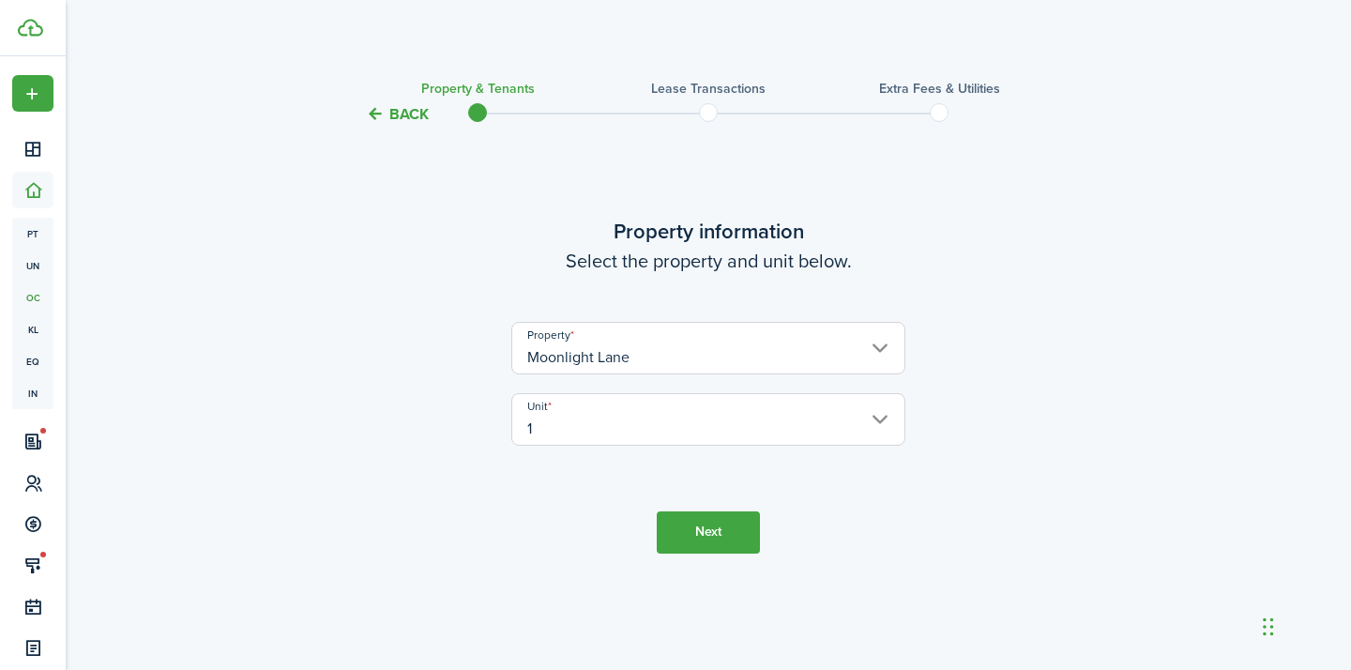
click at [693, 552] on button "Next" at bounding box center [708, 532] width 103 height 42
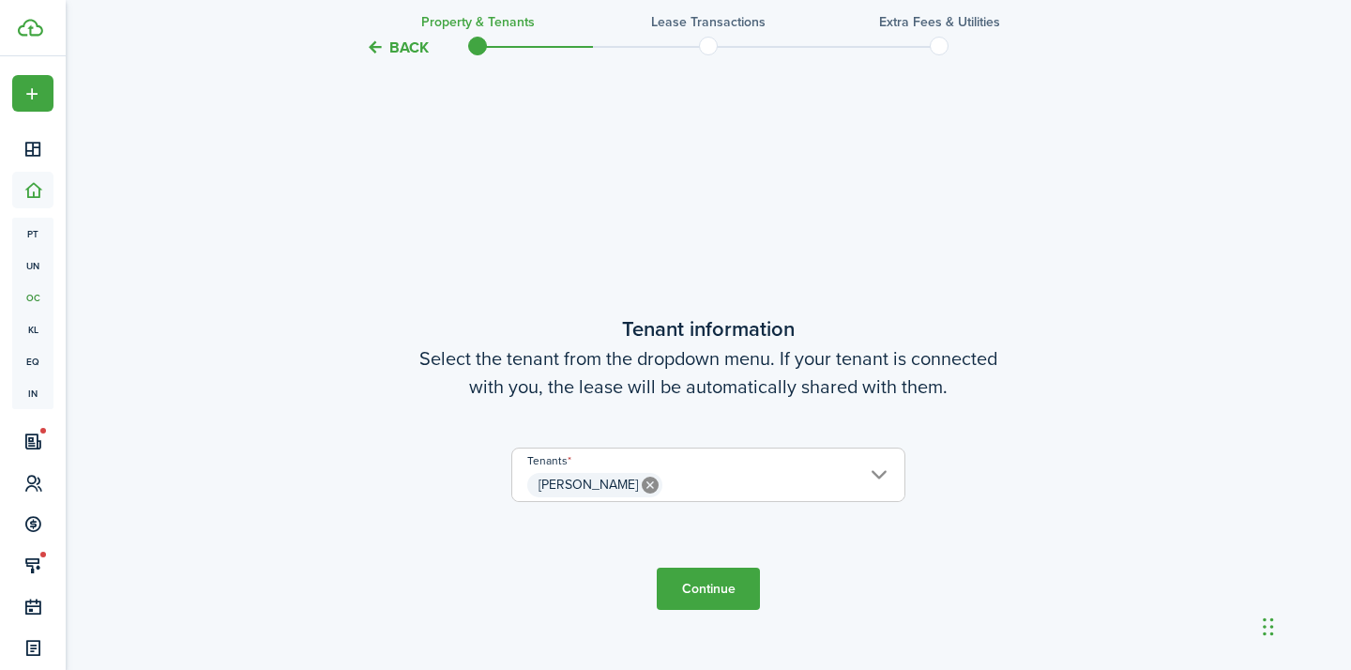
scroll to position [544, 0]
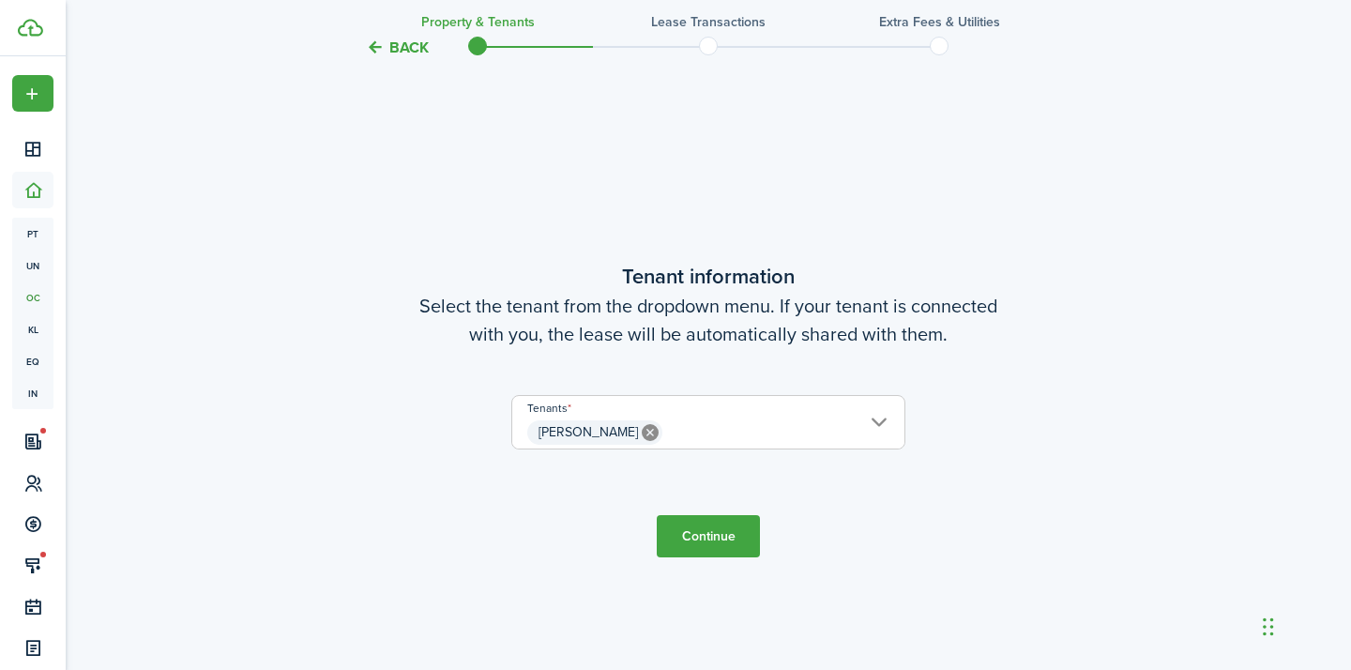
click at [707, 434] on span "[PERSON_NAME]" at bounding box center [708, 433] width 392 height 32
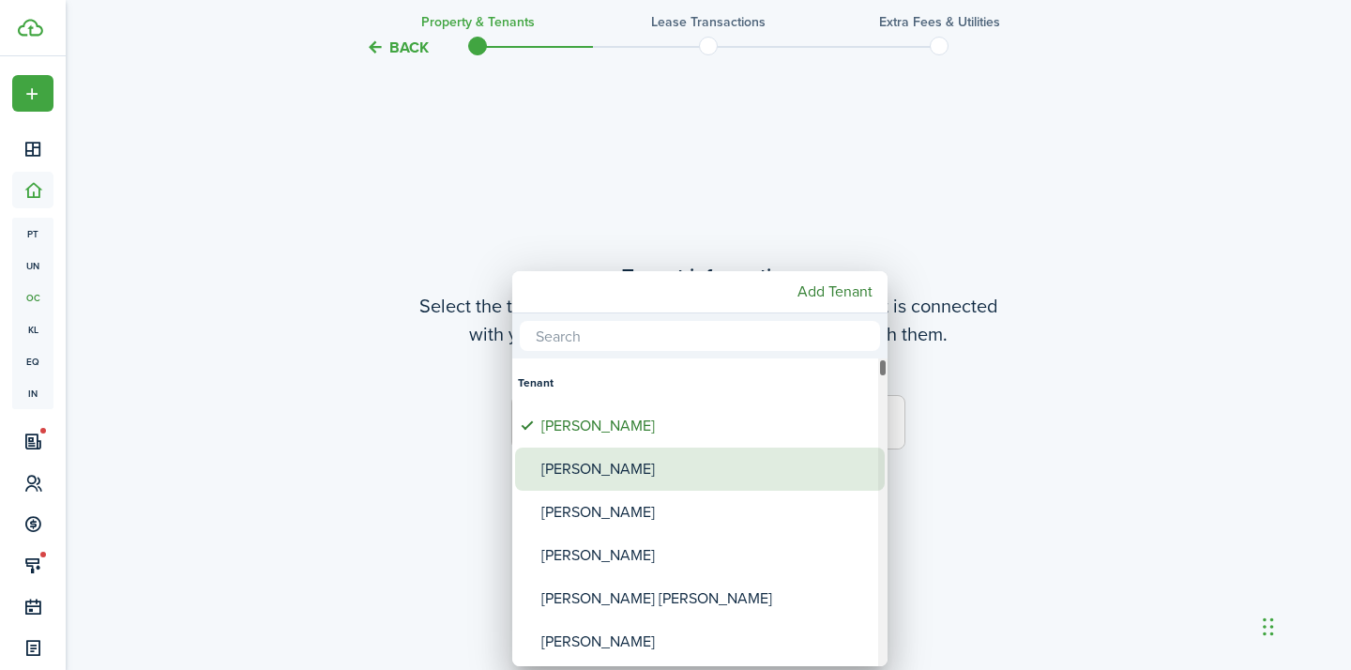
click at [637, 475] on div "[PERSON_NAME]" at bounding box center [707, 469] width 332 height 43
type input "[PERSON_NAME], [PERSON_NAME]"
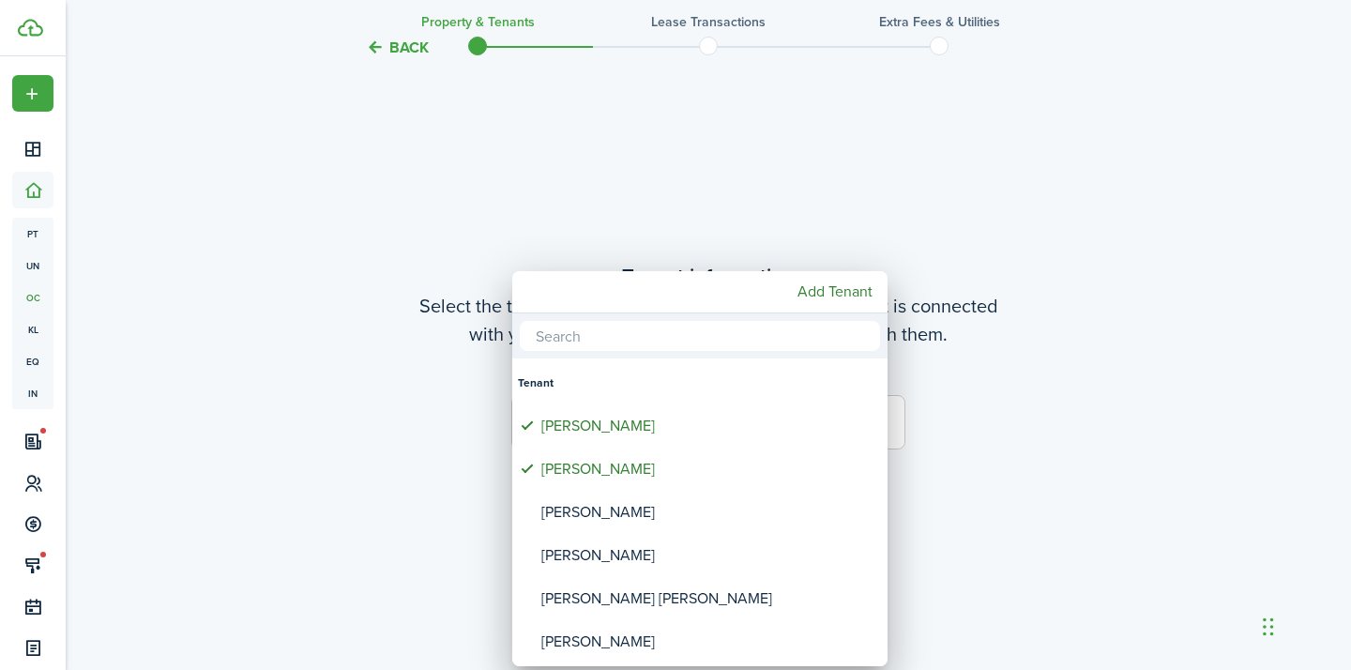
click at [986, 520] on div at bounding box center [675, 335] width 1651 height 970
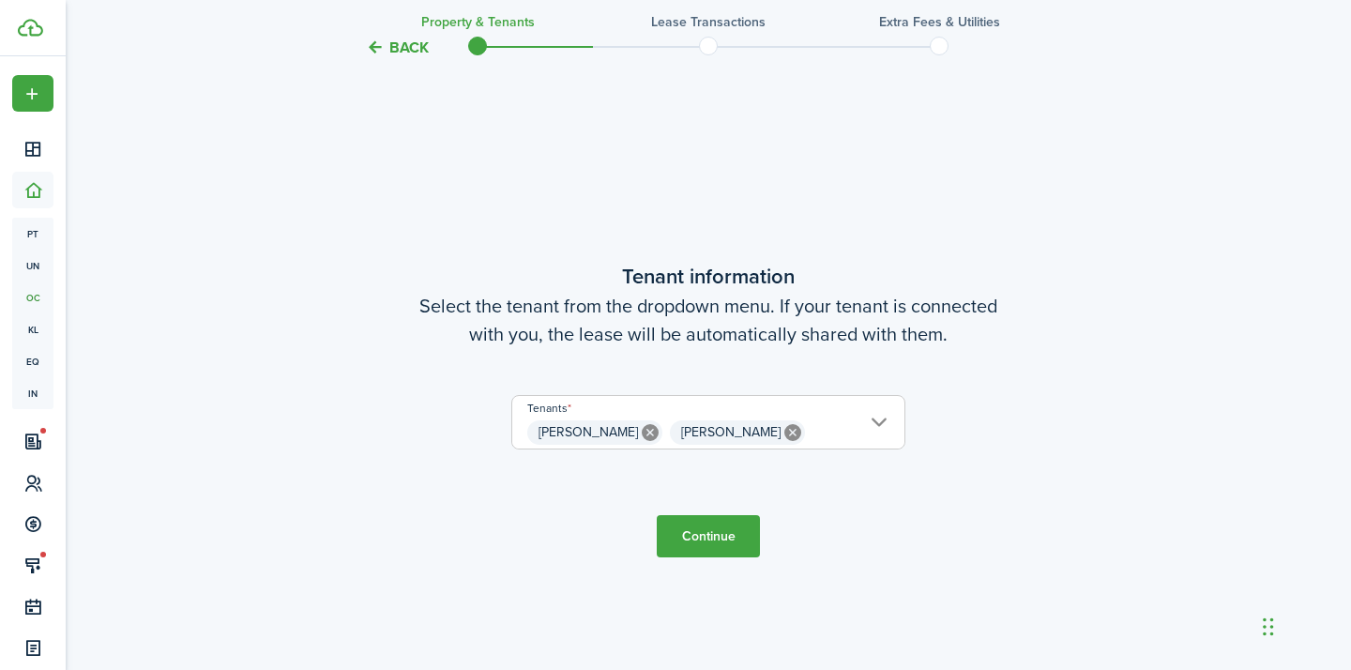
click at [717, 540] on button "Continue" at bounding box center [708, 536] width 103 height 42
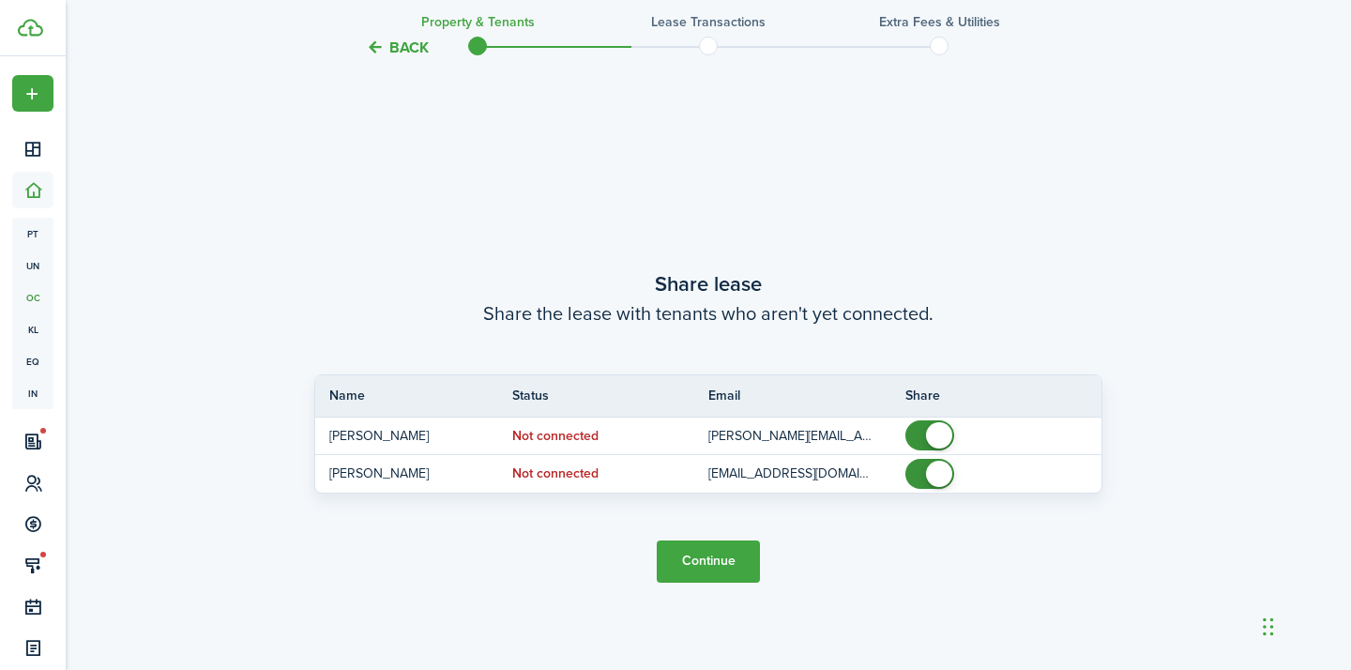
scroll to position [1214, 0]
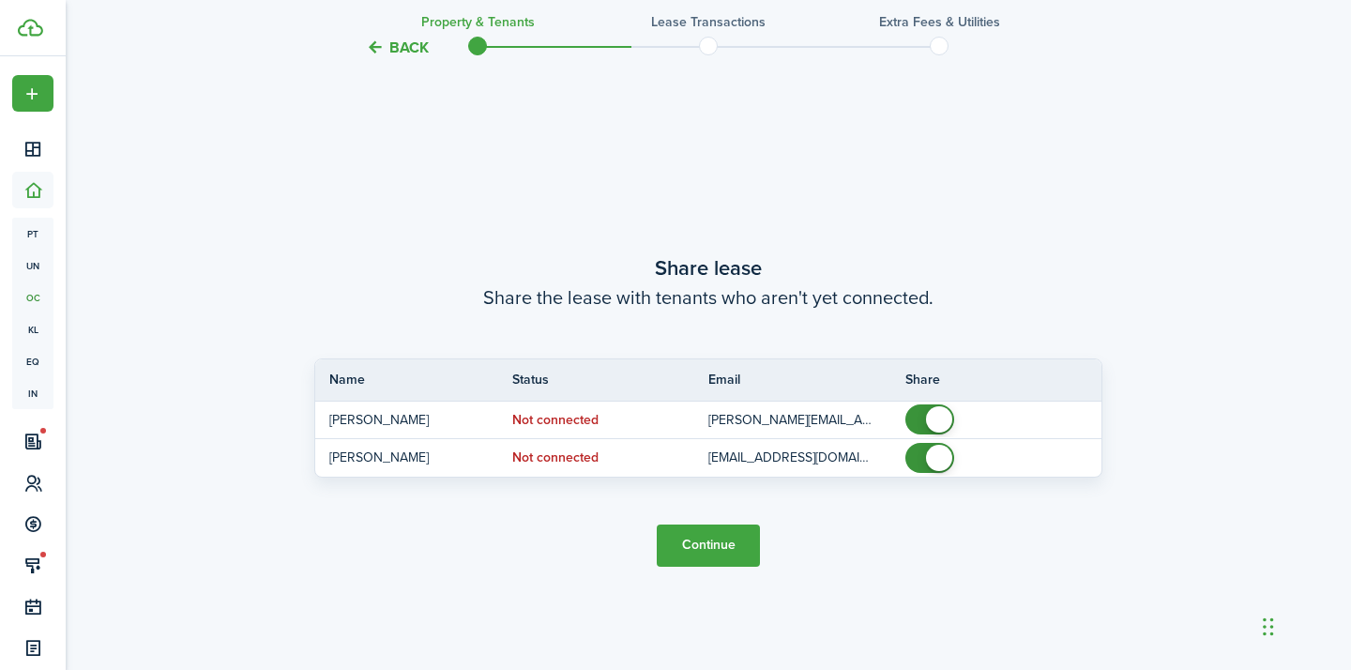
click at [717, 540] on button "Continue" at bounding box center [708, 546] width 103 height 42
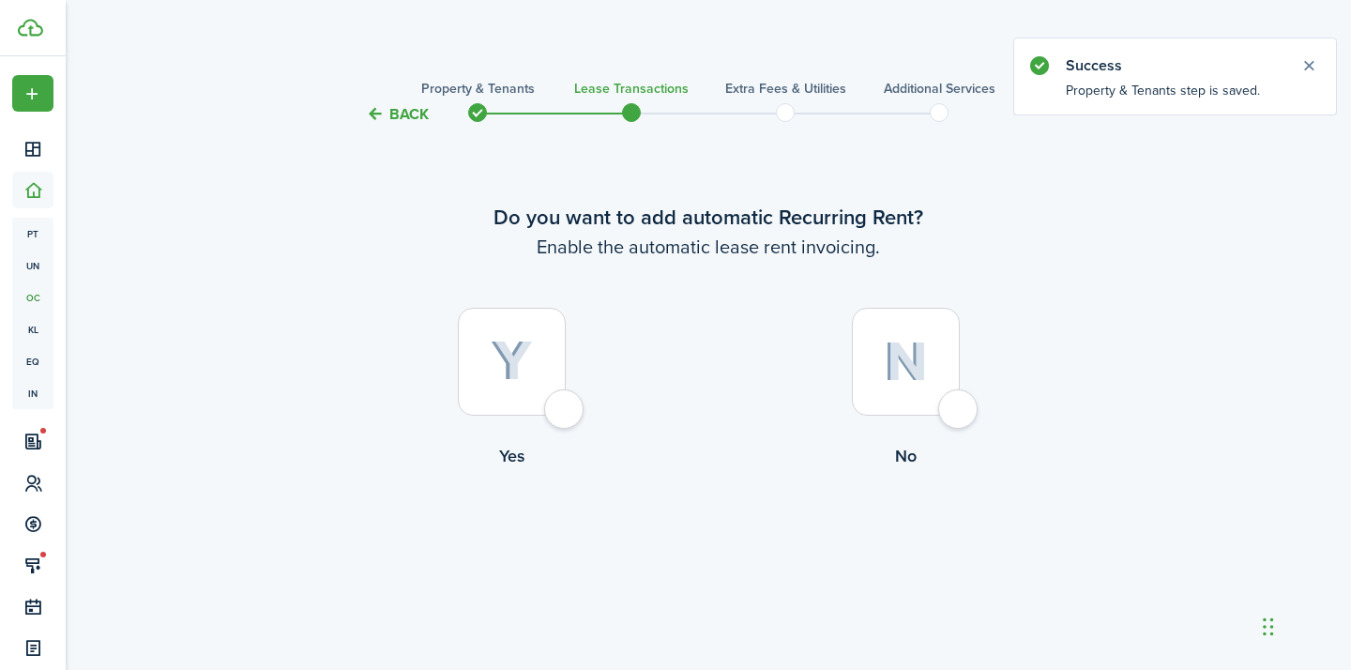
click at [552, 383] on div at bounding box center [512, 362] width 108 height 108
radio input "true"
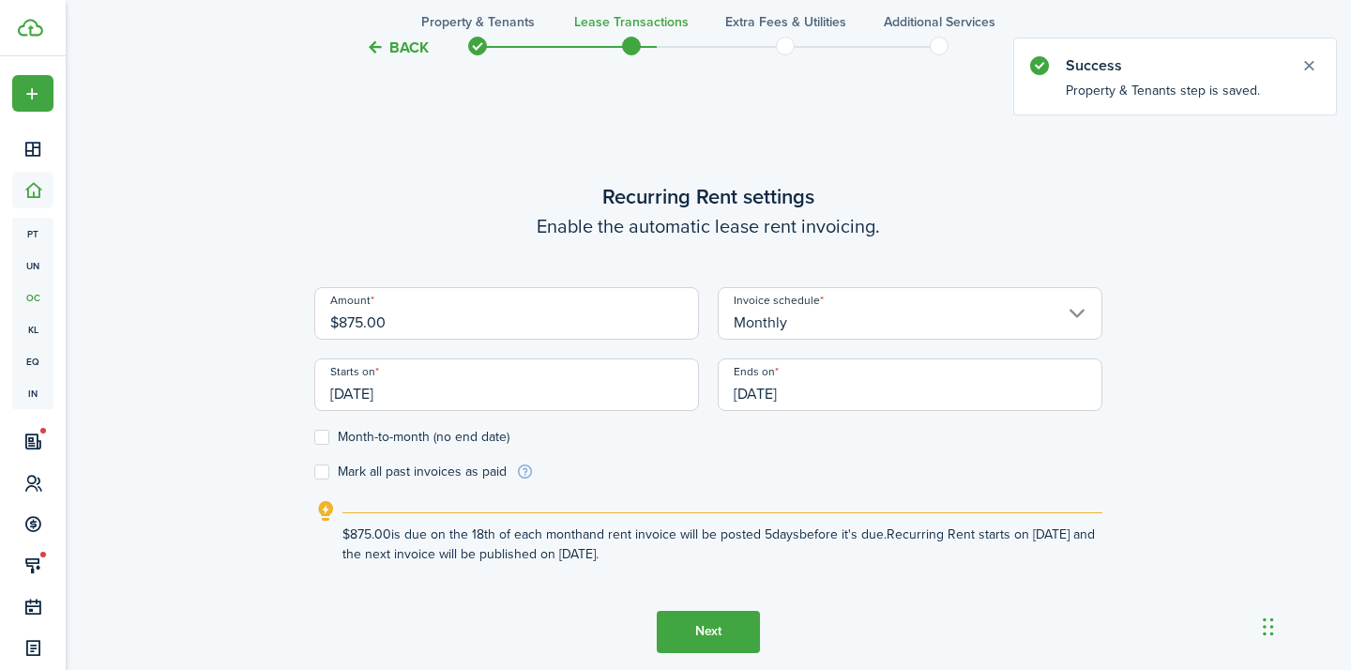
scroll to position [544, 0]
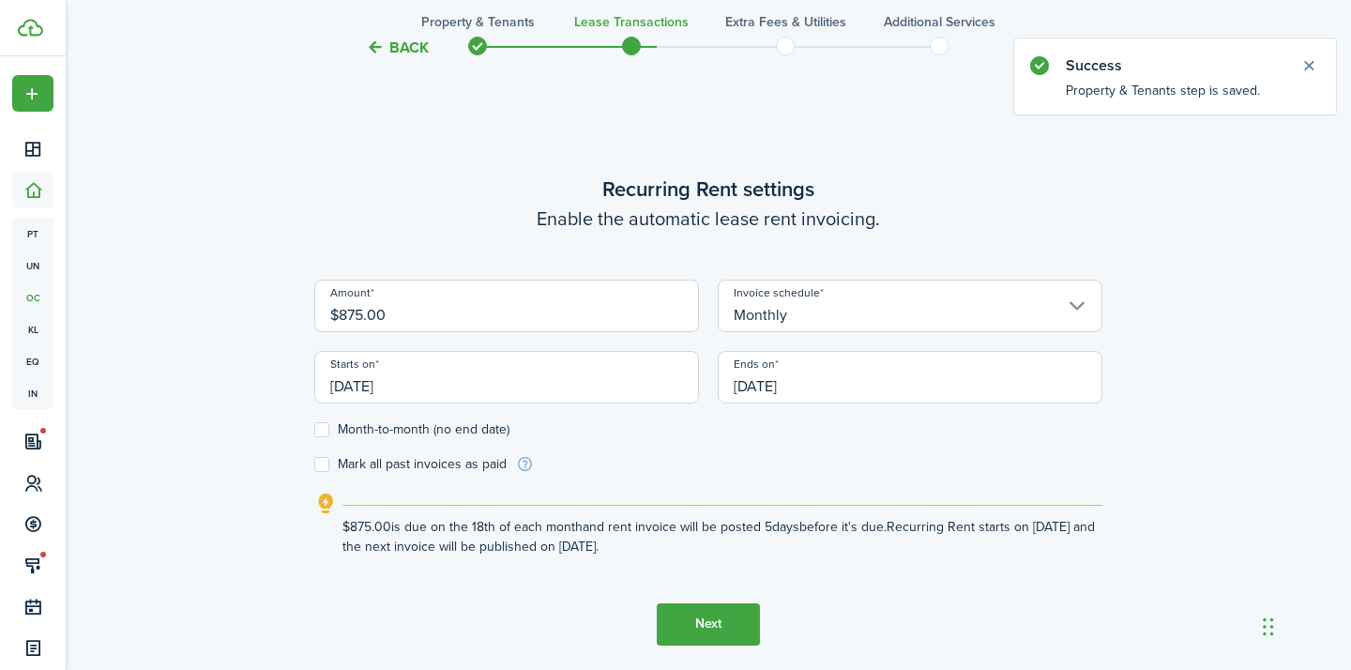
click at [361, 313] on input "$875.00" at bounding box center [506, 306] width 385 height 53
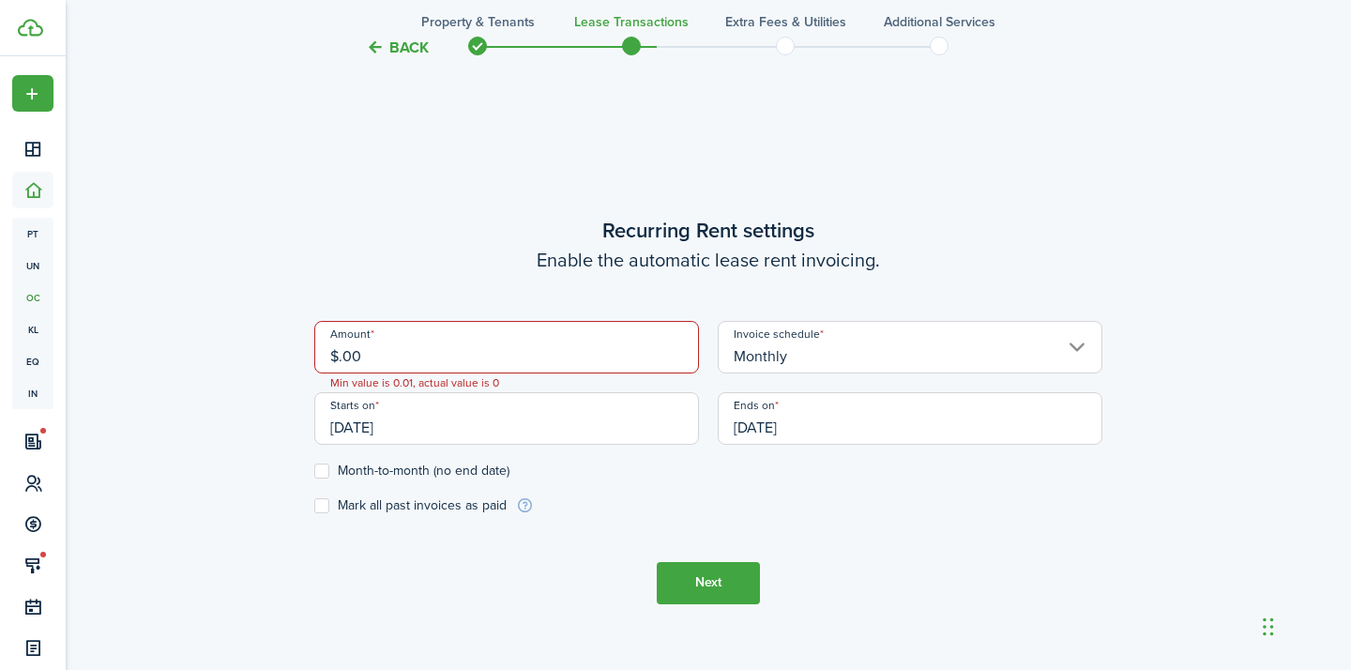
click at [359, 428] on input "[DATE]" at bounding box center [506, 418] width 385 height 53
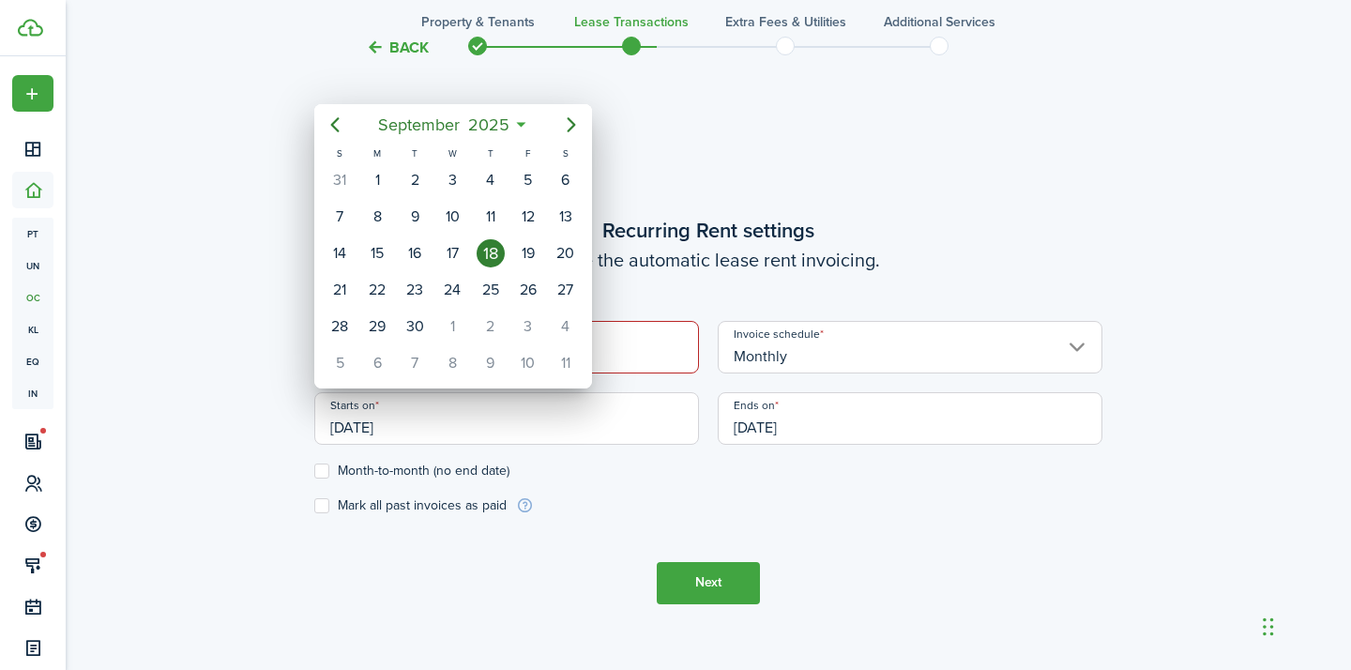
type input "$0.00"
click at [463, 312] on div "[DATE]" at bounding box center [453, 327] width 38 height 36
type input "[DATE]"
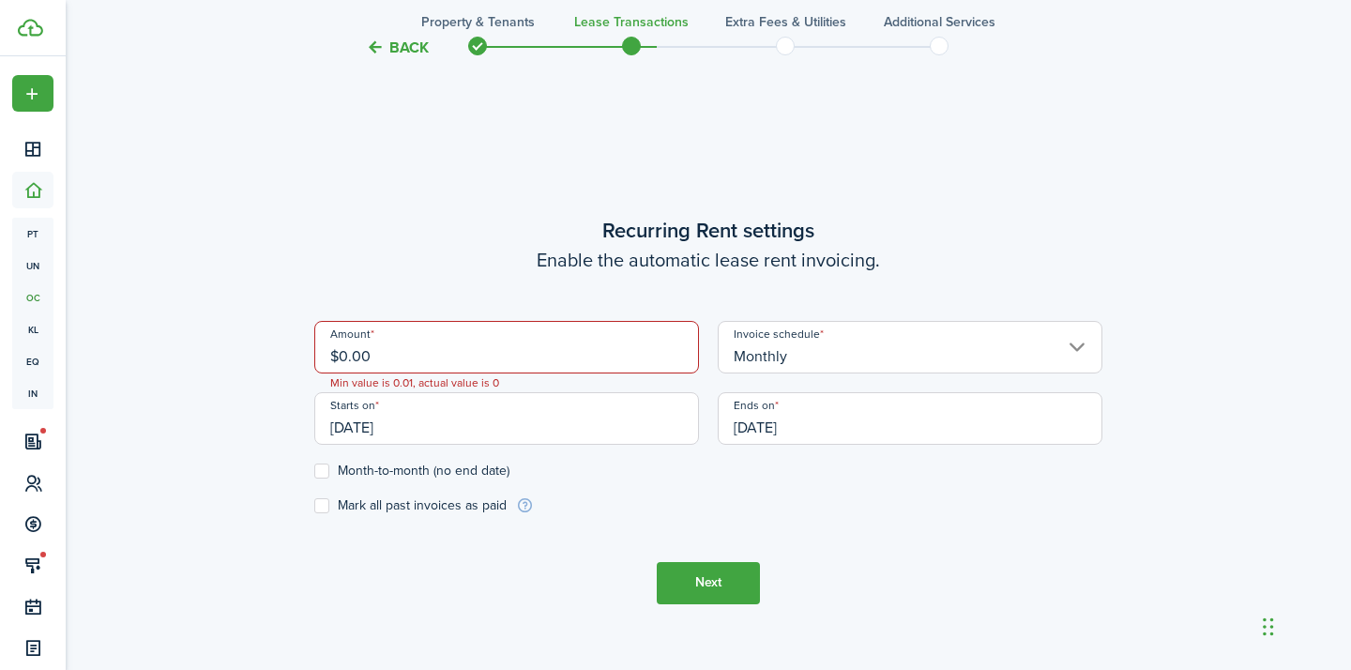
click at [336, 472] on label "Month-to-month (no end date)" at bounding box center [411, 471] width 195 height 15
click at [314, 471] on input "Month-to-month (no end date)" at bounding box center [313, 470] width 1 height 1
checkbox input "true"
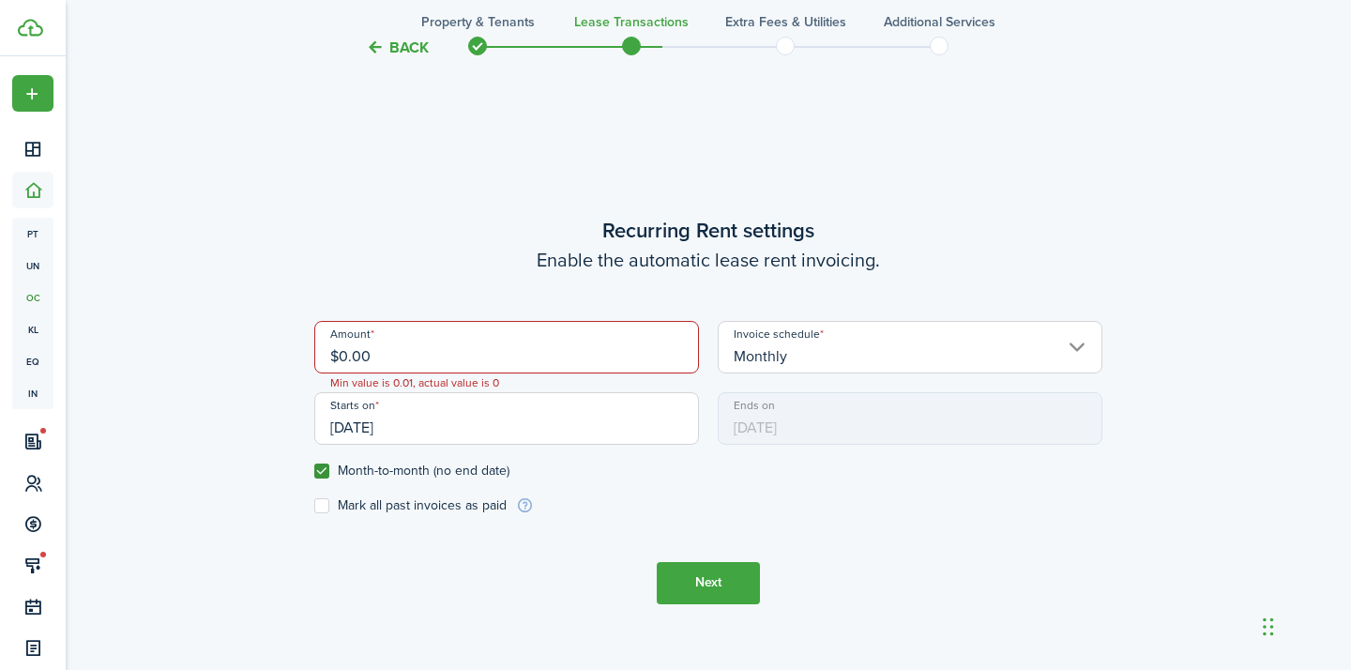
click at [525, 362] on input "$0.00" at bounding box center [506, 347] width 385 height 53
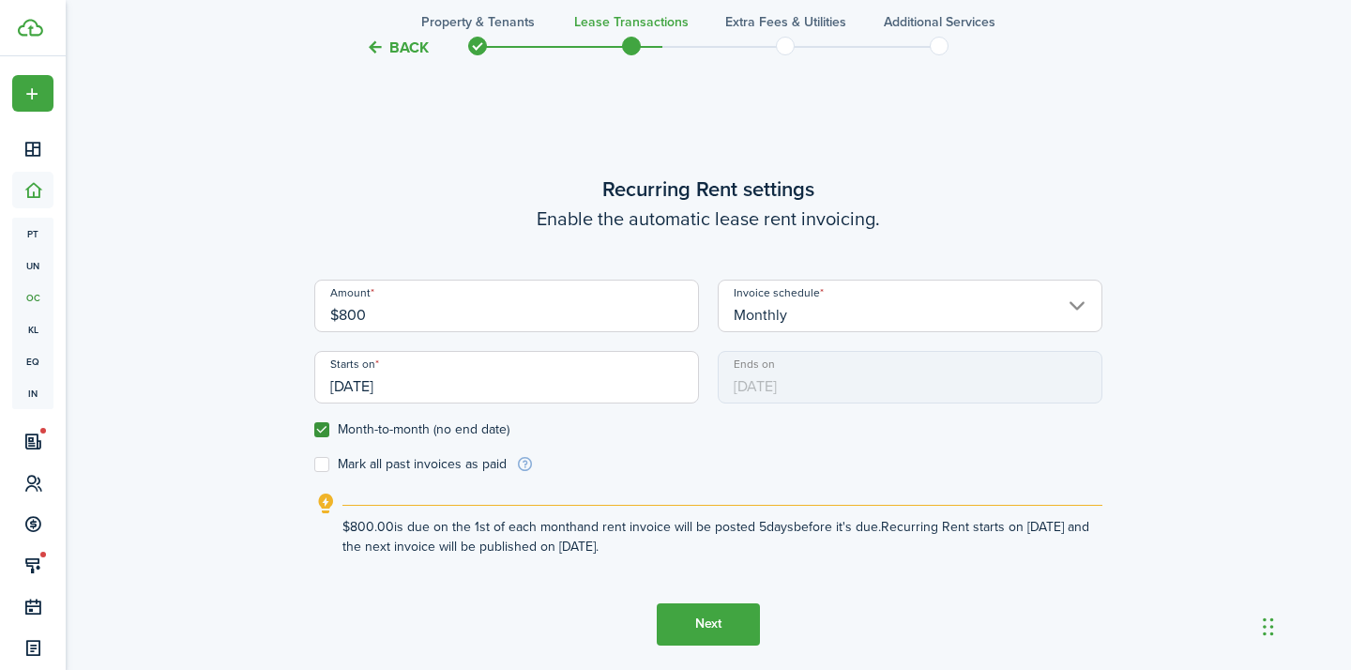
type input "$800.00"
click at [563, 129] on tc-wizard-step "Recurring Rent settings Enable the automatic lease rent invoicing. Amount $800.…" at bounding box center [708, 409] width 788 height 670
click at [320, 432] on label "Month-to-month (no end date)" at bounding box center [411, 429] width 195 height 15
click at [314, 430] on input "Month-to-month (no end date)" at bounding box center [313, 429] width 1 height 1
checkbox input "false"
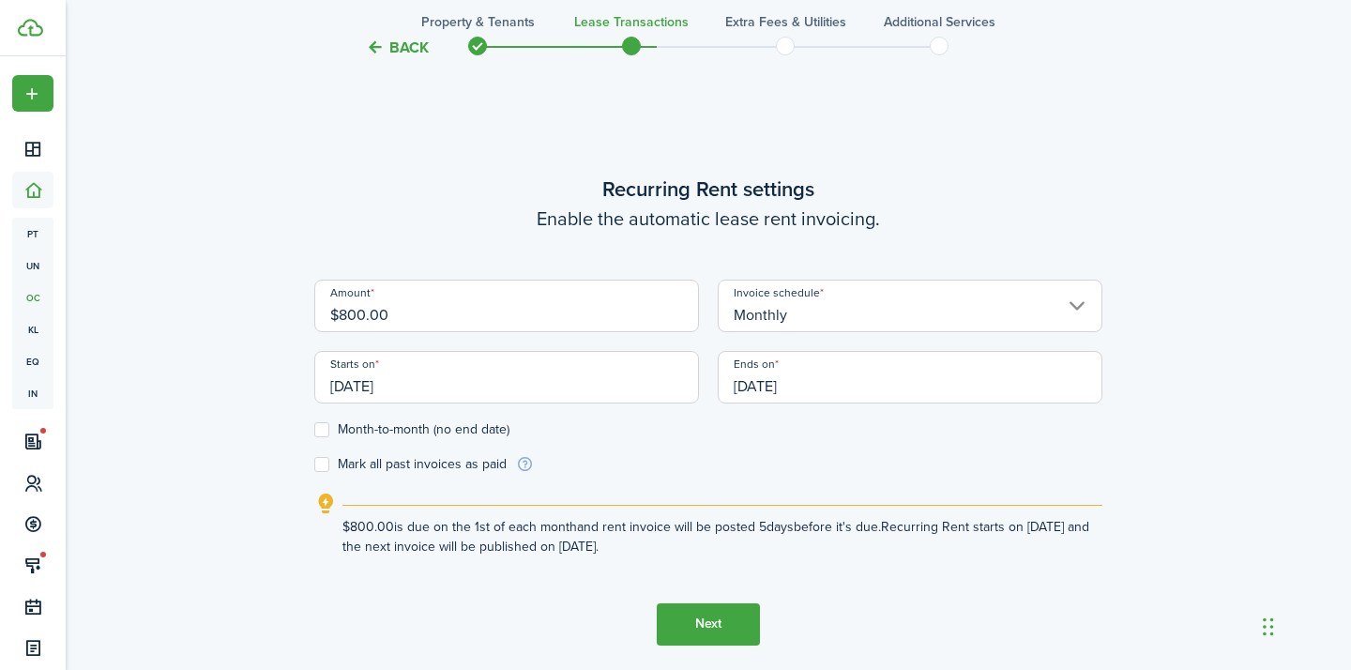
click at [756, 400] on input "[DATE]" at bounding box center [910, 377] width 385 height 53
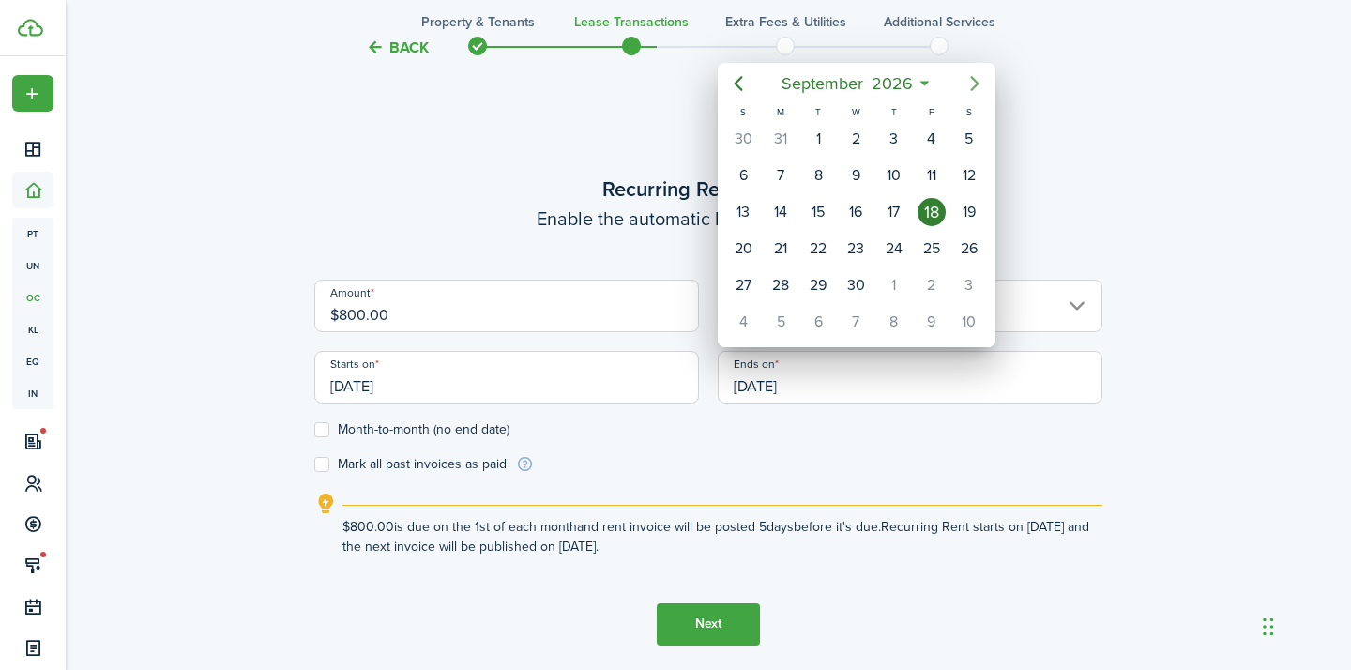
click at [982, 87] on icon "Next page" at bounding box center [975, 83] width 23 height 23
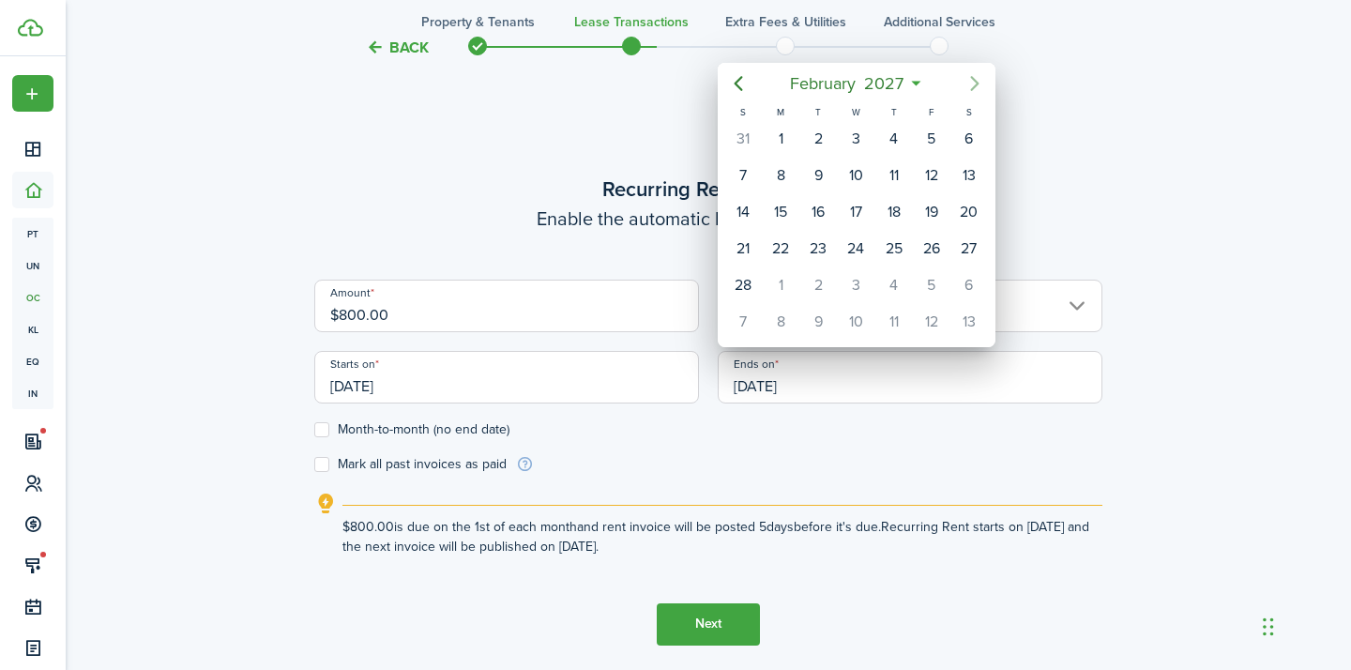
click at [982, 87] on icon "Next page" at bounding box center [975, 83] width 23 height 23
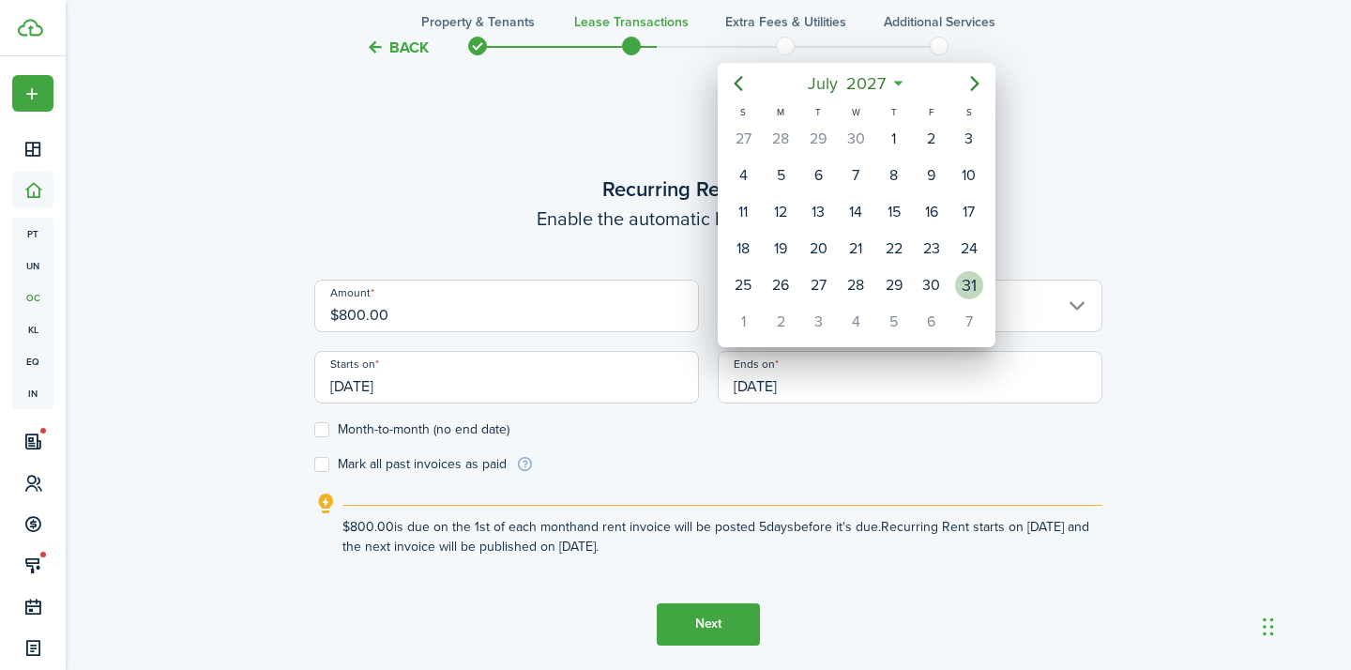
click at [982, 285] on div "31" at bounding box center [969, 285] width 28 height 28
type input "[DATE]"
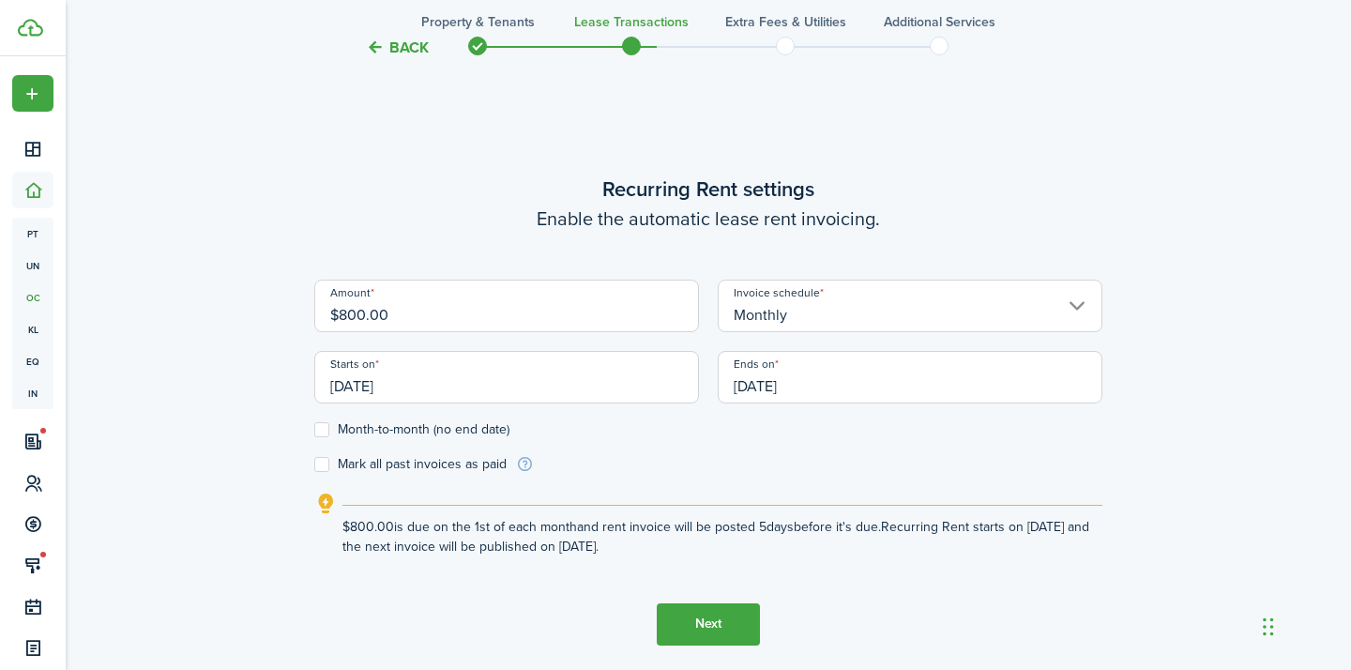
click at [740, 452] on form "Amount $800.00 Invoice schedule Monthly Starts on [DATE] Ends on [DATE] Month-t…" at bounding box center [708, 377] width 788 height 194
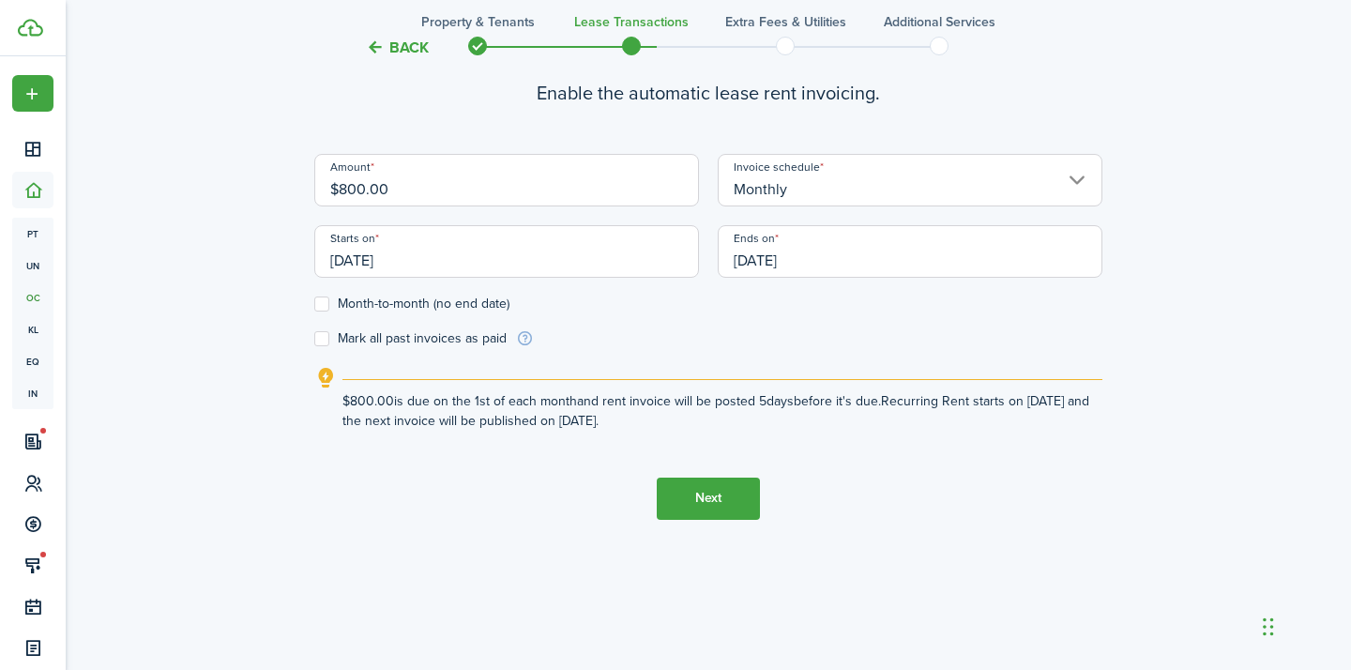
click at [681, 512] on button "Next" at bounding box center [708, 499] width 103 height 42
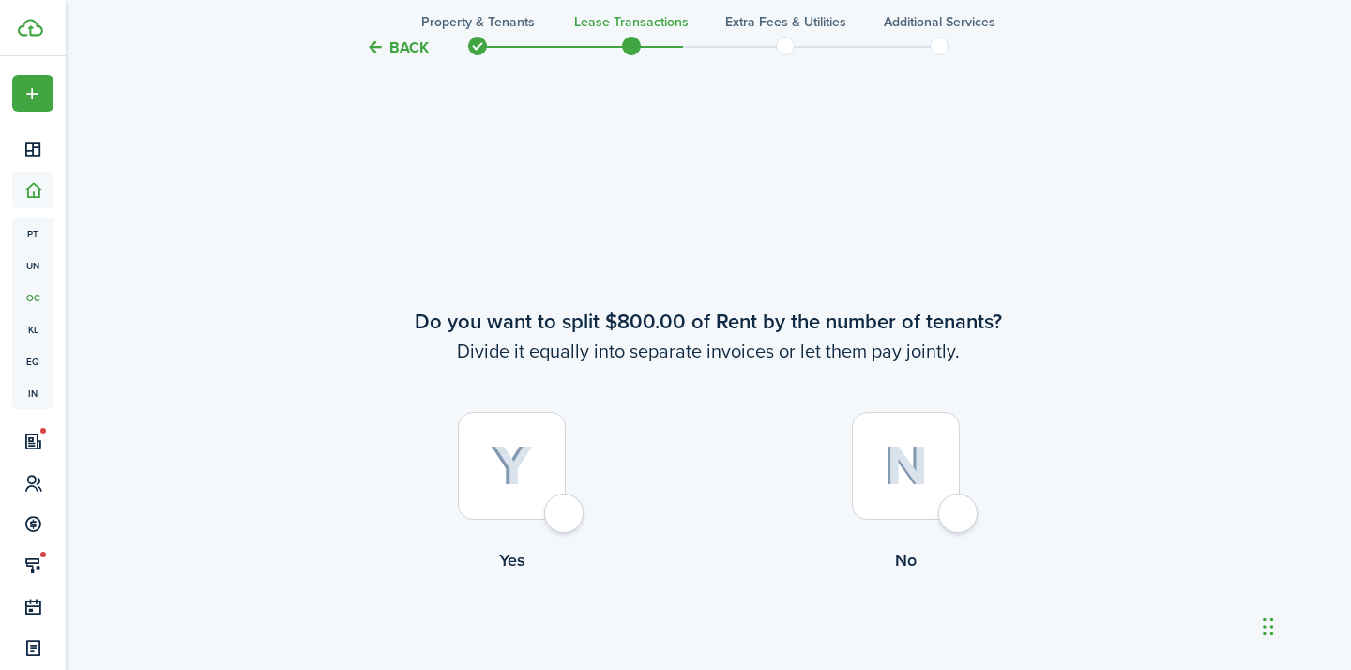
scroll to position [1214, 0]
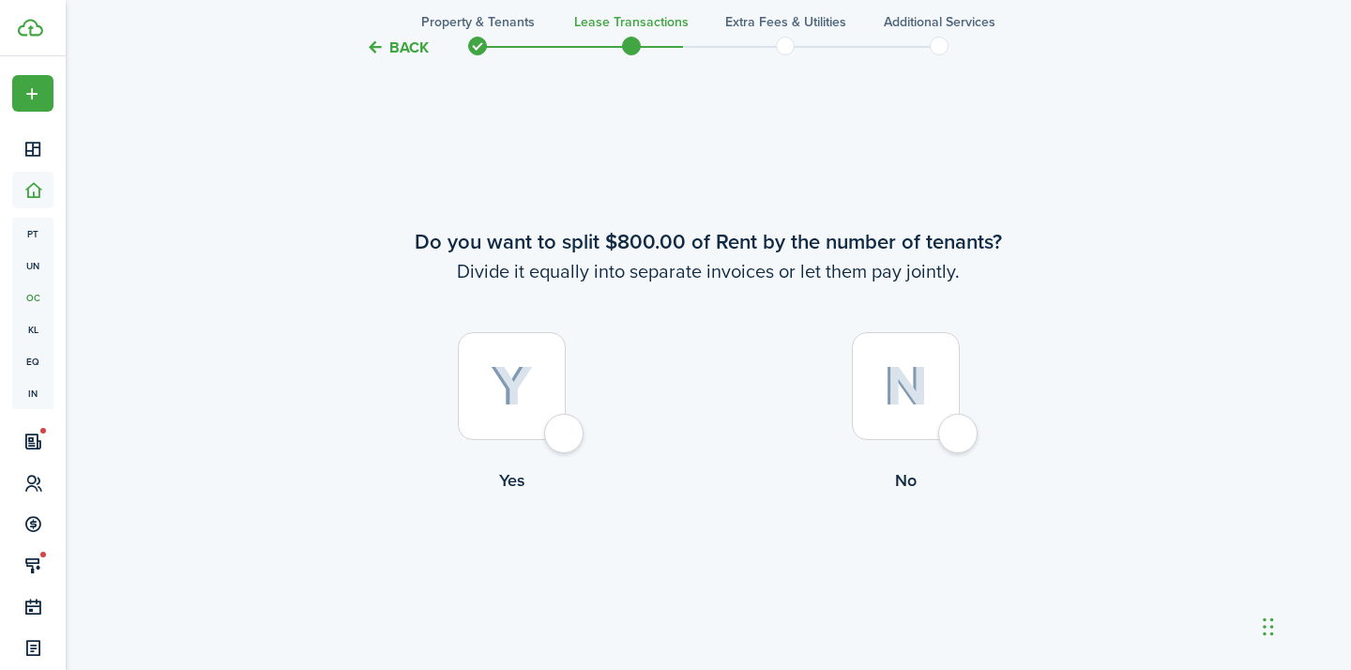
click at [960, 415] on div at bounding box center [906, 386] width 108 height 108
radio input "true"
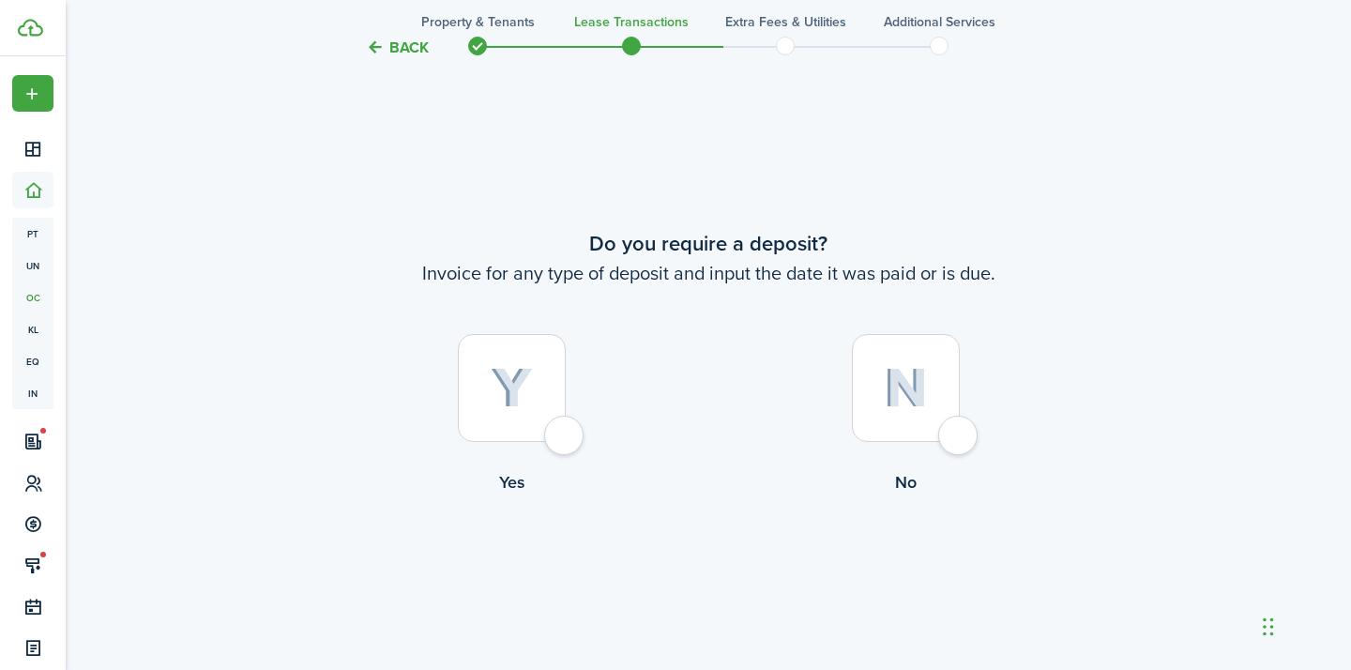
scroll to position [1884, 0]
click at [541, 395] on div at bounding box center [512, 386] width 108 height 108
radio input "true"
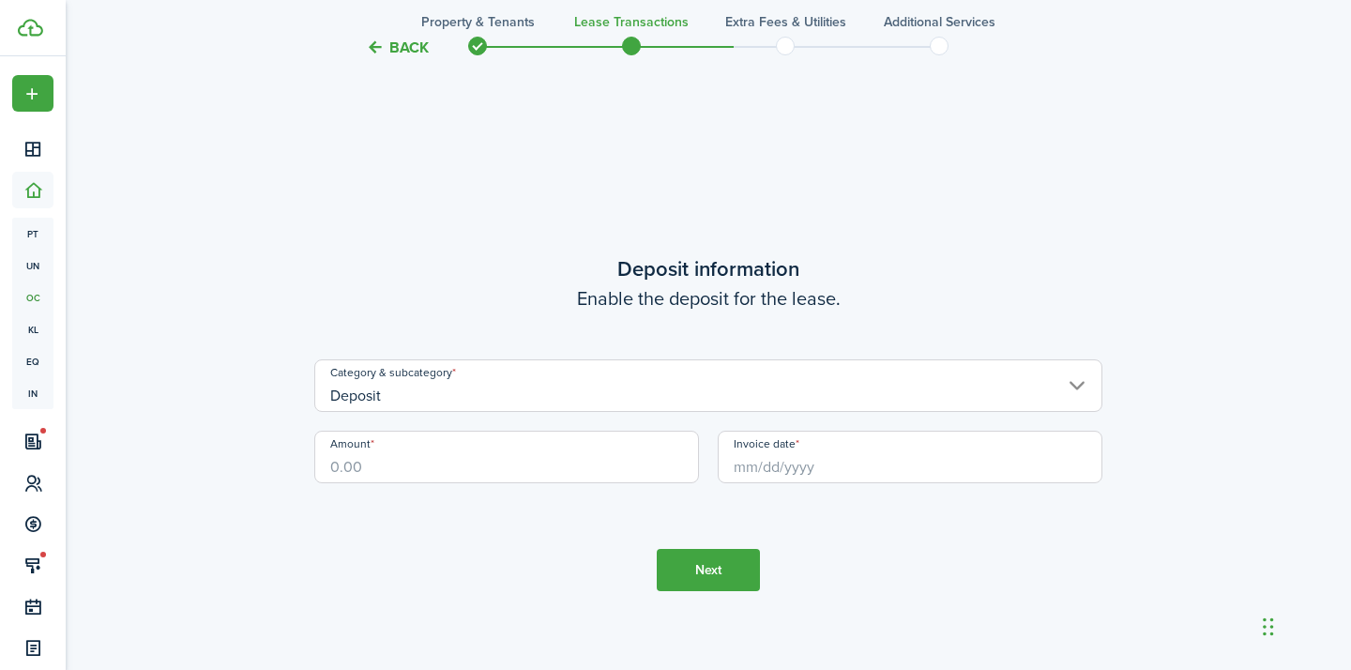
scroll to position [2554, 0]
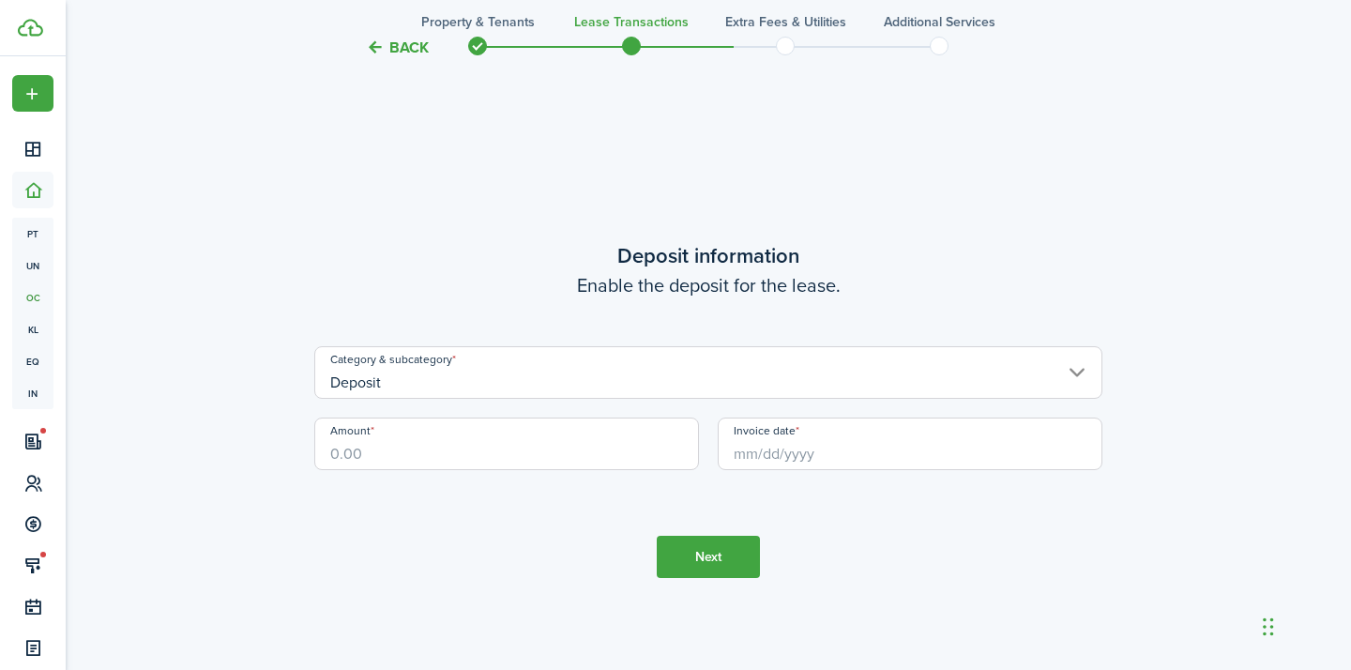
click at [433, 449] on input "Amount" at bounding box center [506, 444] width 385 height 53
click at [739, 463] on input "Invoice date" at bounding box center [910, 444] width 385 height 53
type input "$800.00"
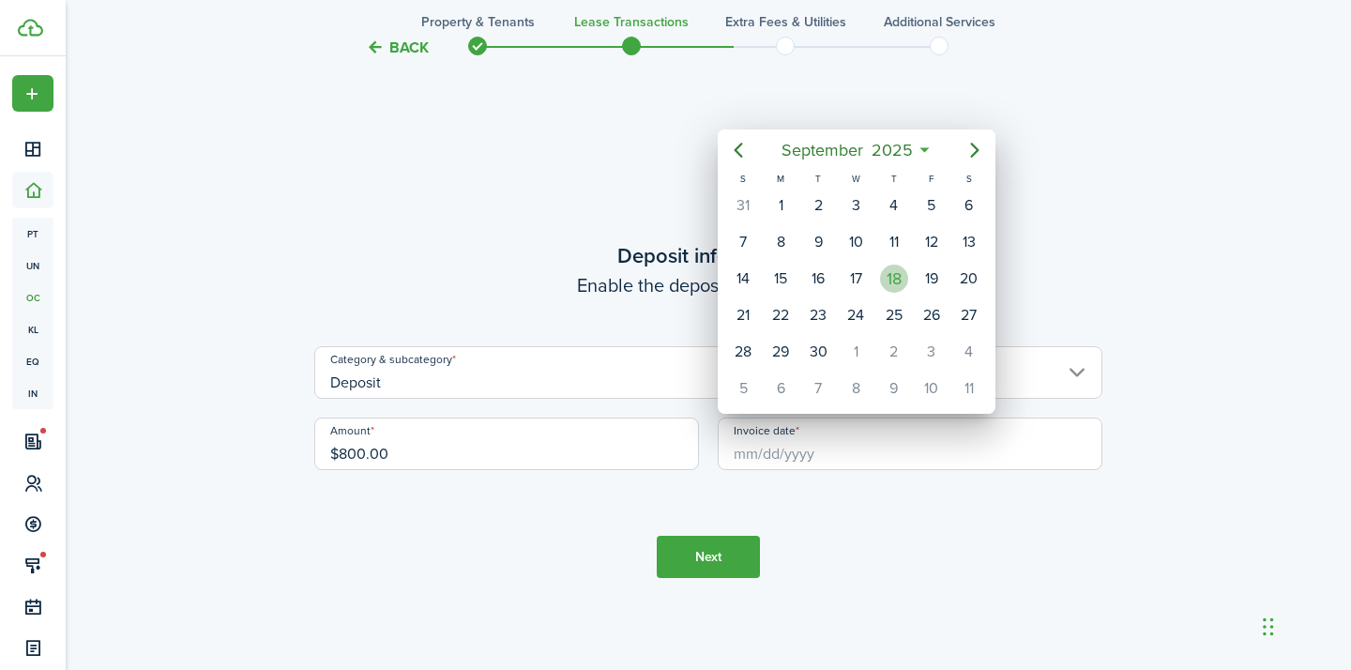
click at [893, 265] on div "18" at bounding box center [894, 279] width 28 height 28
type input "[DATE]"
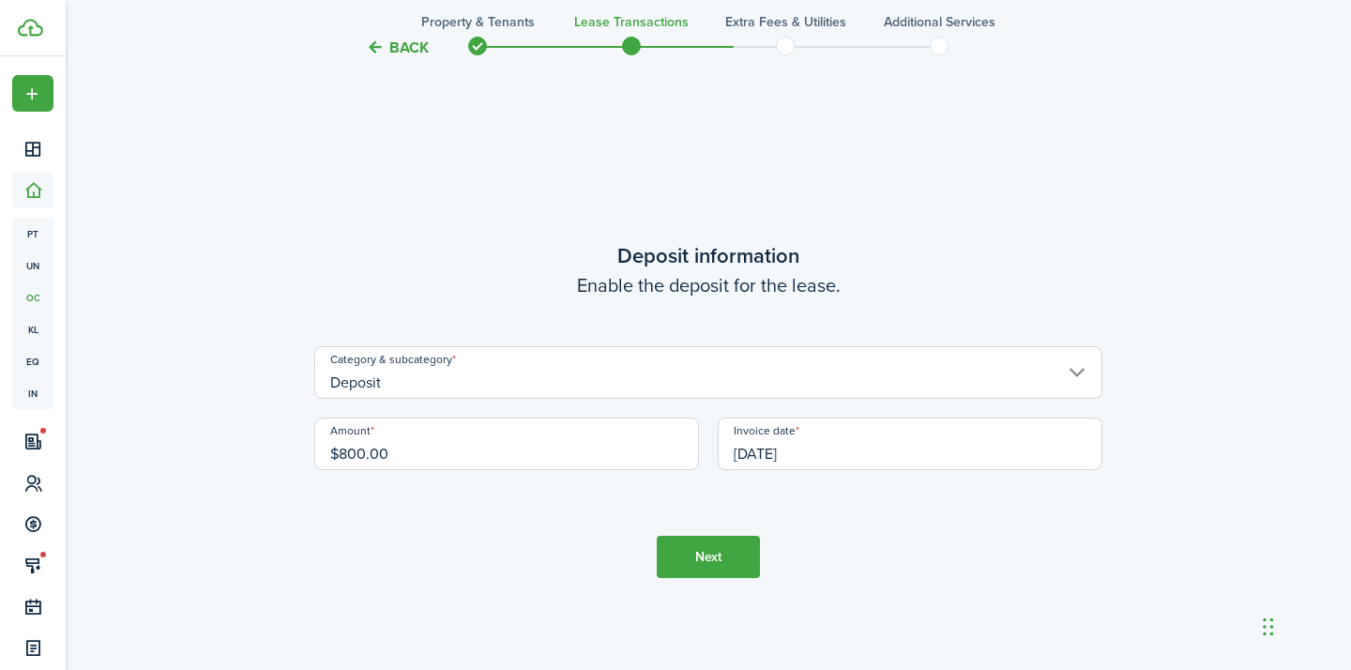
click at [711, 554] on button "Next" at bounding box center [708, 557] width 103 height 42
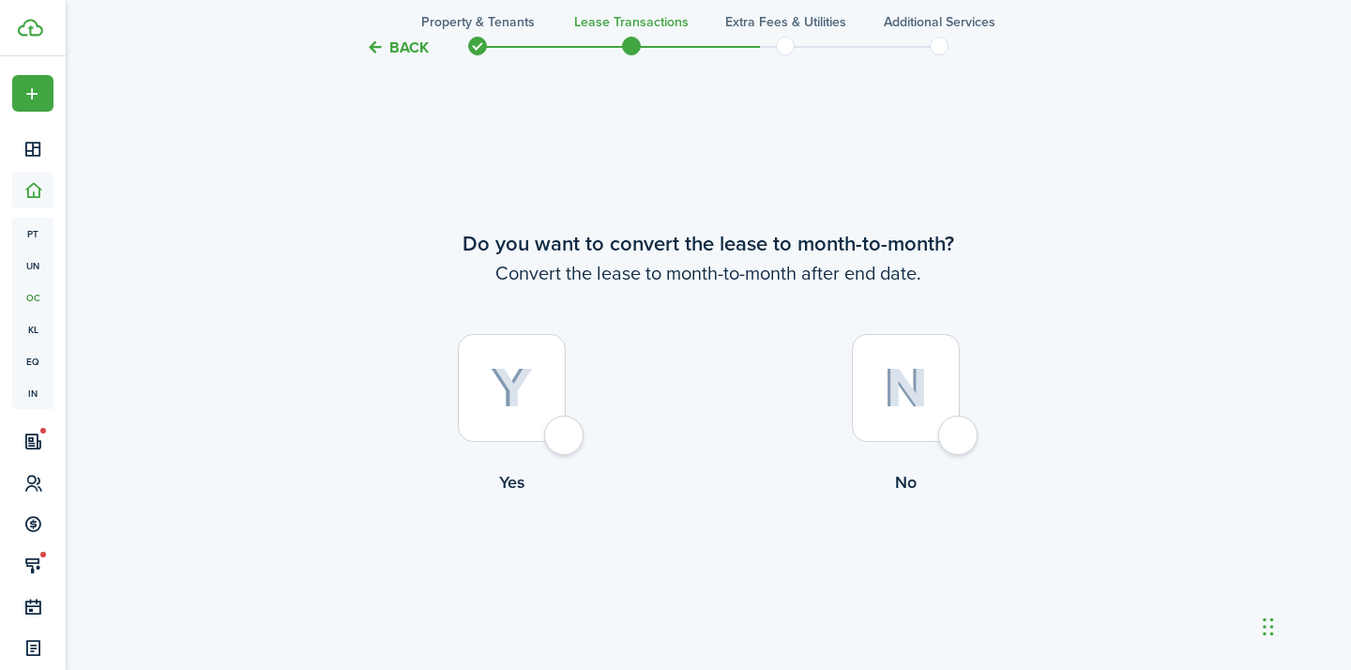
scroll to position [3224, 0]
click at [546, 387] on div at bounding box center [512, 386] width 108 height 108
radio input "true"
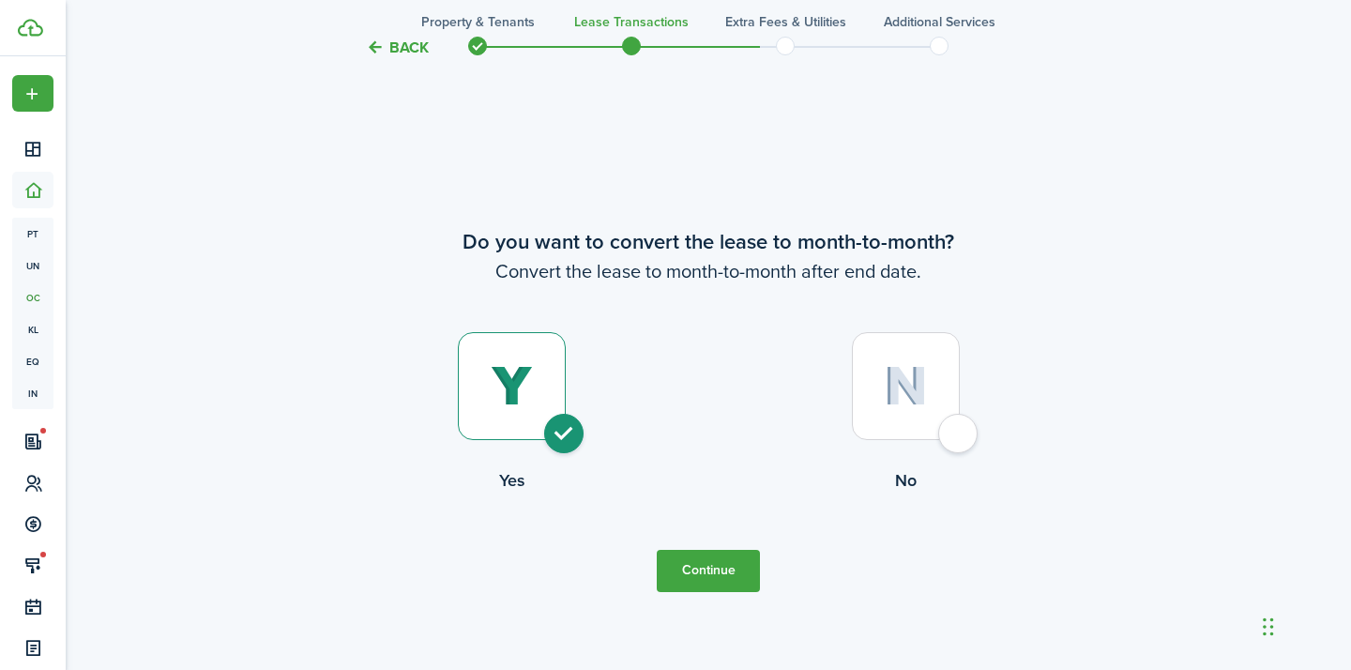
click at [690, 551] on button "Continue" at bounding box center [708, 571] width 103 height 42
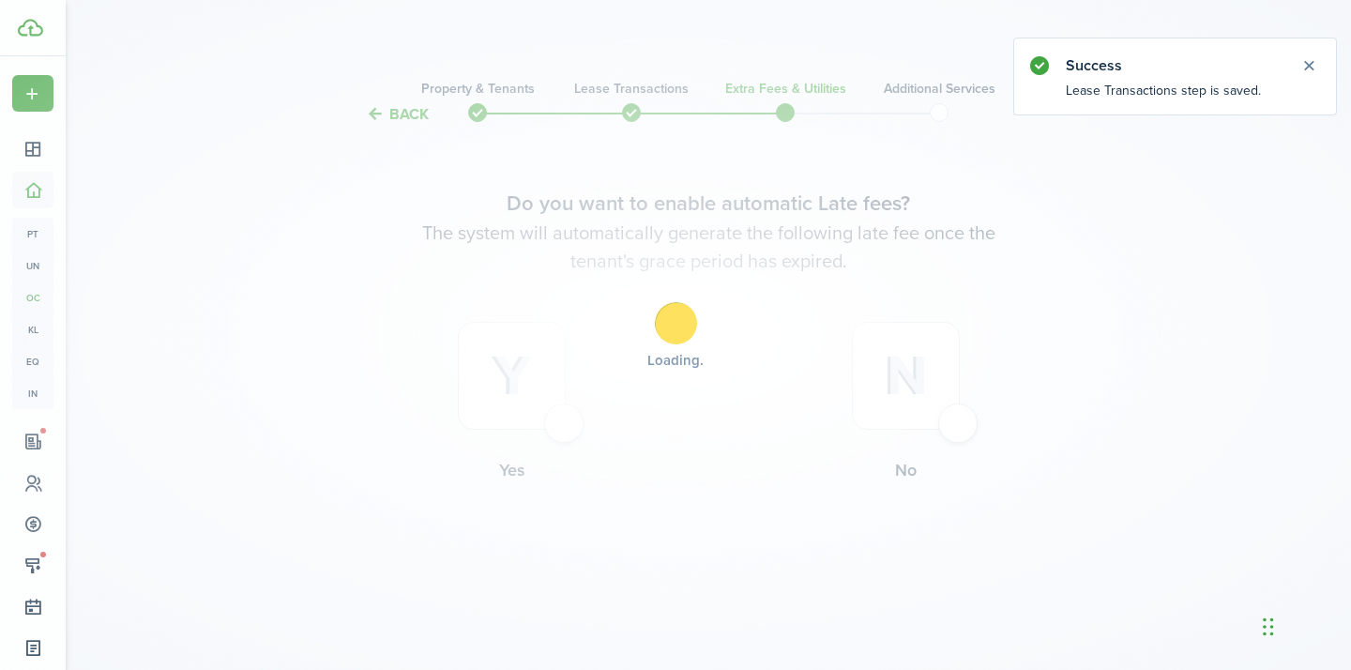
scroll to position [0, 0]
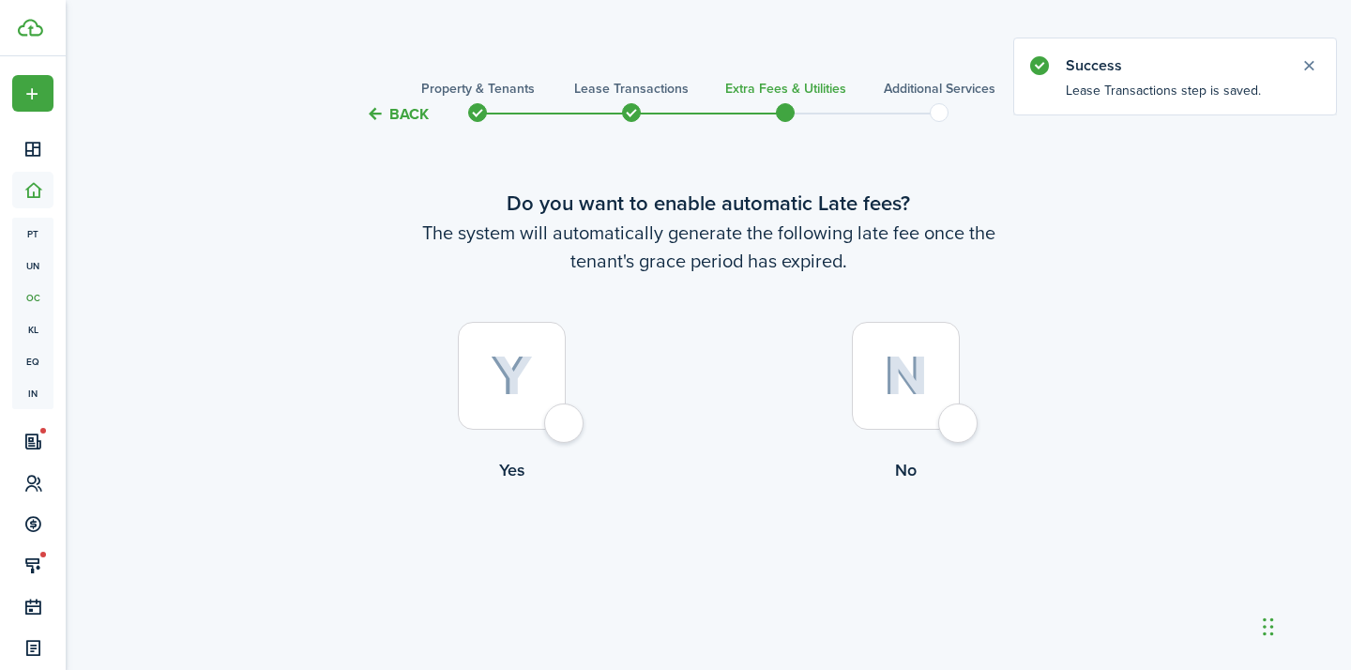
click at [546, 356] on div at bounding box center [512, 376] width 108 height 108
radio input "true"
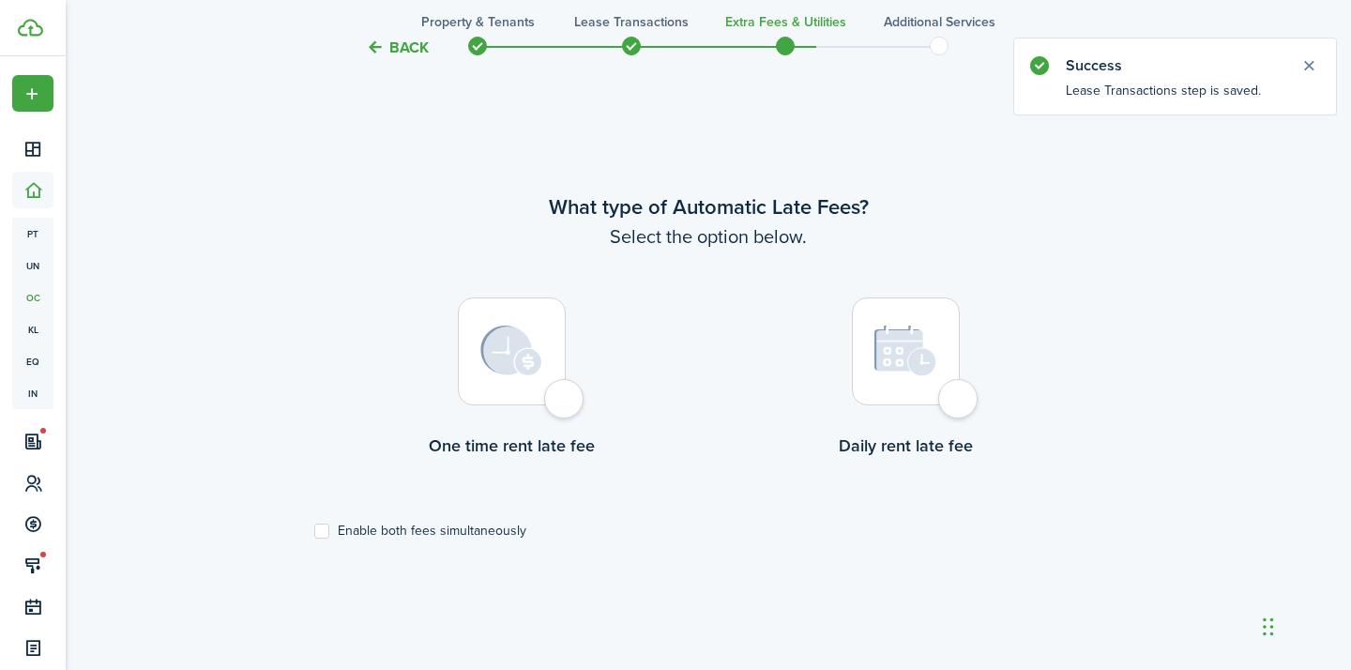
click at [977, 385] on label "Daily rent late fee" at bounding box center [905, 382] width 394 height 170
radio input "true"
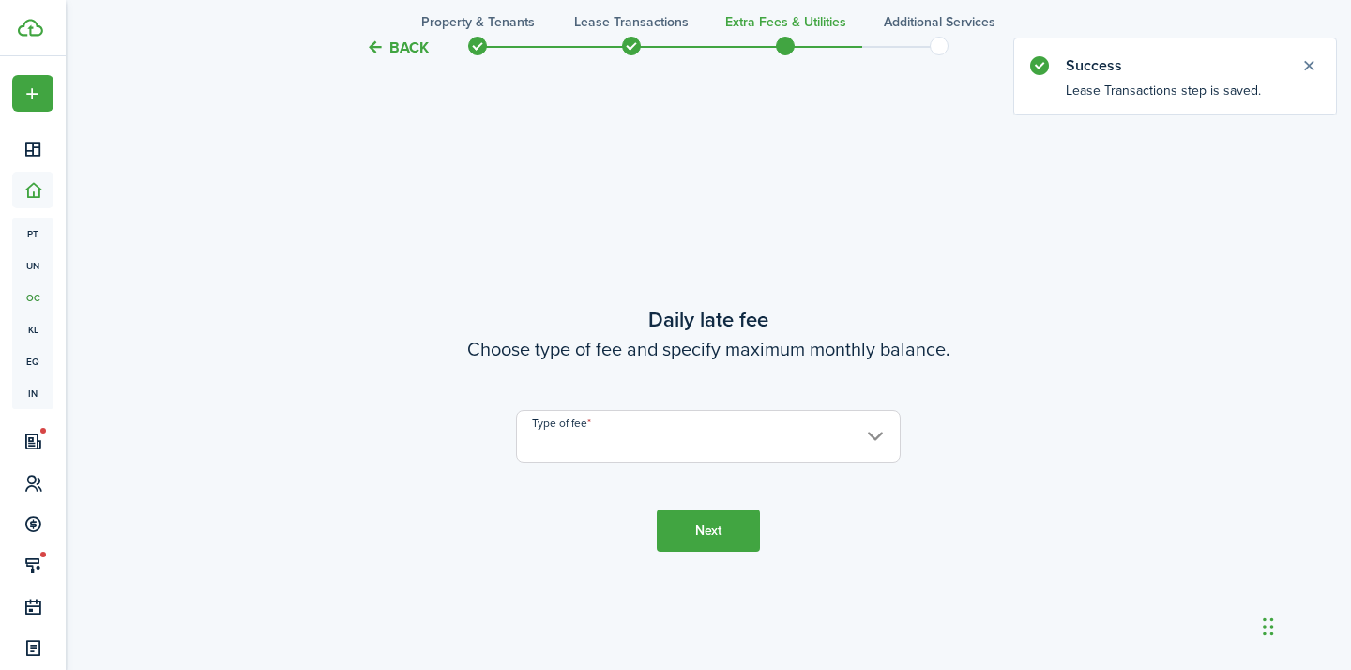
scroll to position [1214, 0]
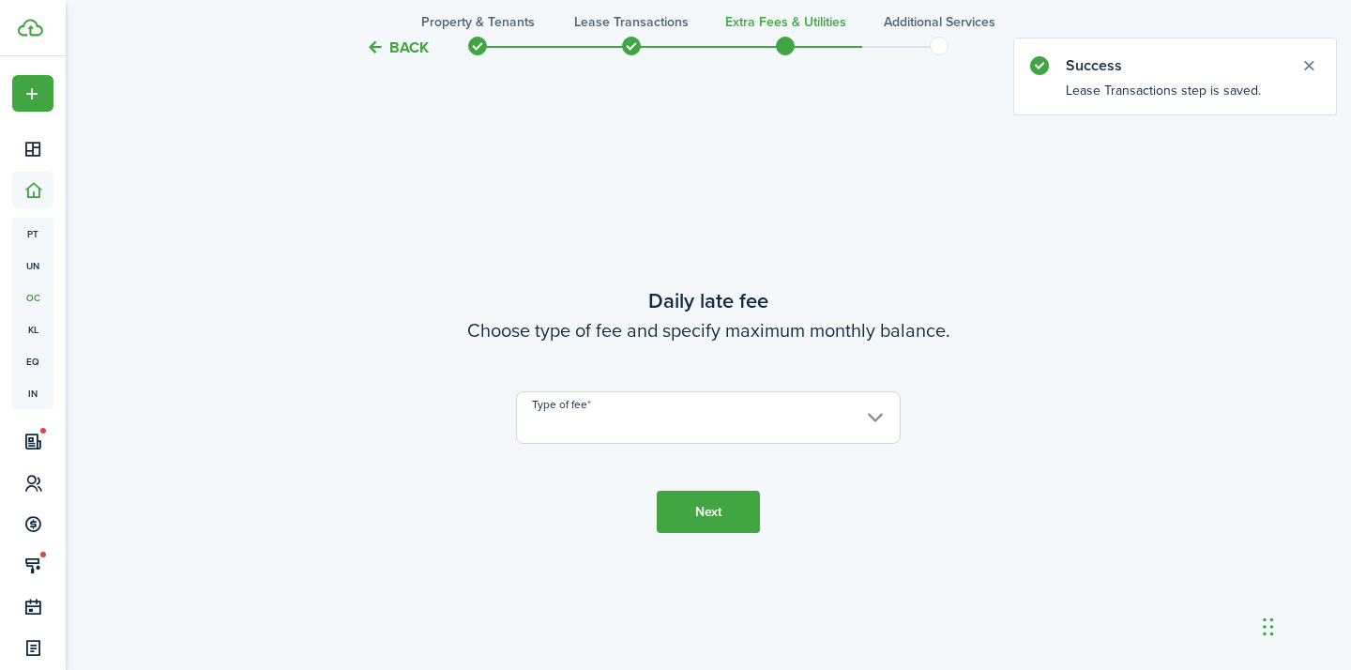
click at [738, 418] on input "Type of fee" at bounding box center [708, 417] width 385 height 53
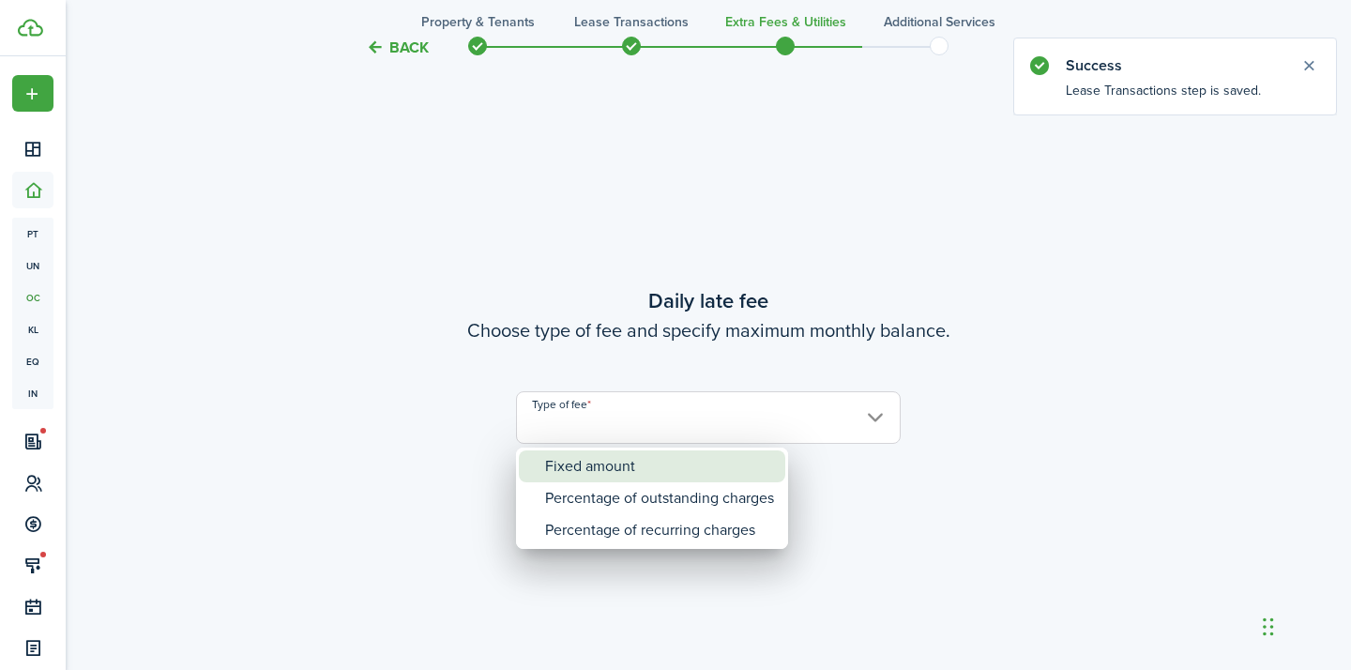
click at [671, 464] on div "Fixed amount" at bounding box center [659, 466] width 229 height 32
type input "Fixed amount"
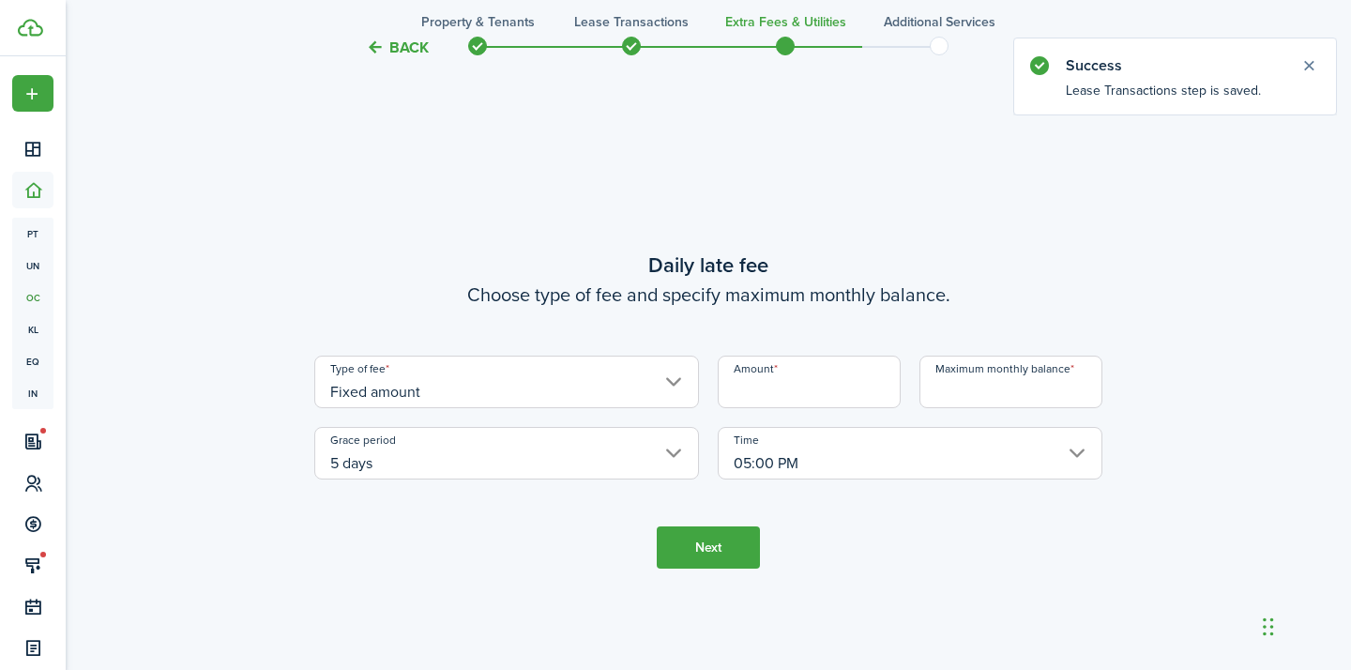
click at [840, 391] on input "Amount" at bounding box center [809, 382] width 183 height 53
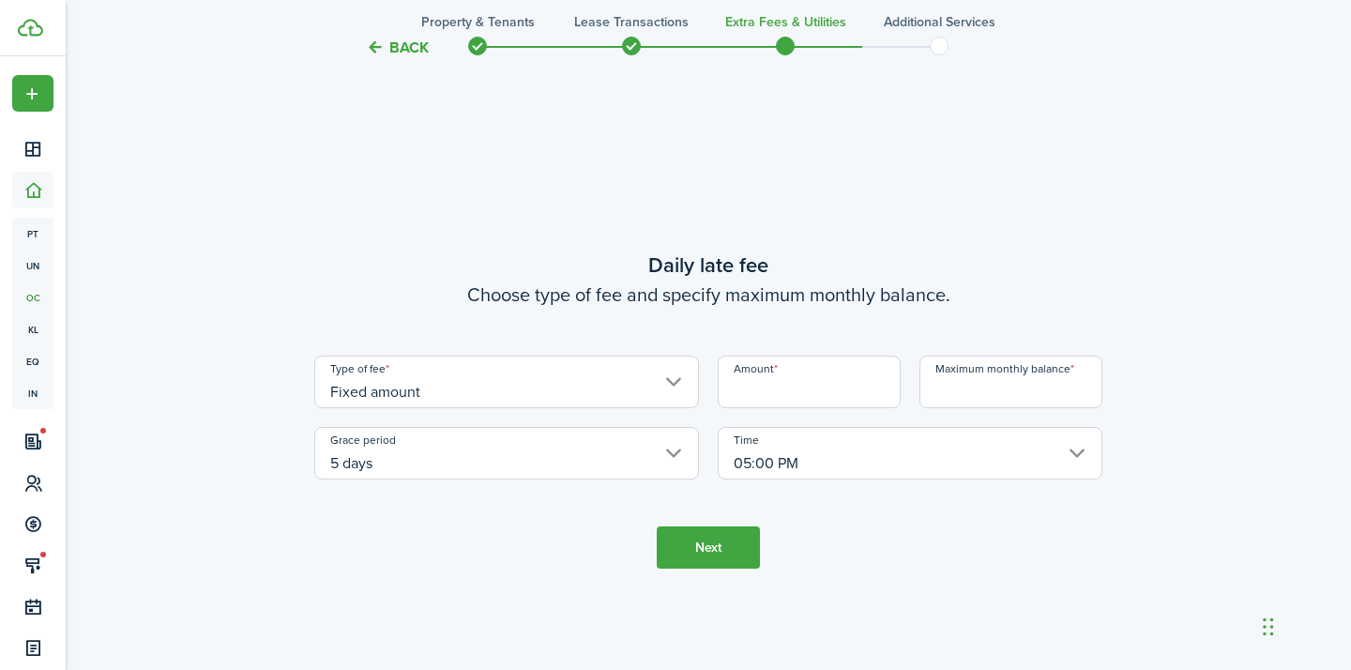
type input "$10.00"
click at [511, 435] on input "5 days" at bounding box center [506, 453] width 385 height 53
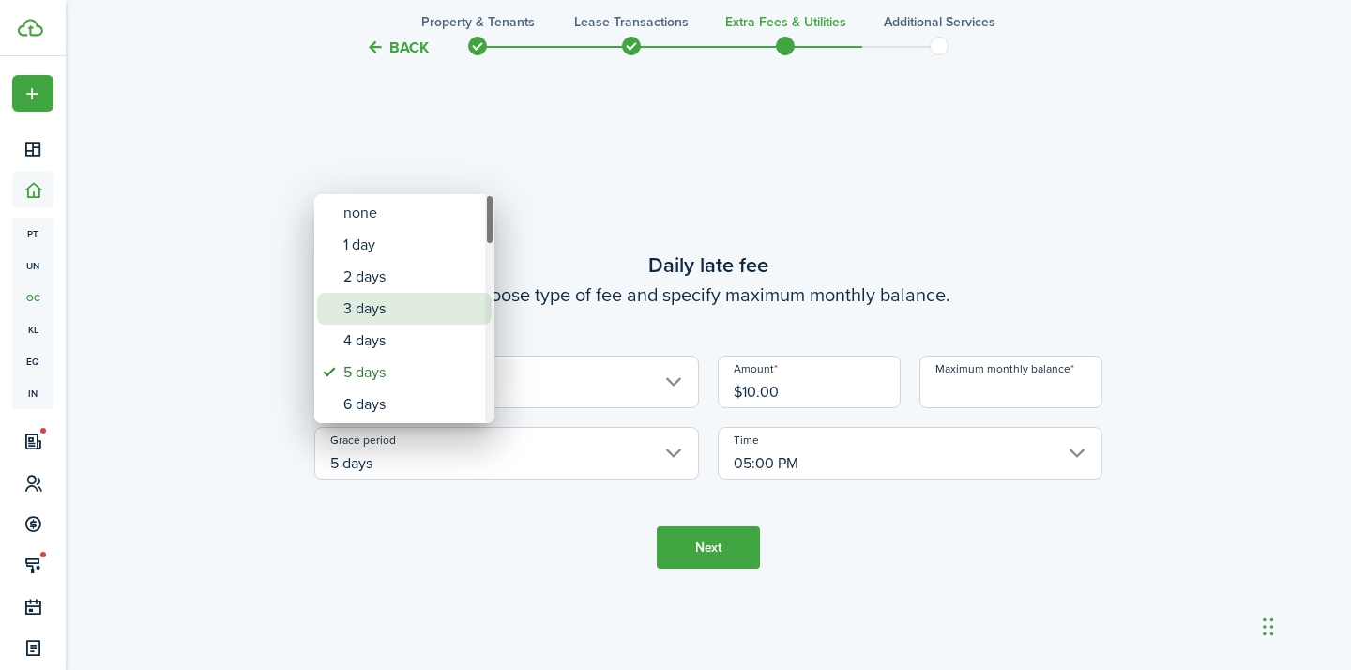
click at [409, 298] on div "3 days" at bounding box center [411, 309] width 137 height 32
type input "3 days"
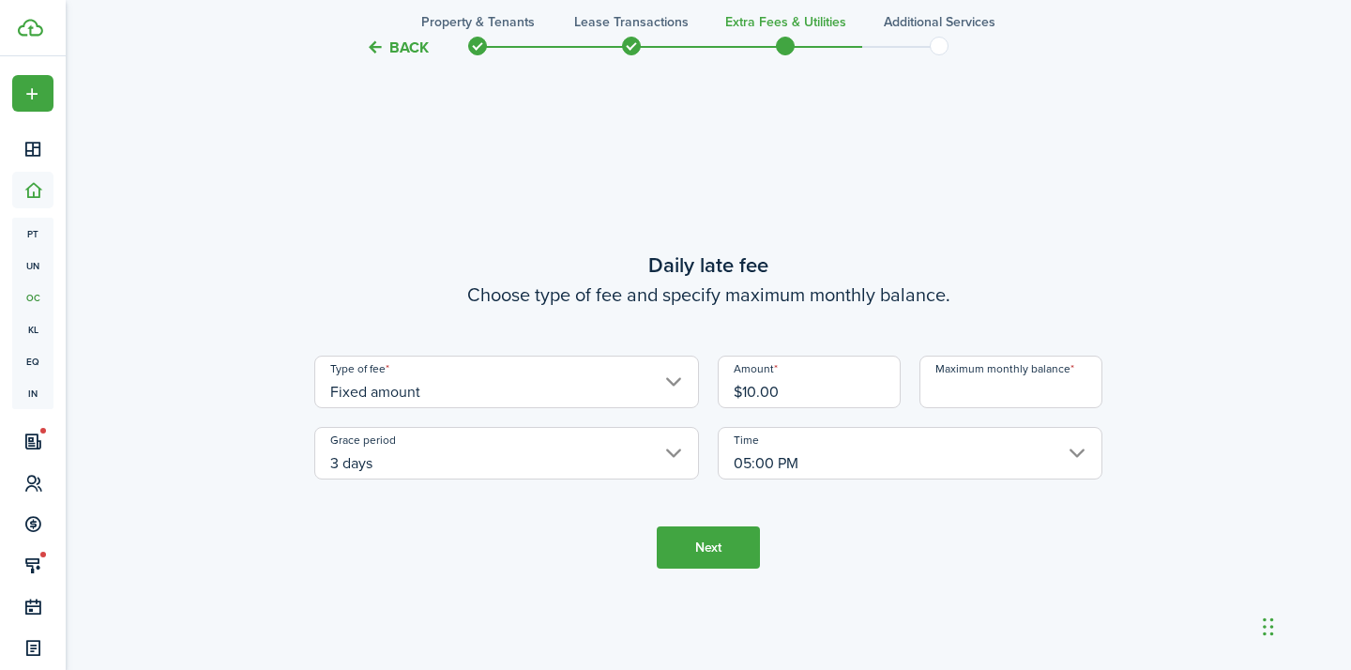
click at [981, 384] on input "Maximum monthly balance" at bounding box center [1011, 382] width 183 height 53
click at [999, 396] on input "Maximum monthly balance" at bounding box center [1011, 382] width 183 height 53
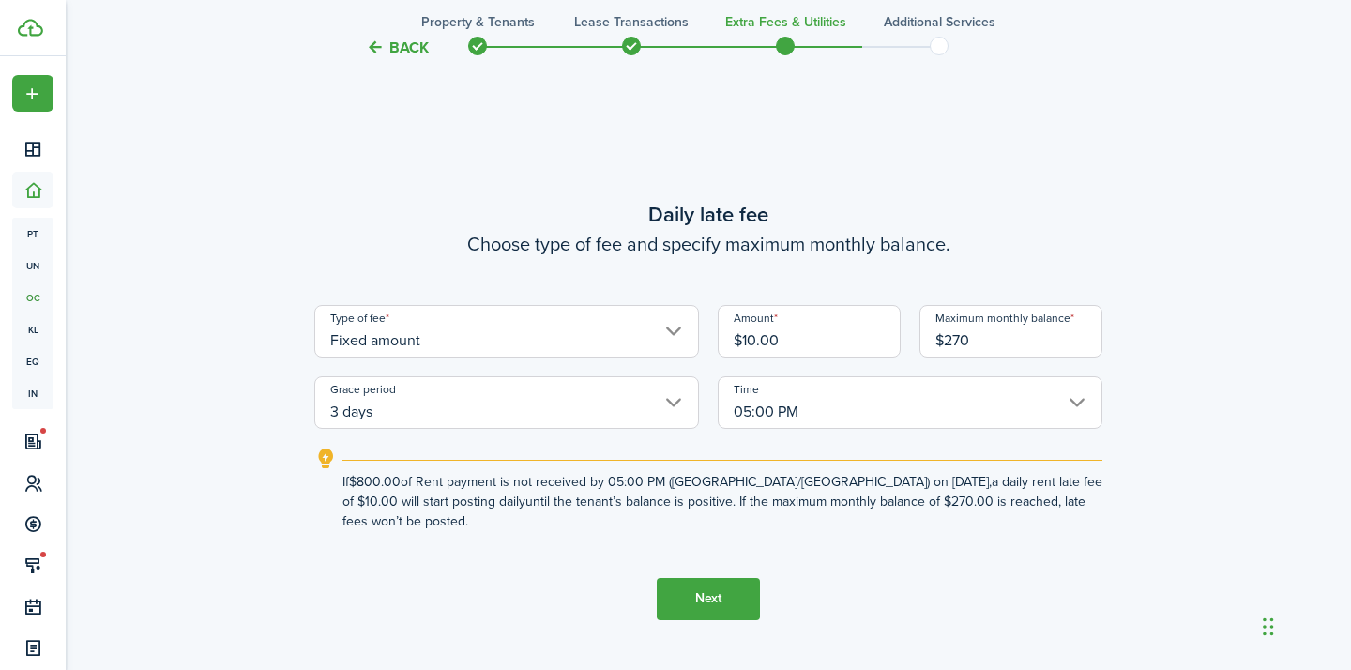
type input "$270.00"
click at [739, 578] on button "Next" at bounding box center [708, 599] width 103 height 42
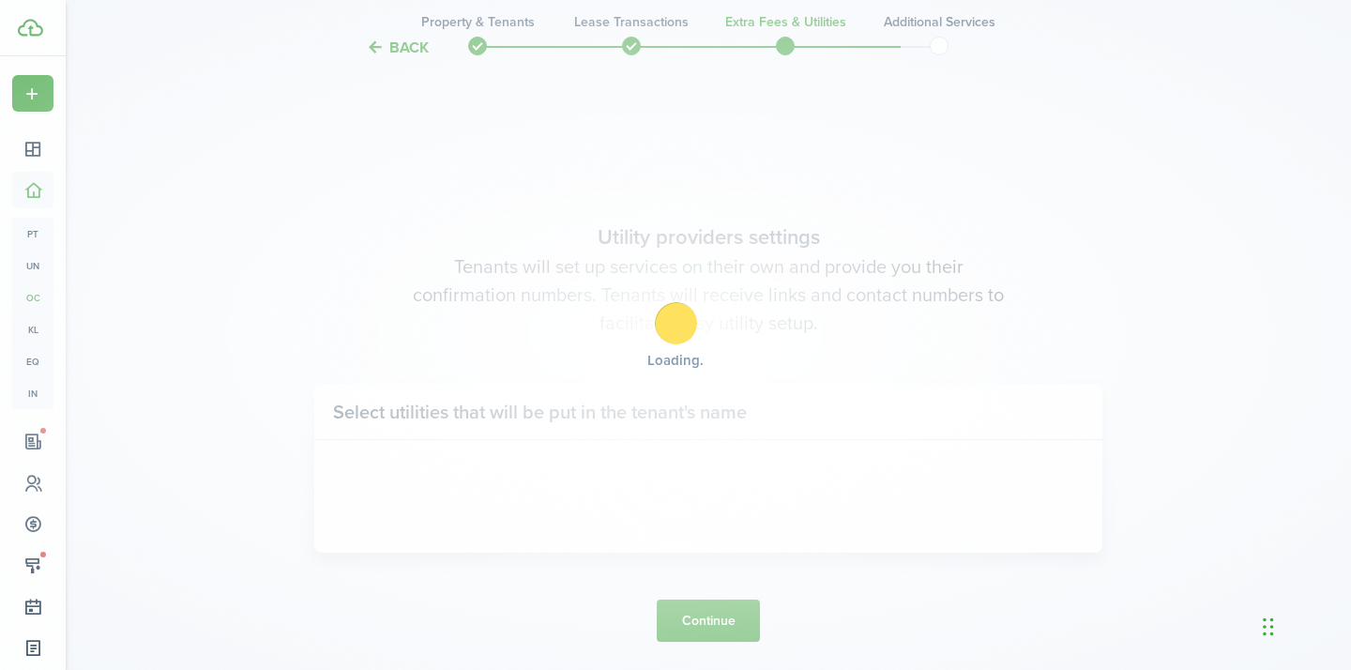
scroll to position [1884, 0]
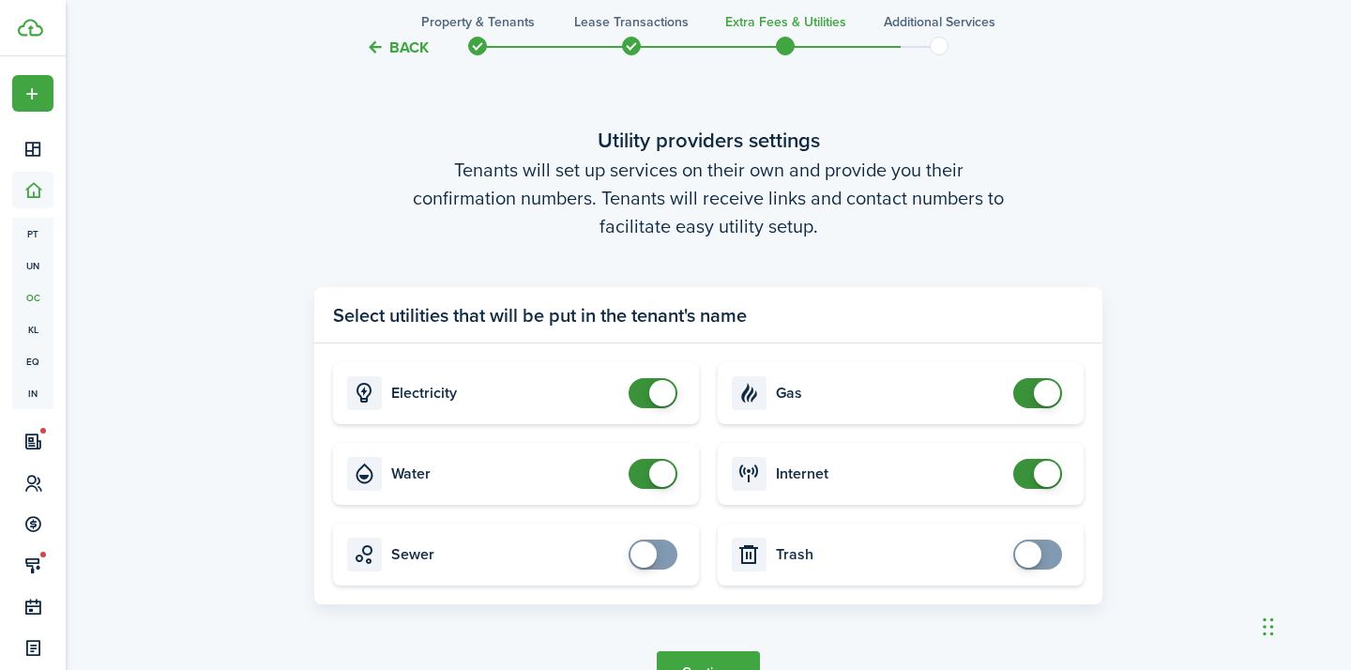
checkbox input "false"
click at [1028, 389] on span at bounding box center [1037, 393] width 19 height 30
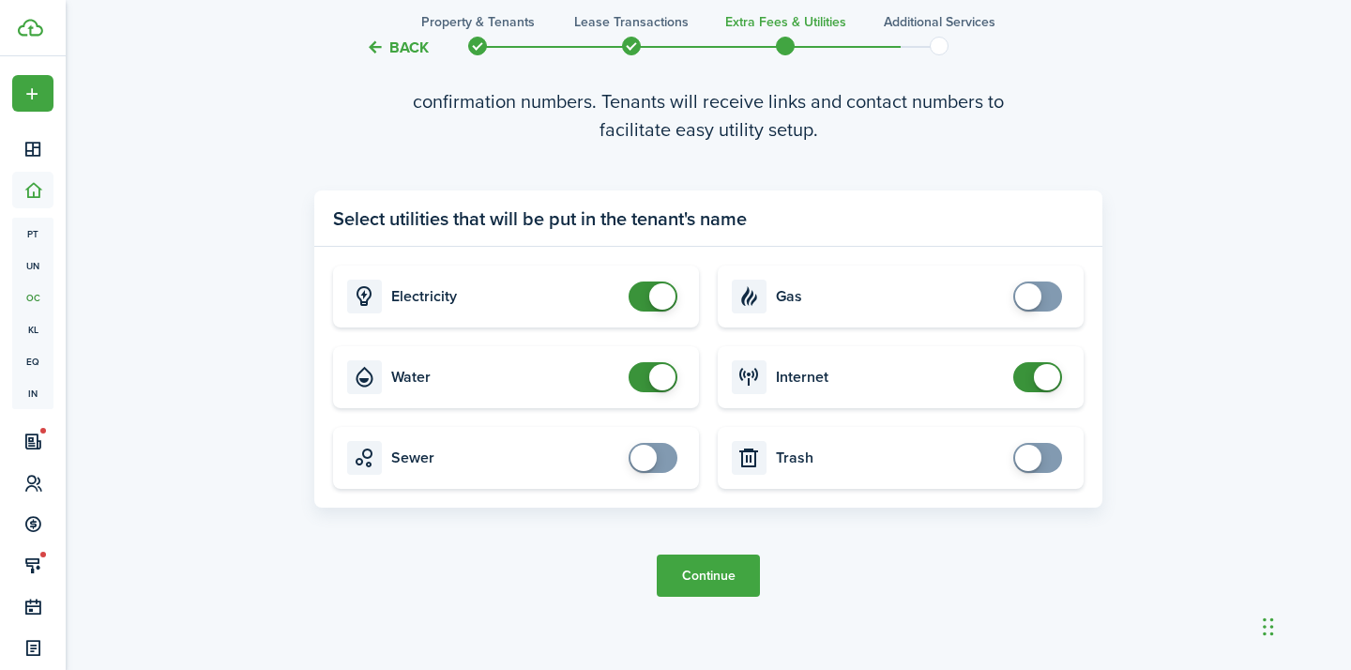
scroll to position [2010, 0]
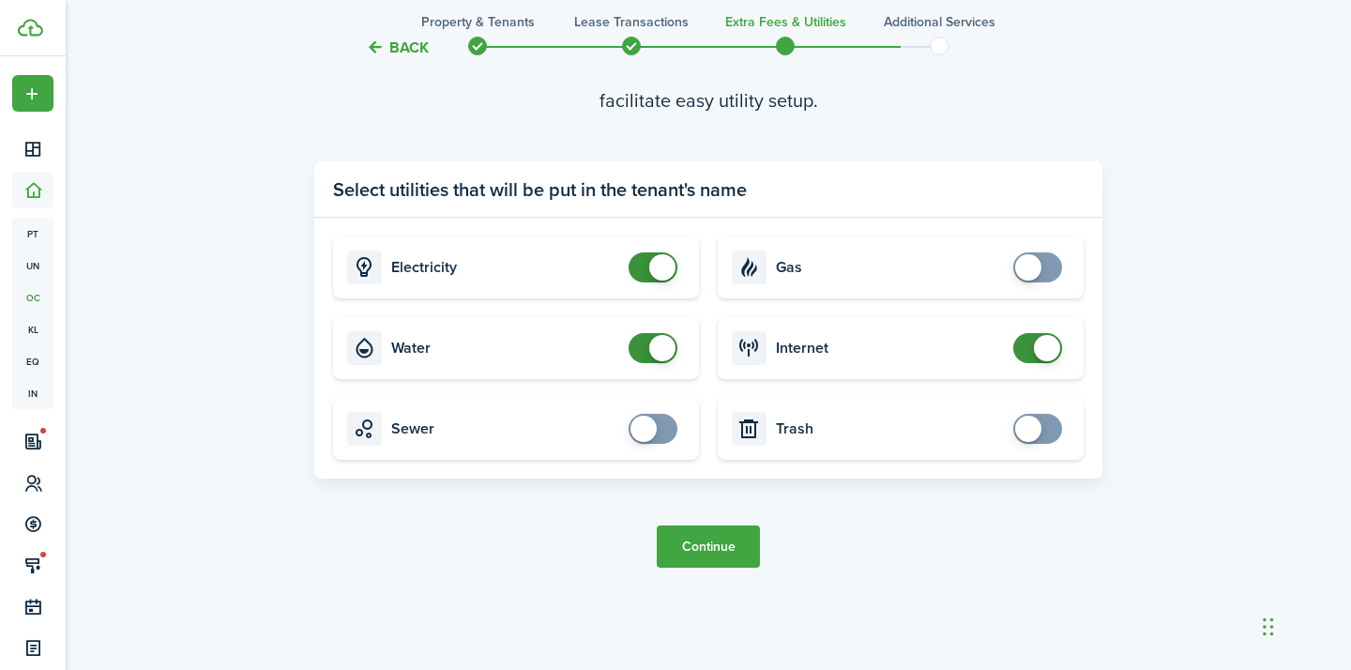
click at [713, 557] on button "Continue" at bounding box center [708, 546] width 103 height 42
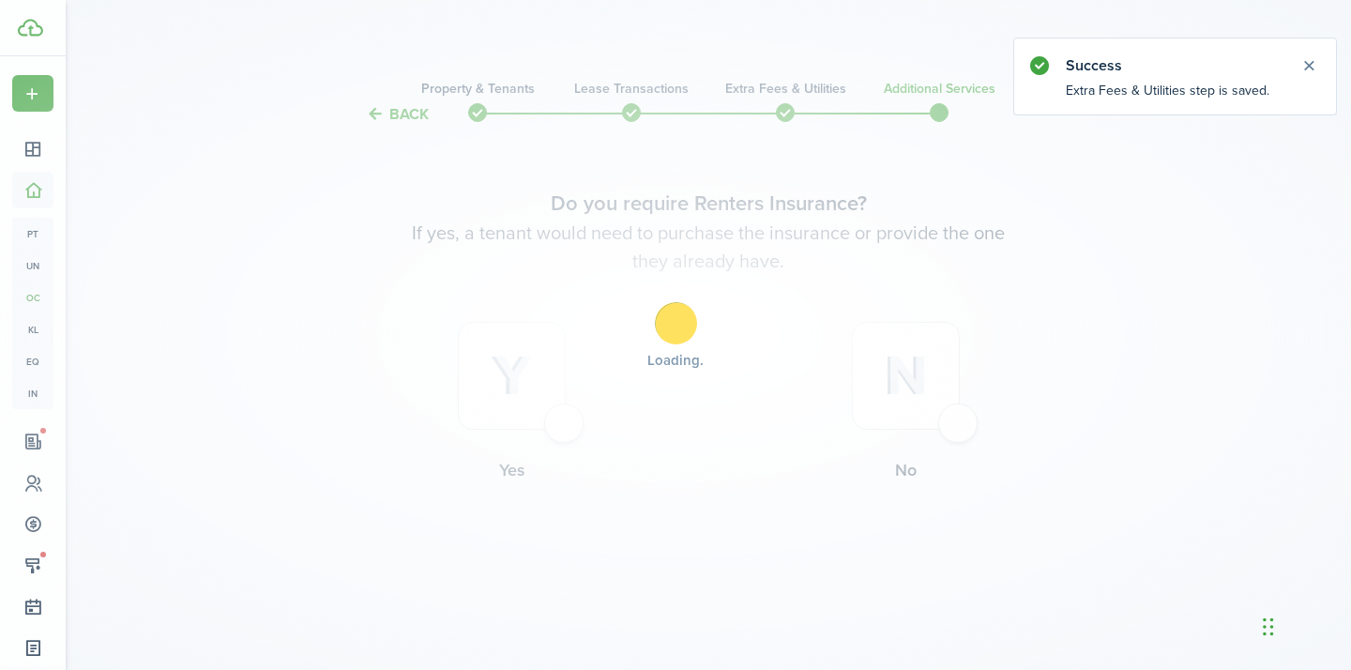
scroll to position [0, 0]
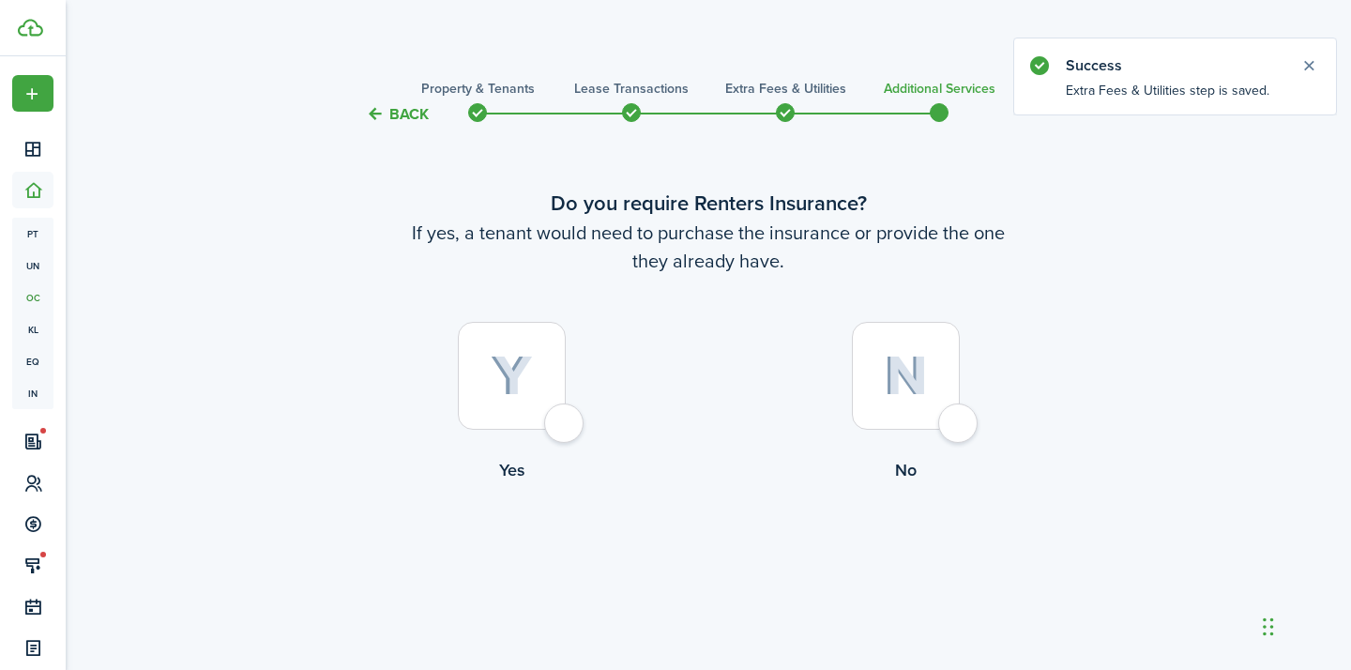
click at [890, 409] on div at bounding box center [906, 376] width 108 height 108
radio input "true"
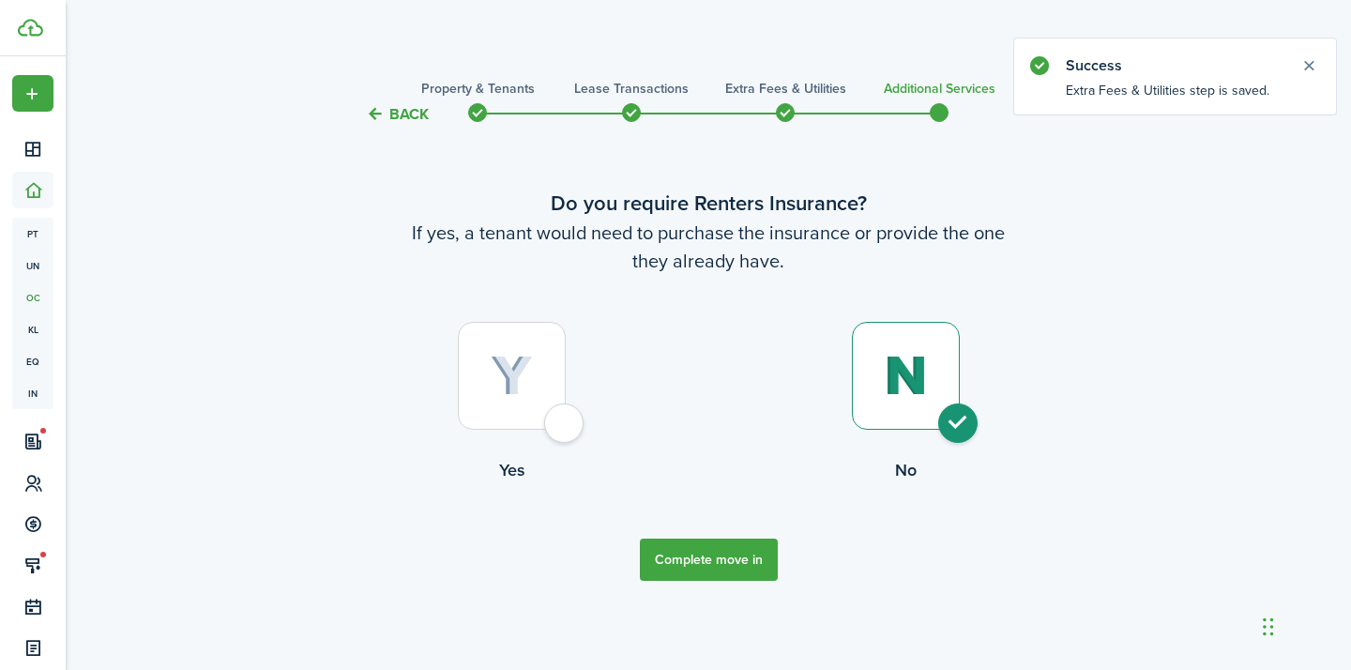
click at [673, 574] on button "Complete move in" at bounding box center [709, 560] width 138 height 42
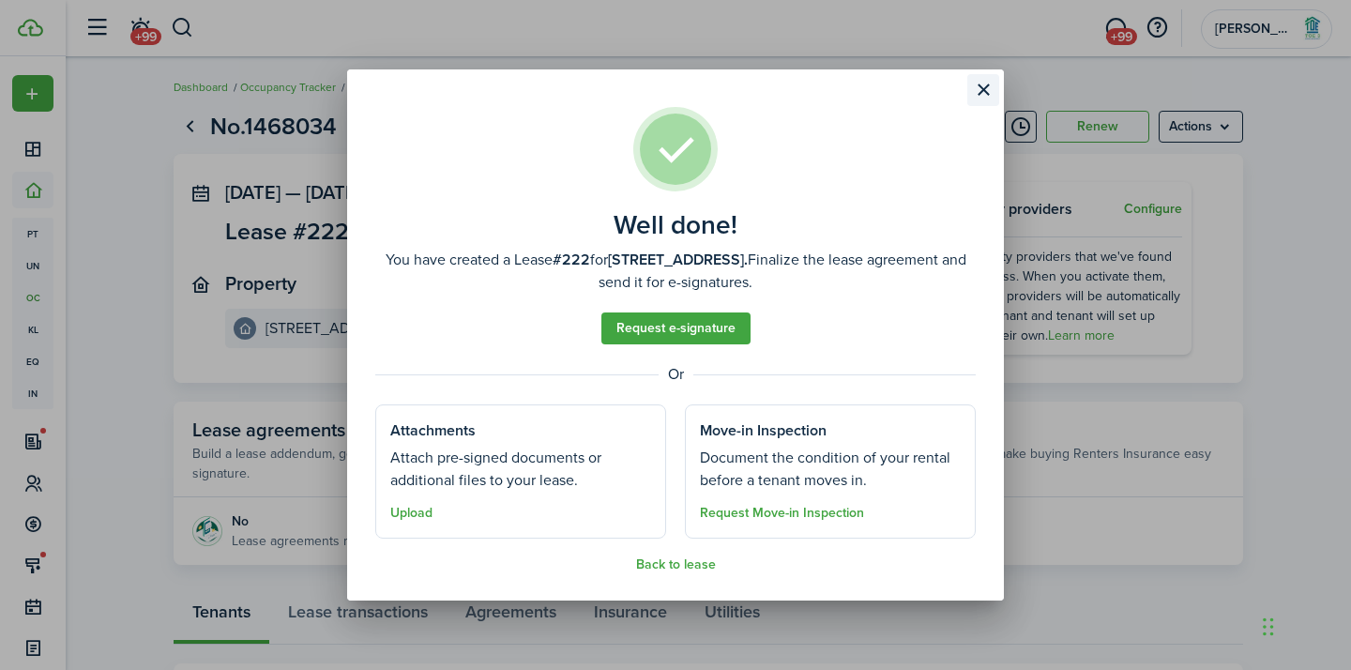
click at [980, 93] on button "Close modal" at bounding box center [983, 90] width 32 height 32
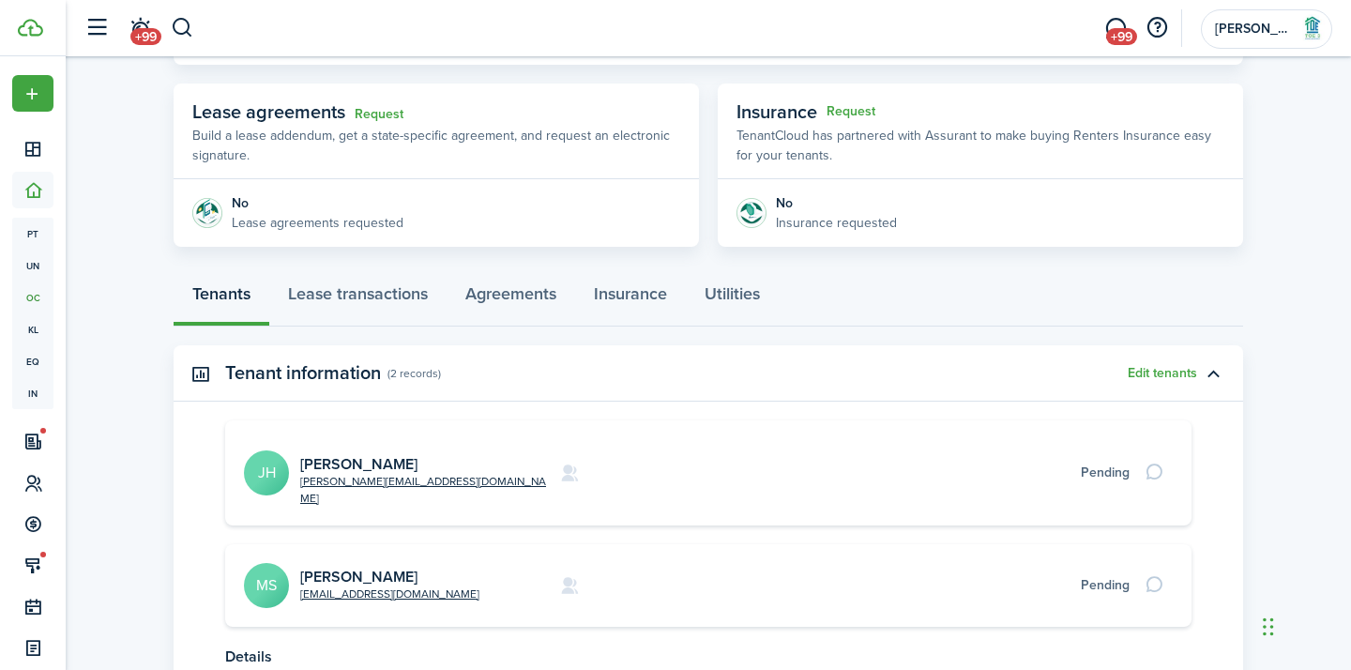
scroll to position [471, 0]
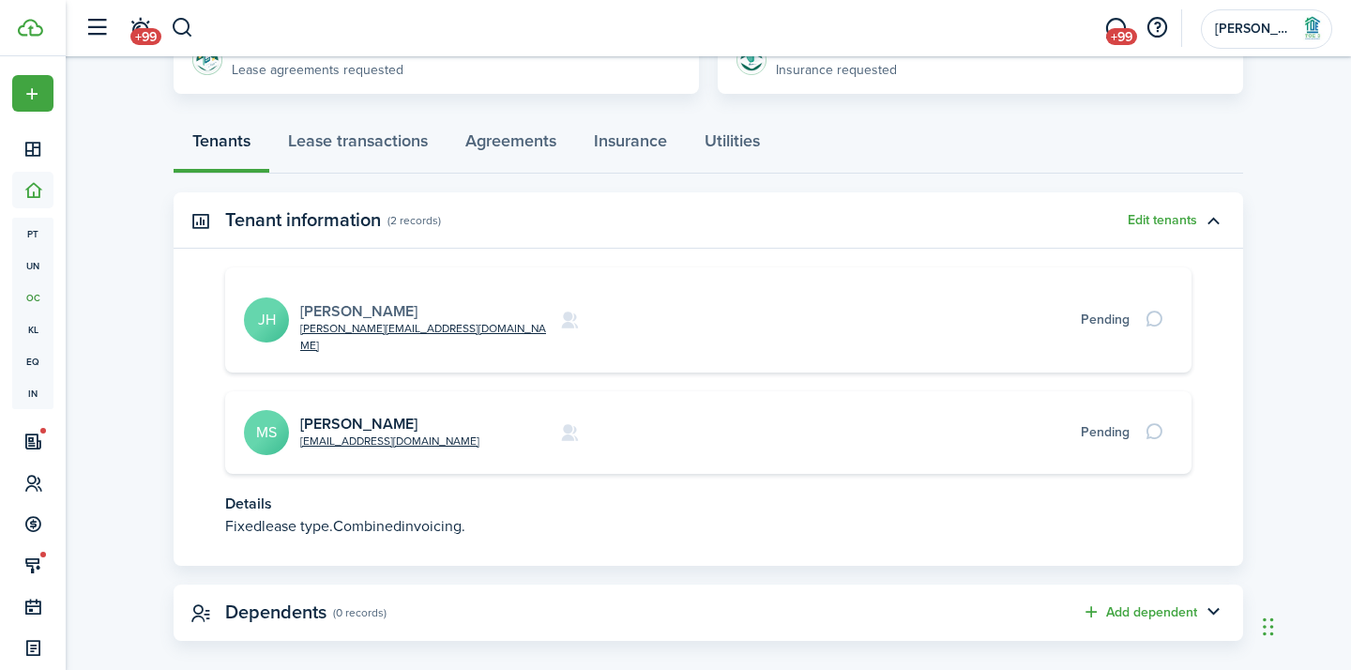
click at [378, 302] on link "[PERSON_NAME]" at bounding box center [358, 311] width 117 height 22
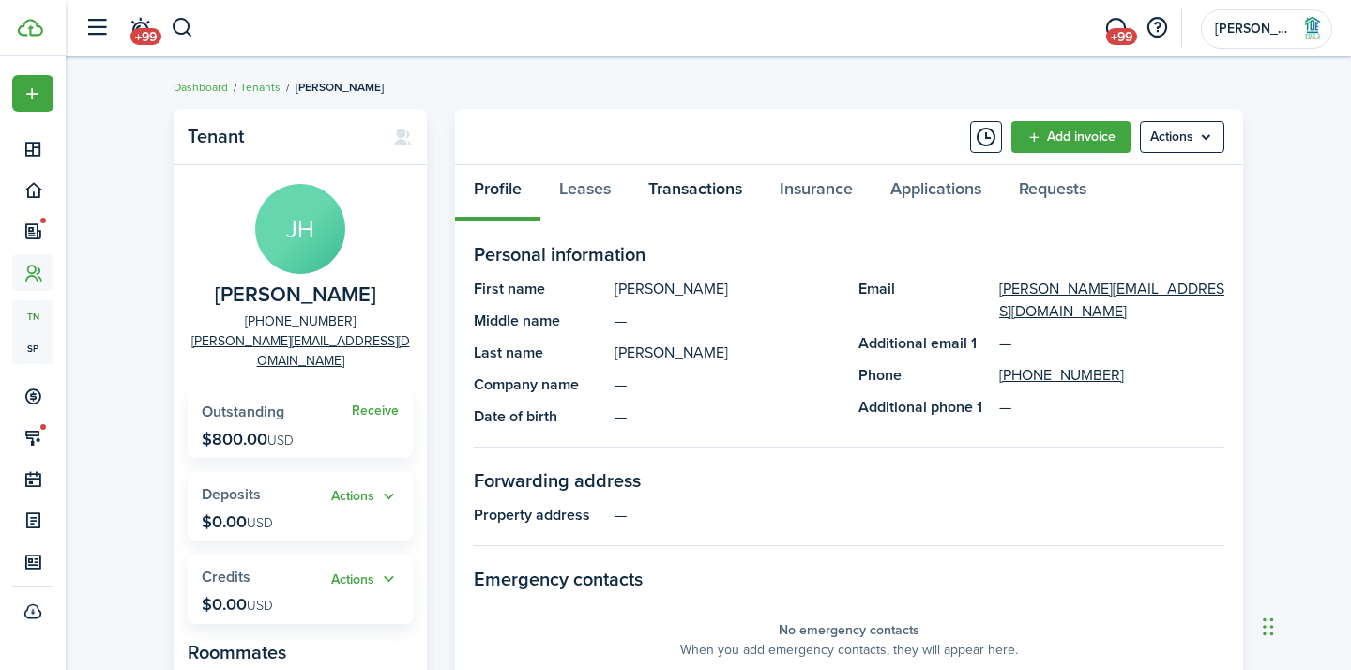
click at [665, 190] on link "Transactions" at bounding box center [695, 193] width 131 height 56
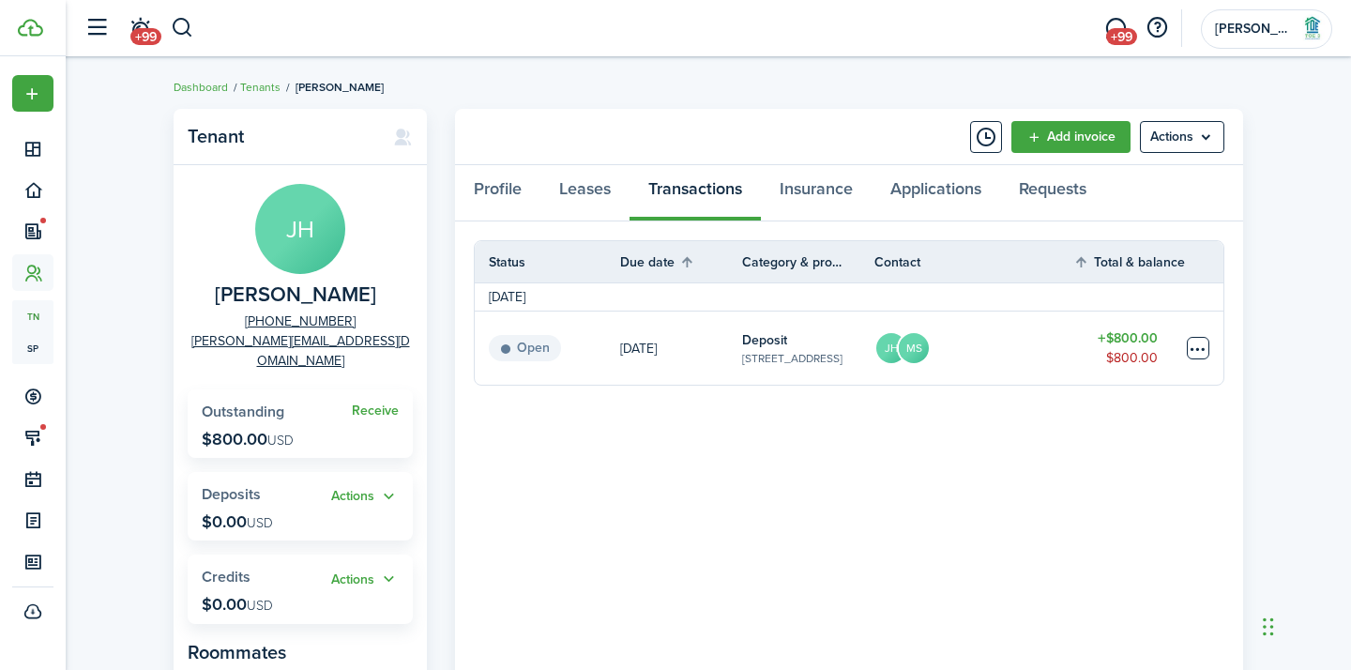
click at [1189, 353] on table-menu-btn-icon at bounding box center [1198, 348] width 23 height 23
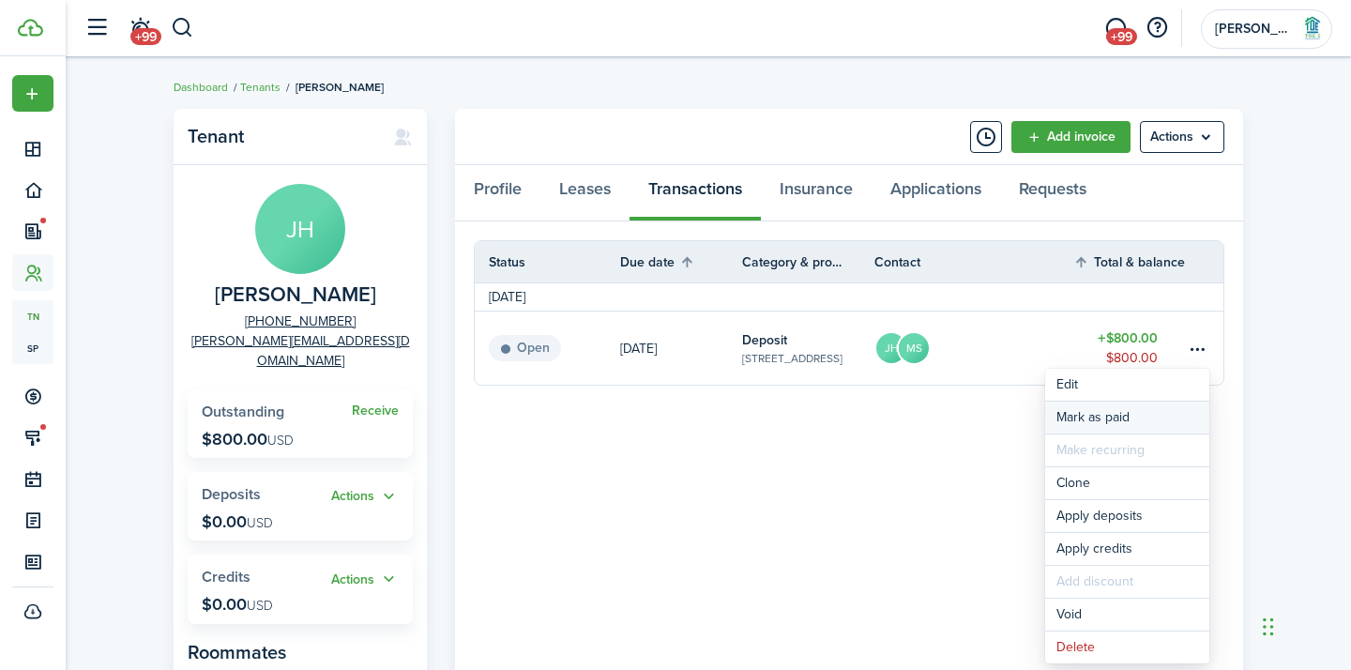
click at [1076, 411] on link "Mark as paid" at bounding box center [1127, 418] width 164 height 32
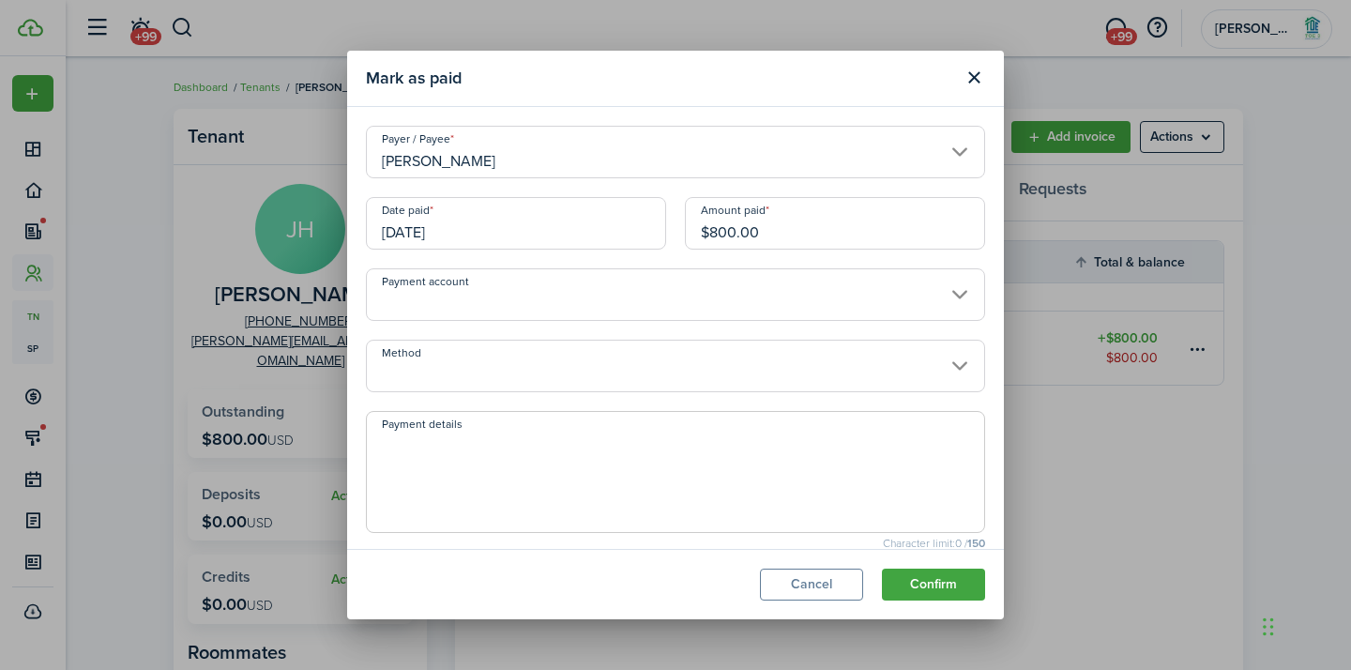
click at [432, 486] on textarea "Payment details" at bounding box center [675, 478] width 617 height 90
type textarea "Paid at closing"
click at [954, 581] on button "Confirm" at bounding box center [933, 585] width 103 height 32
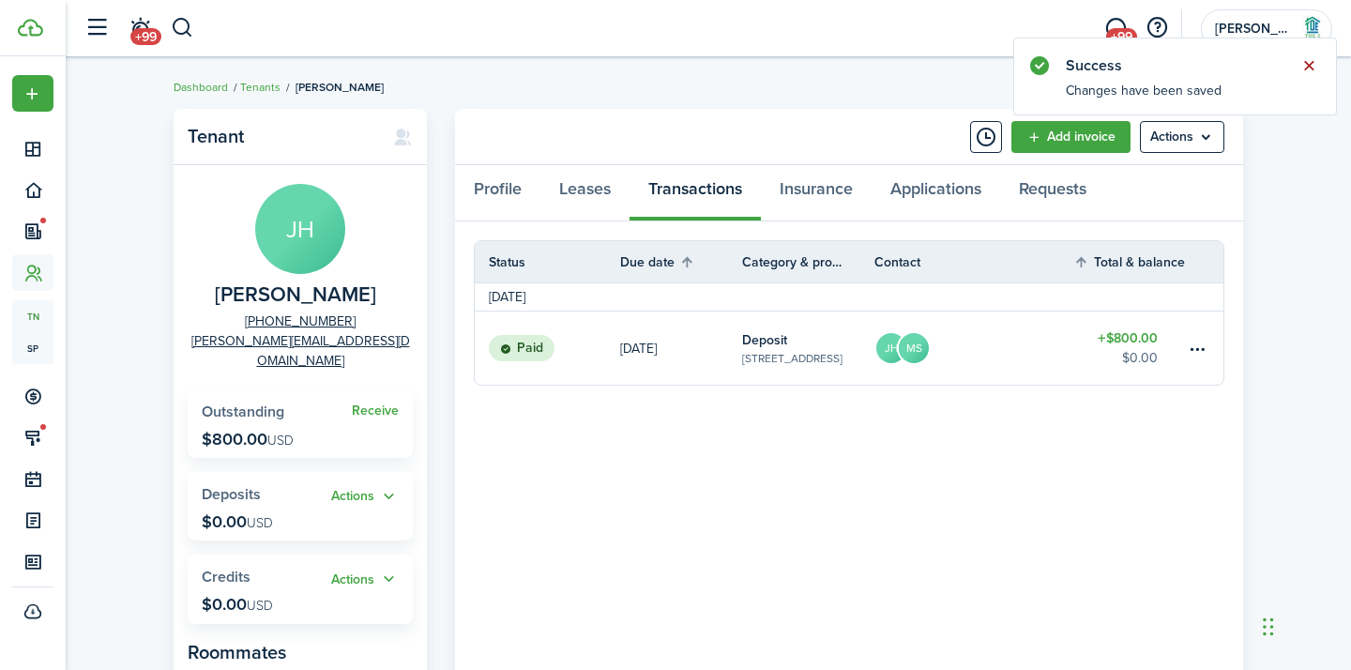
click at [1316, 61] on button "Close notify" at bounding box center [1309, 66] width 26 height 26
click at [171, 30] on button "button" at bounding box center [182, 28] width 23 height 32
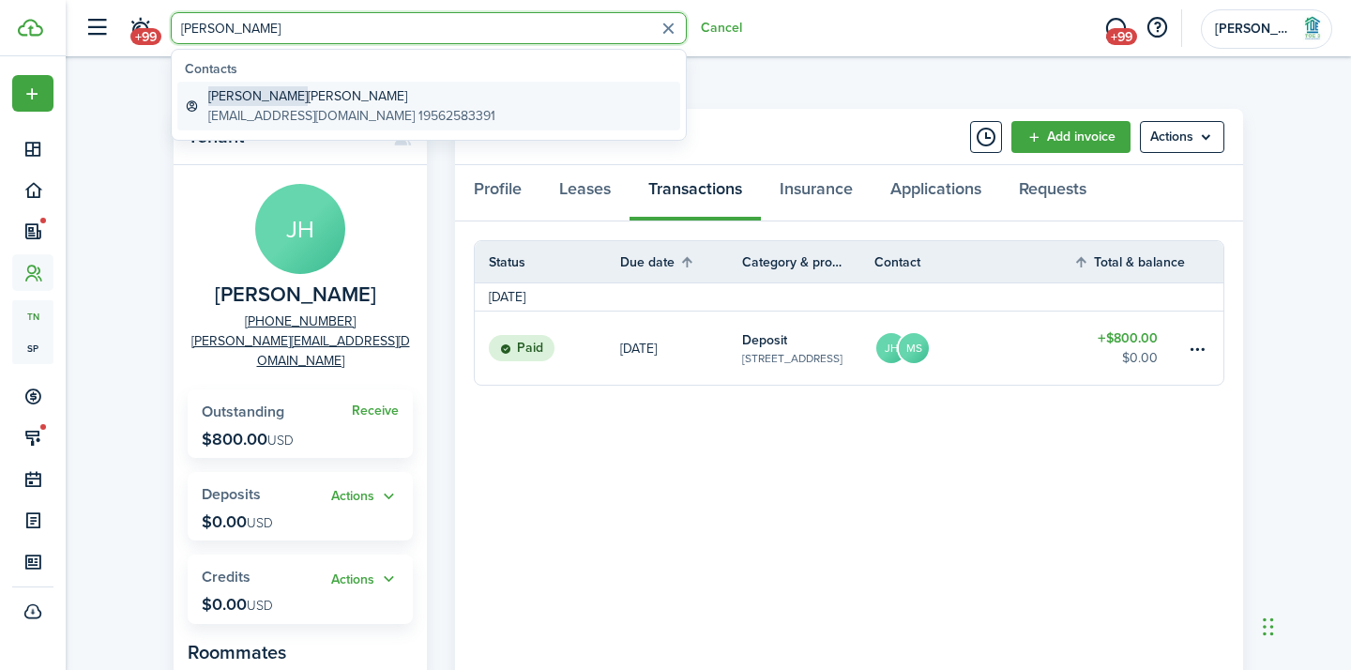
type input "[PERSON_NAME]"
click at [352, 111] on global-search-item-description "[EMAIL_ADDRESS][DOMAIN_NAME] 19562583391" at bounding box center [351, 116] width 287 height 20
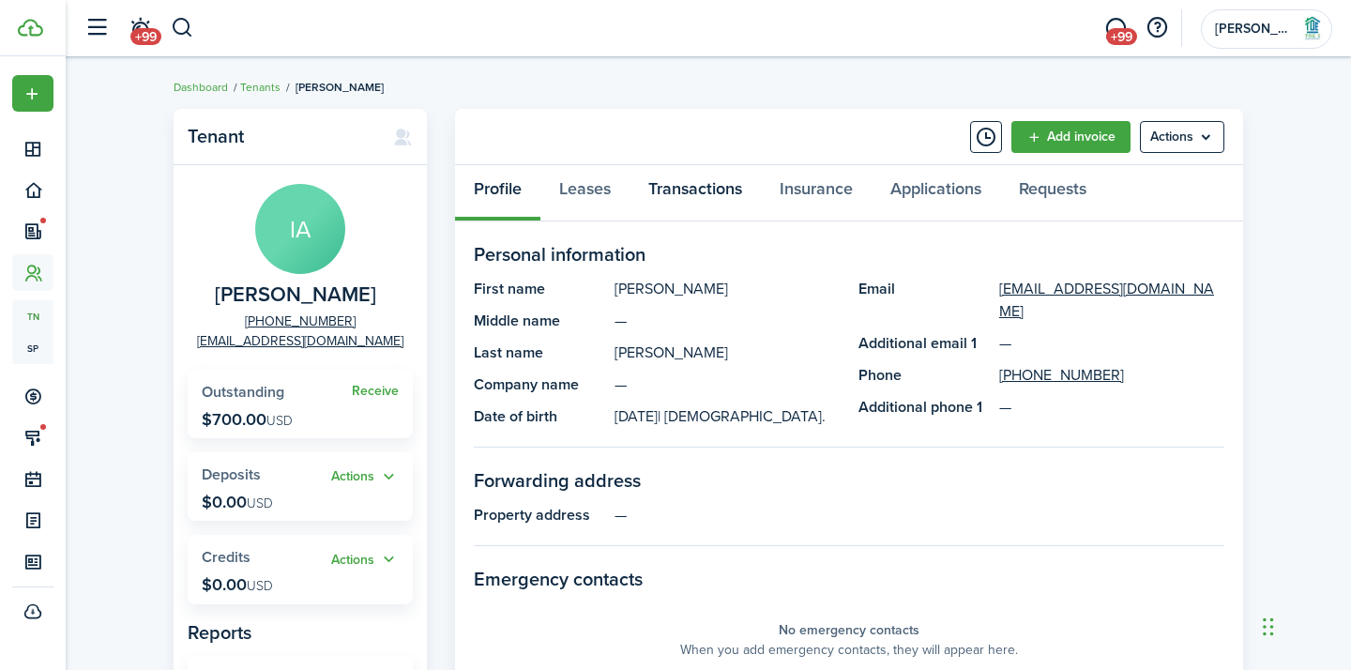
click at [681, 187] on link "Transactions" at bounding box center [695, 193] width 131 height 56
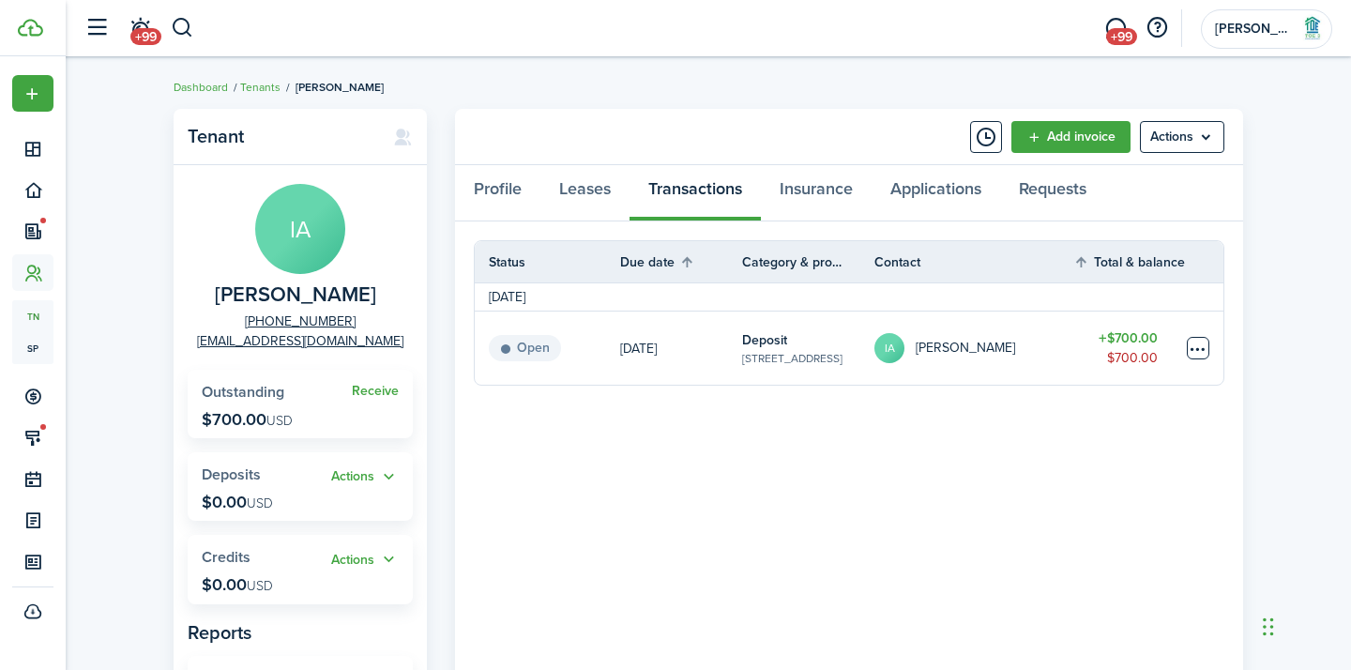
click at [1198, 348] on table-menu-btn-icon at bounding box center [1198, 348] width 23 height 23
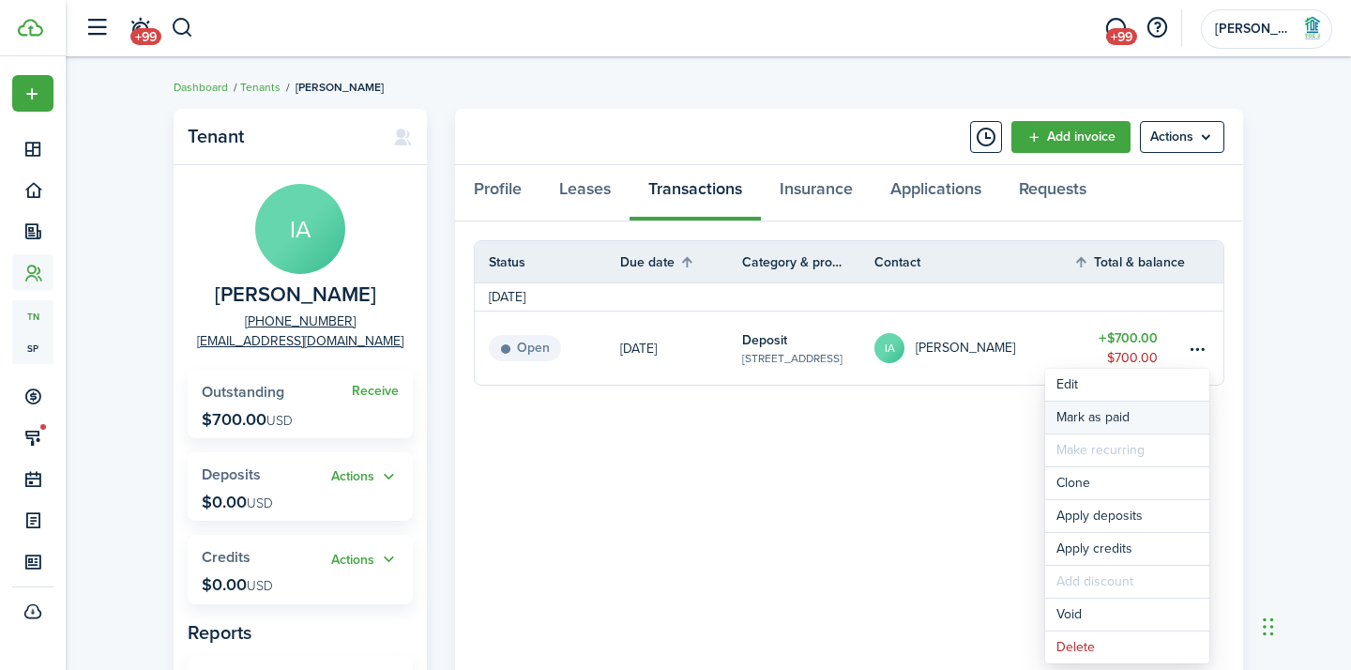
click at [1068, 420] on link "Mark as paid" at bounding box center [1127, 418] width 164 height 32
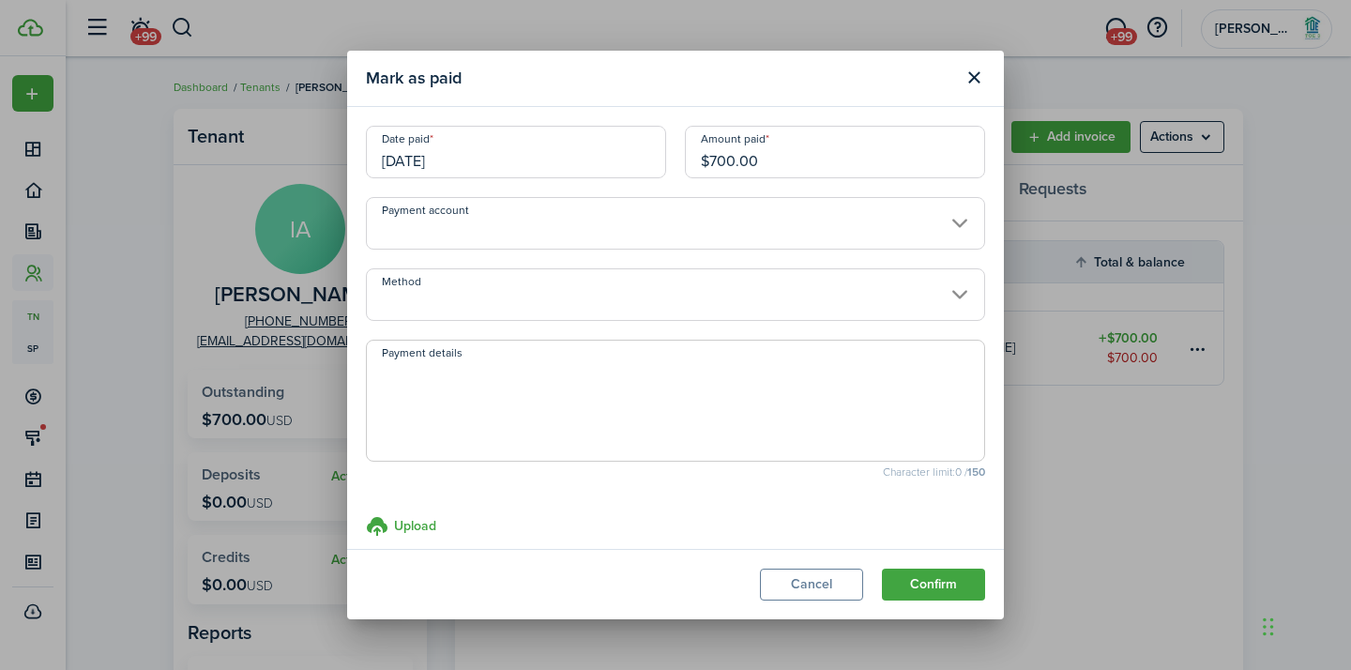
click at [410, 464] on mobiscroll-textarea "Payment details Character limit: 0 / 150" at bounding box center [675, 409] width 619 height 138
click at [396, 398] on textarea "Payment details" at bounding box center [675, 406] width 617 height 90
type textarea "paid at closing"
click at [941, 579] on button "Confirm" at bounding box center [933, 585] width 103 height 32
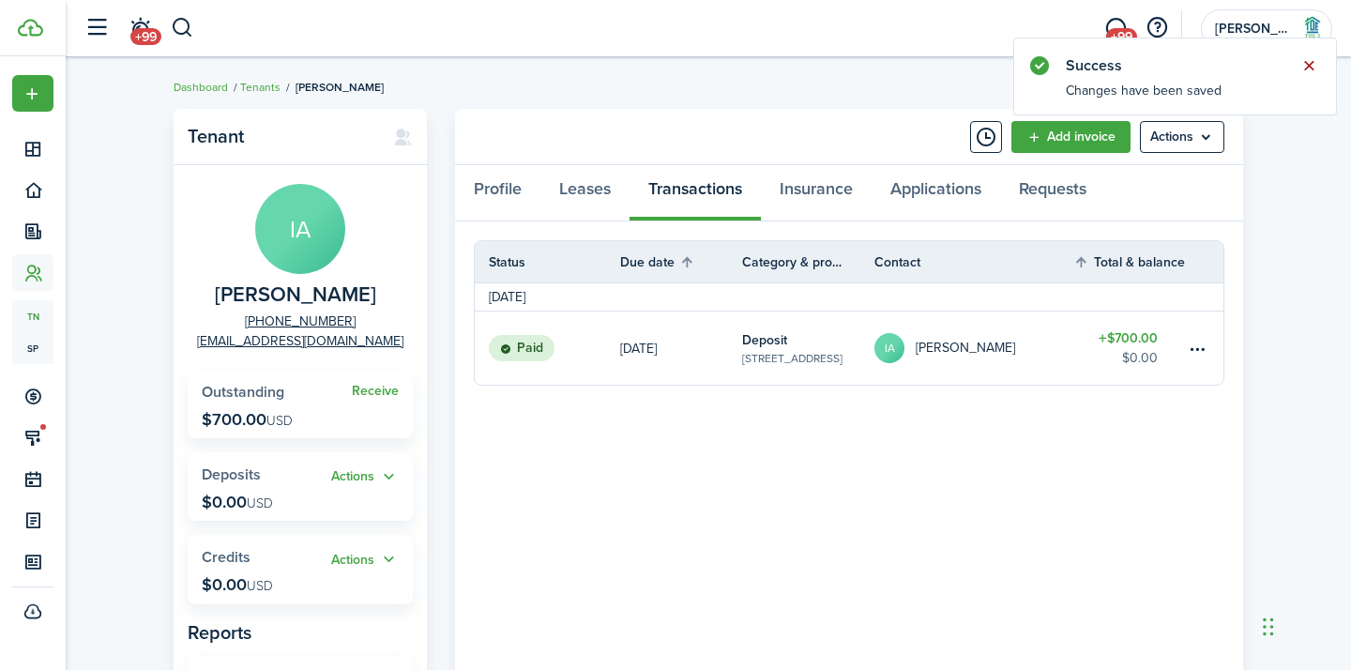
click at [1306, 62] on button "Close notify" at bounding box center [1309, 66] width 26 height 26
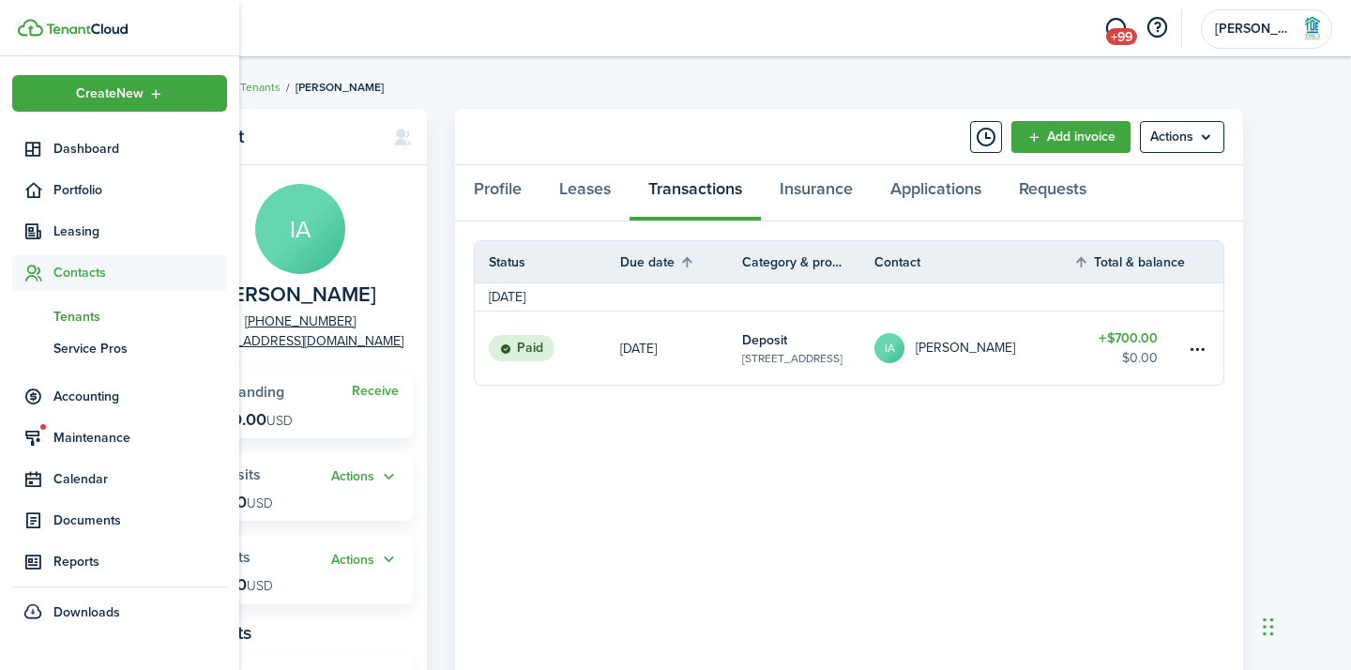
click at [29, 23] on img at bounding box center [30, 28] width 25 height 18
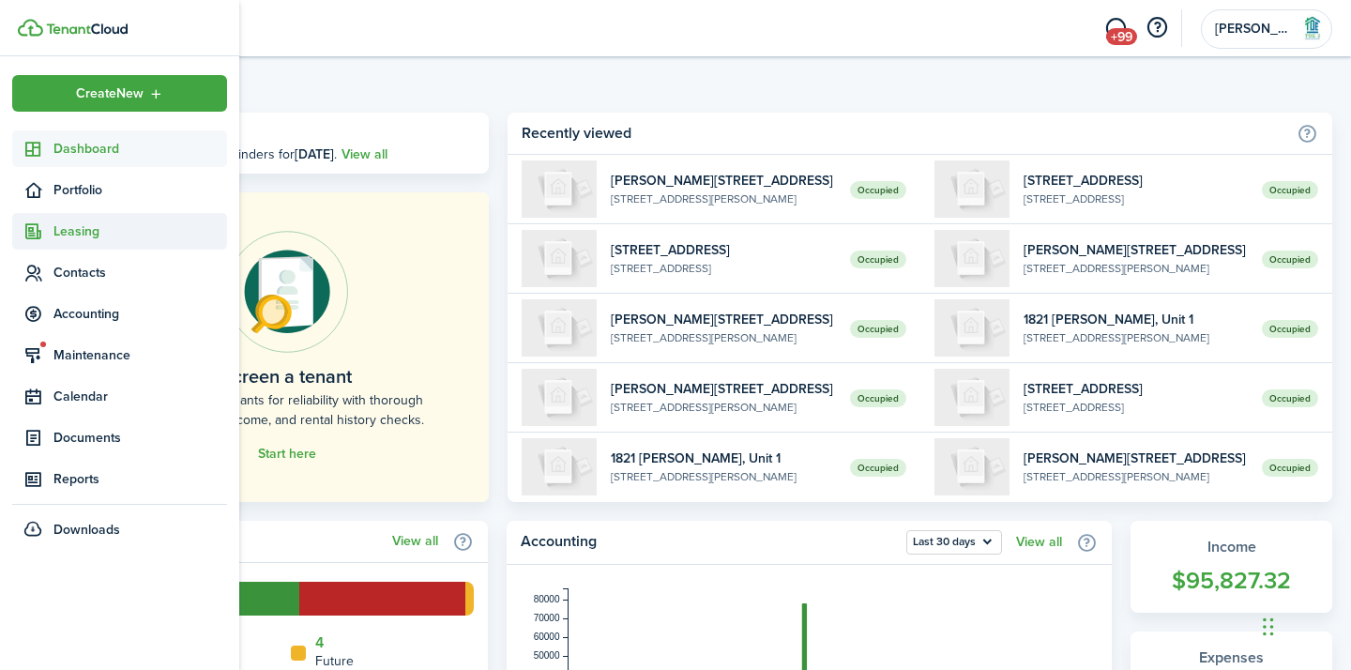
click at [68, 219] on span "Leasing" at bounding box center [119, 231] width 215 height 37
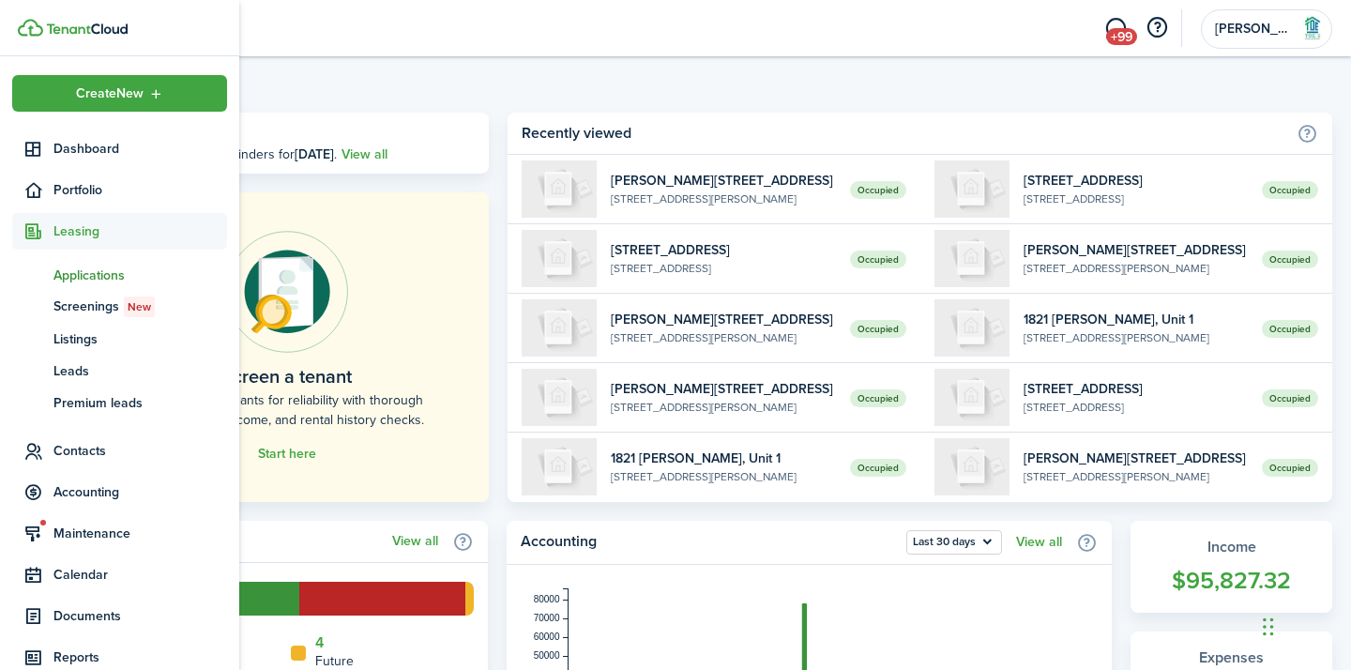
click at [122, 267] on span "Applications" at bounding box center [140, 276] width 174 height 20
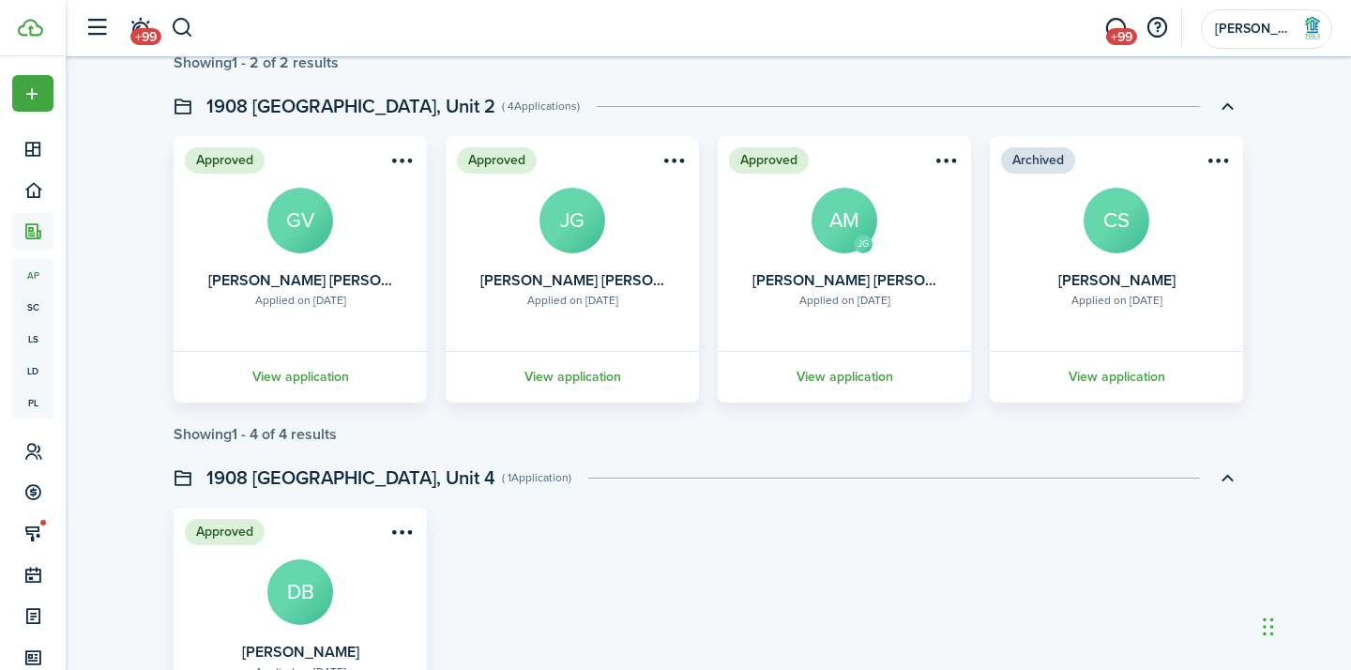
scroll to position [4098, 0]
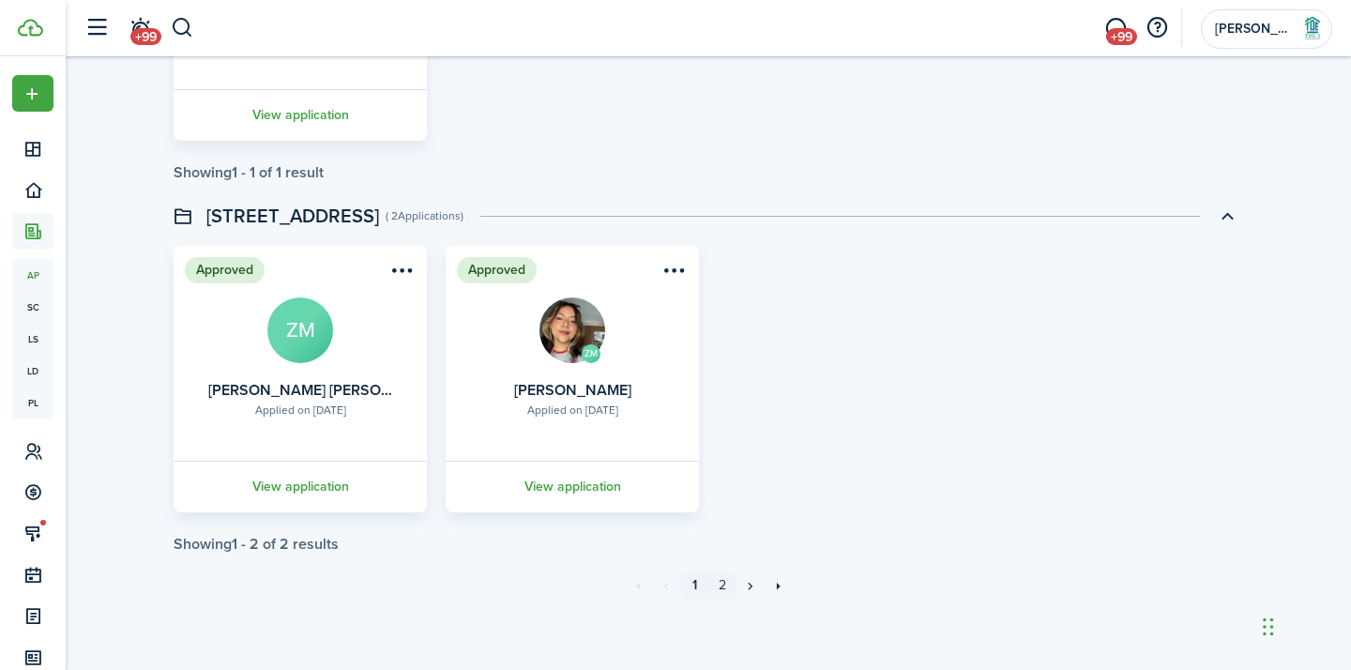
click at [719, 593] on link "2" at bounding box center [722, 585] width 28 height 28
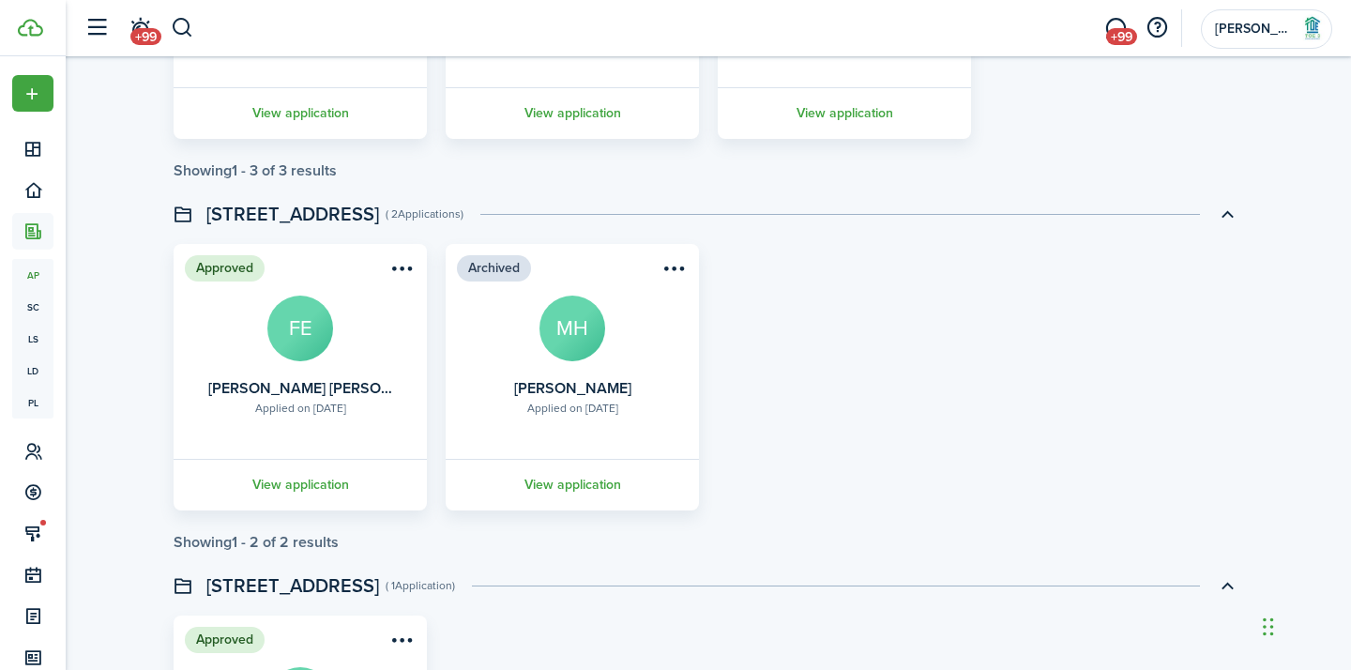
scroll to position [759, 0]
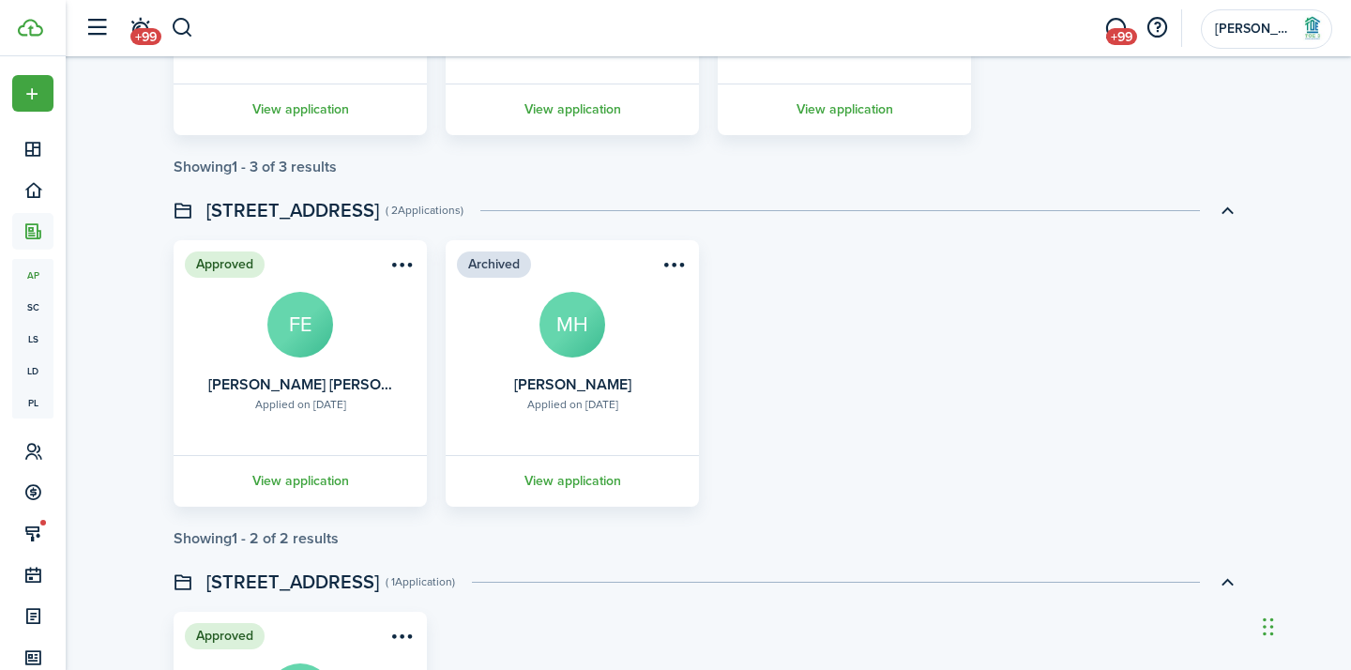
click at [274, 372] on card "Approved Applied on [DATE] [PERSON_NAME] [PERSON_NAME] FE View application" at bounding box center [300, 373] width 253 height 266
click at [301, 486] on link "View application" at bounding box center [300, 481] width 259 height 52
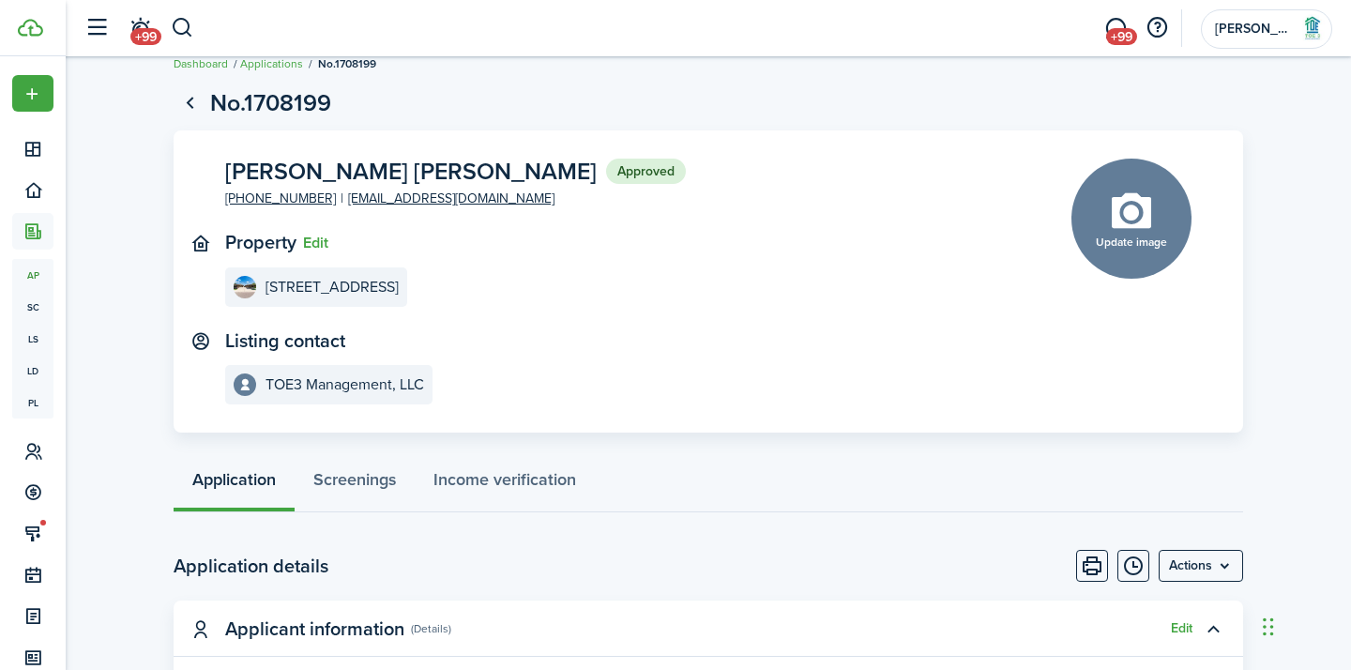
scroll to position [10, 0]
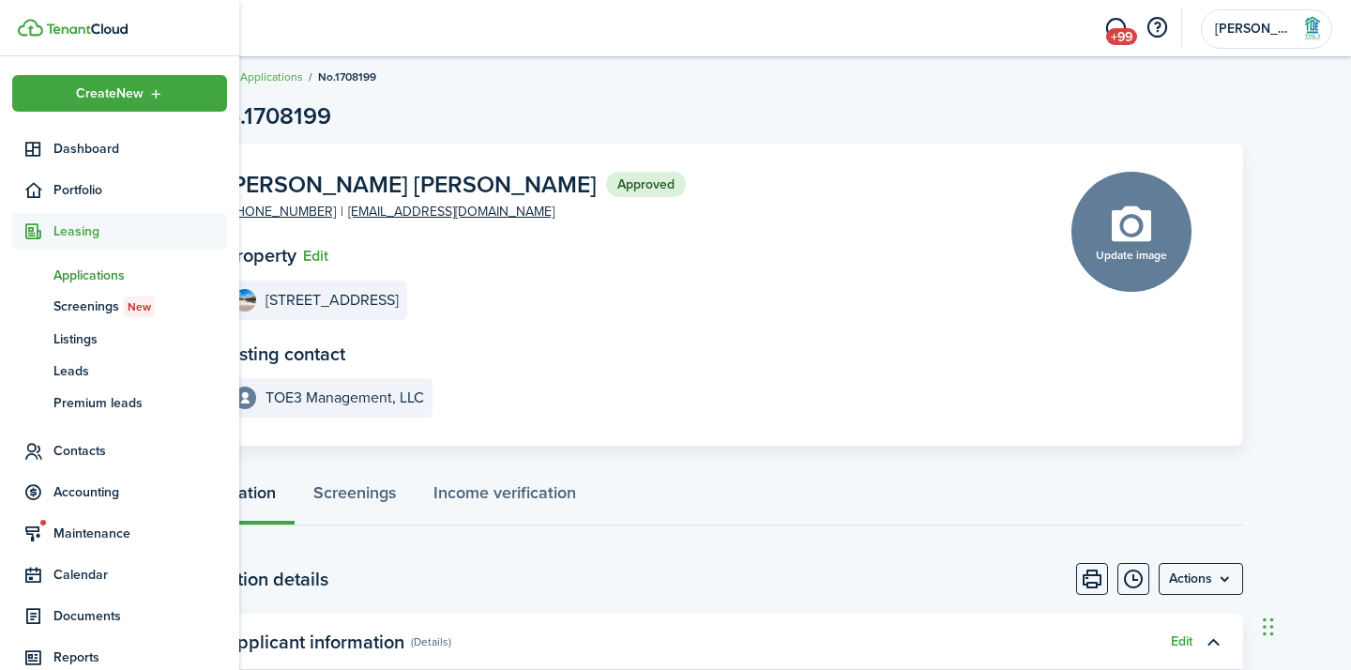
click at [38, 21] on img at bounding box center [30, 28] width 25 height 18
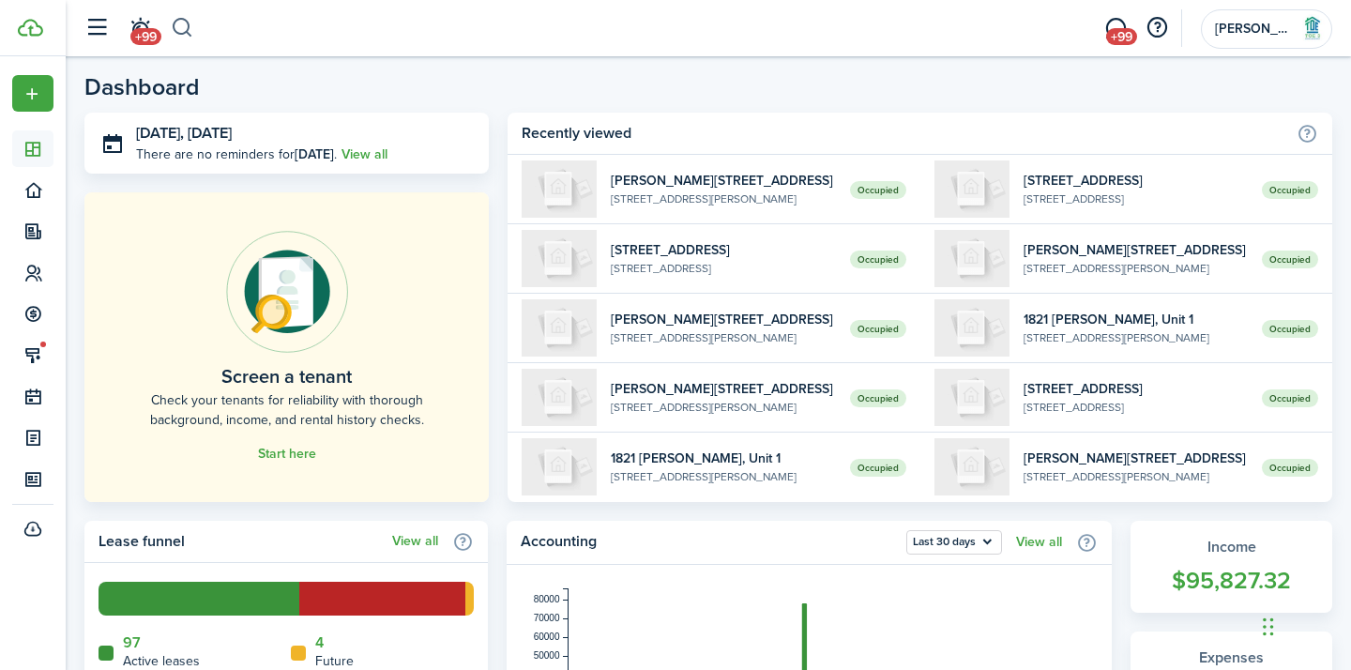
click at [184, 28] on button "button" at bounding box center [182, 28] width 23 height 32
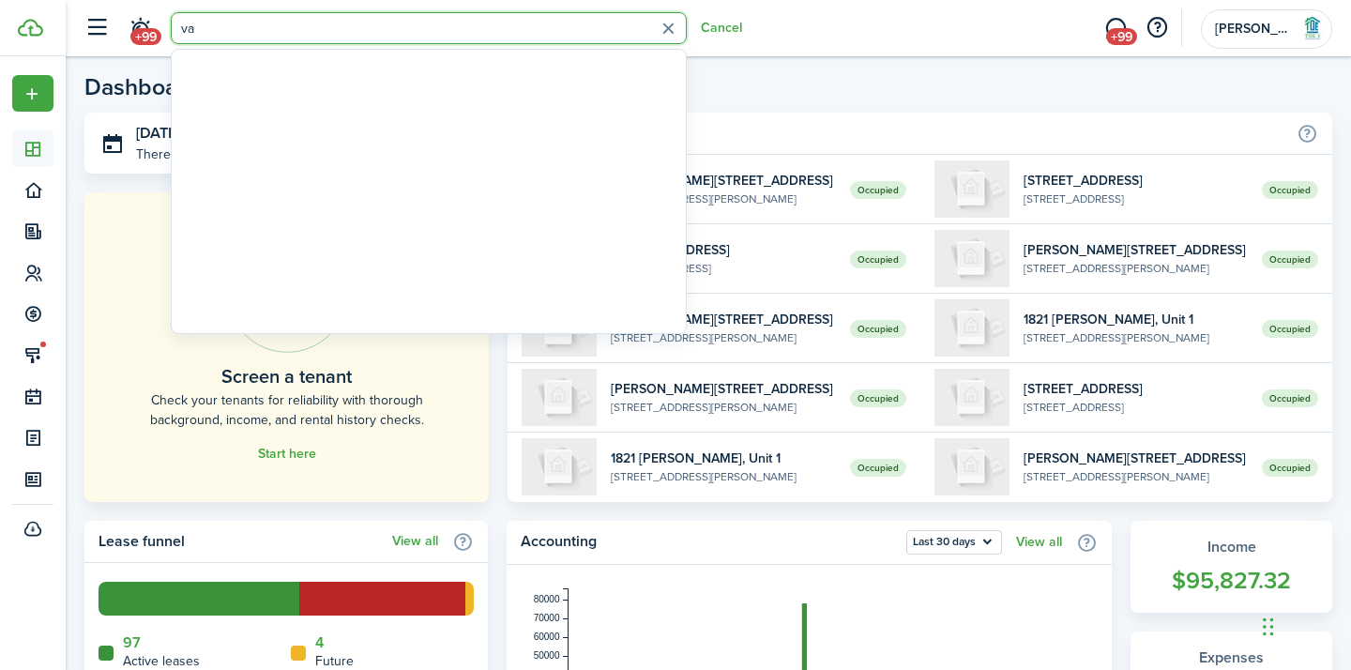
type input "v"
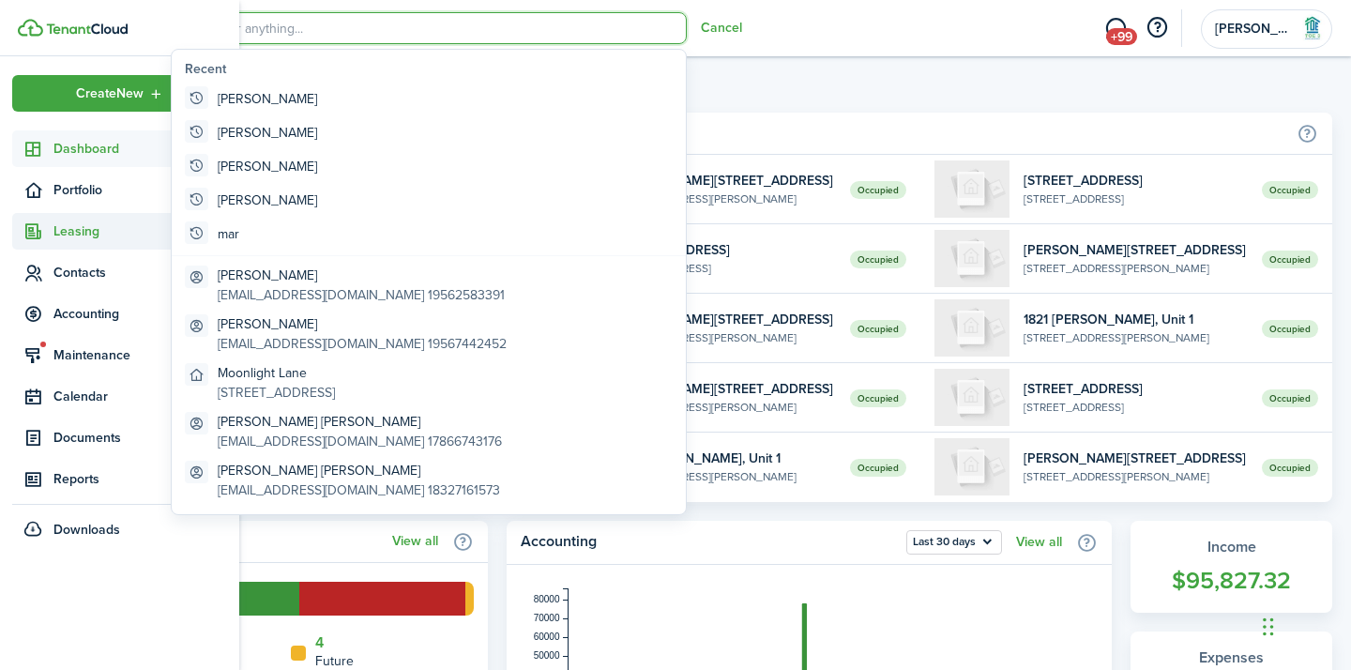
click at [91, 229] on span "Leasing" at bounding box center [140, 231] width 174 height 20
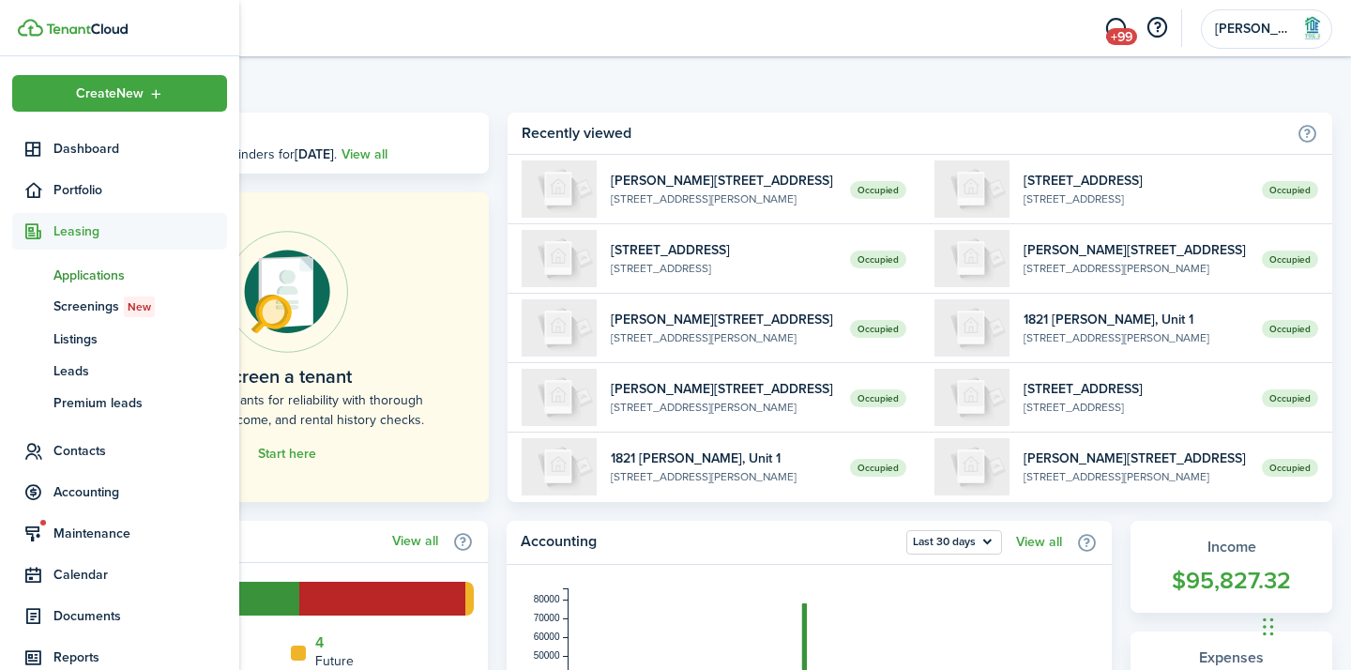
click at [103, 280] on span "Applications" at bounding box center [140, 276] width 174 height 20
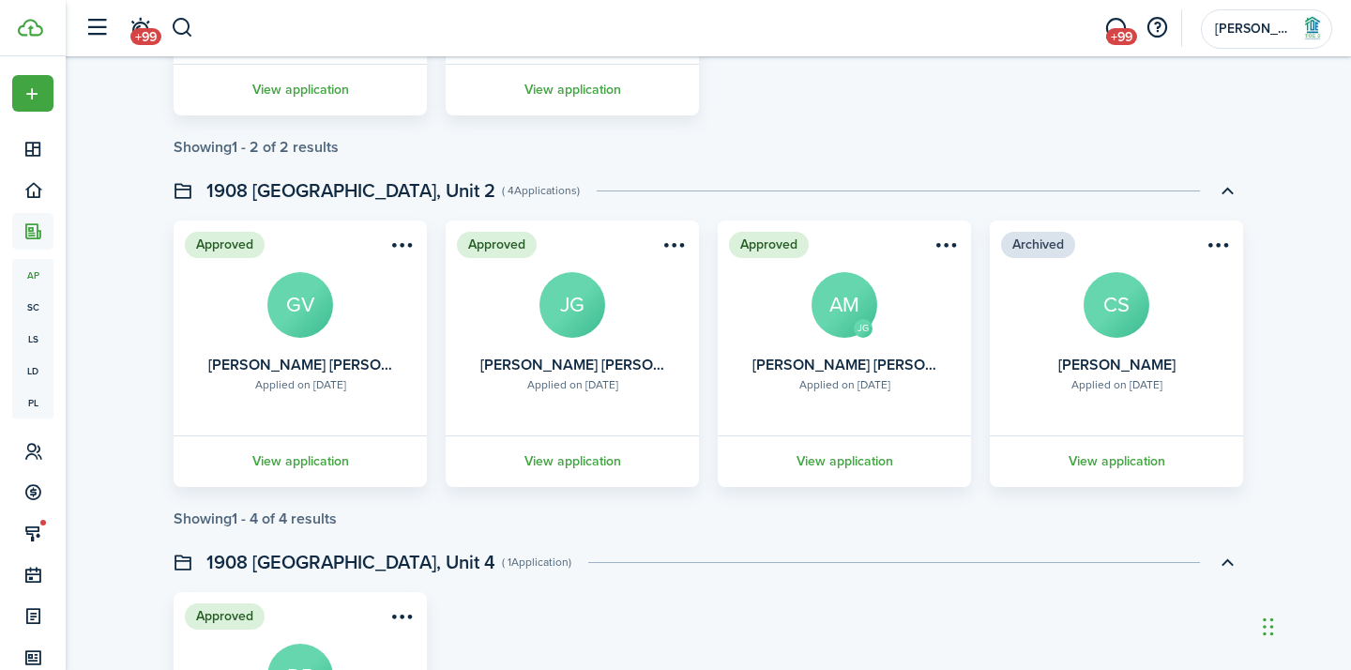
scroll to position [3390, 0]
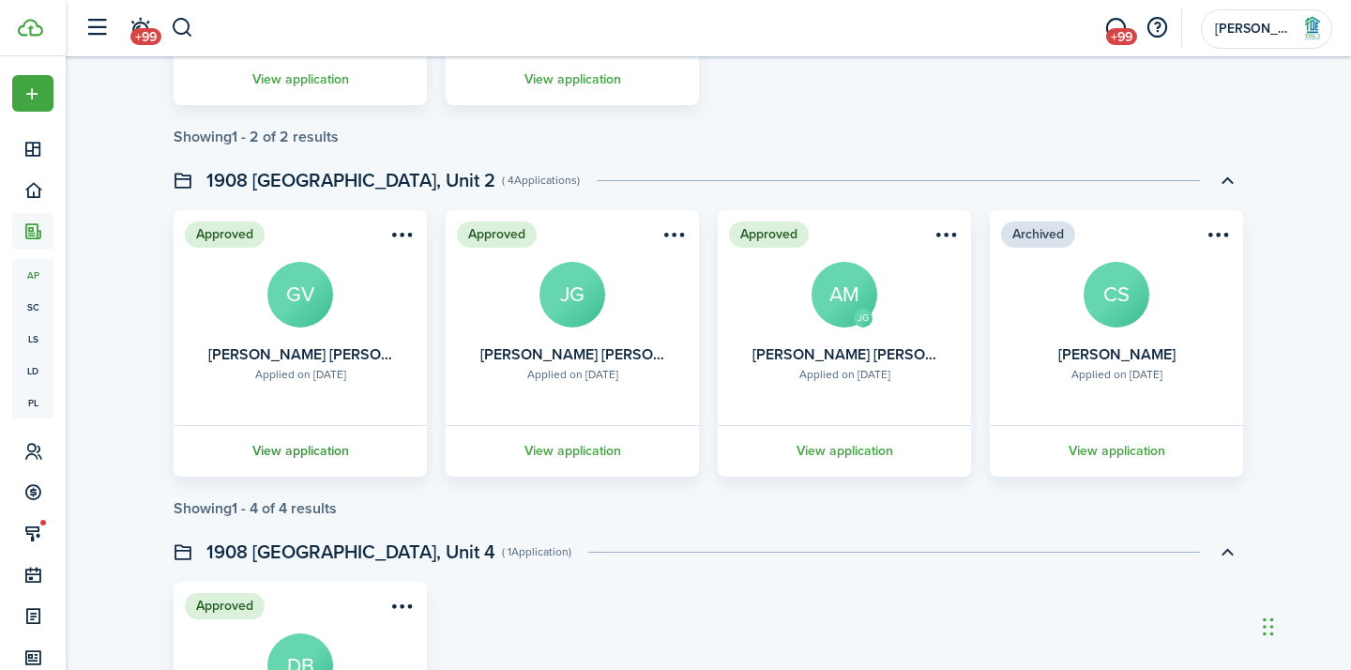
click at [321, 454] on link "View application" at bounding box center [300, 451] width 259 height 52
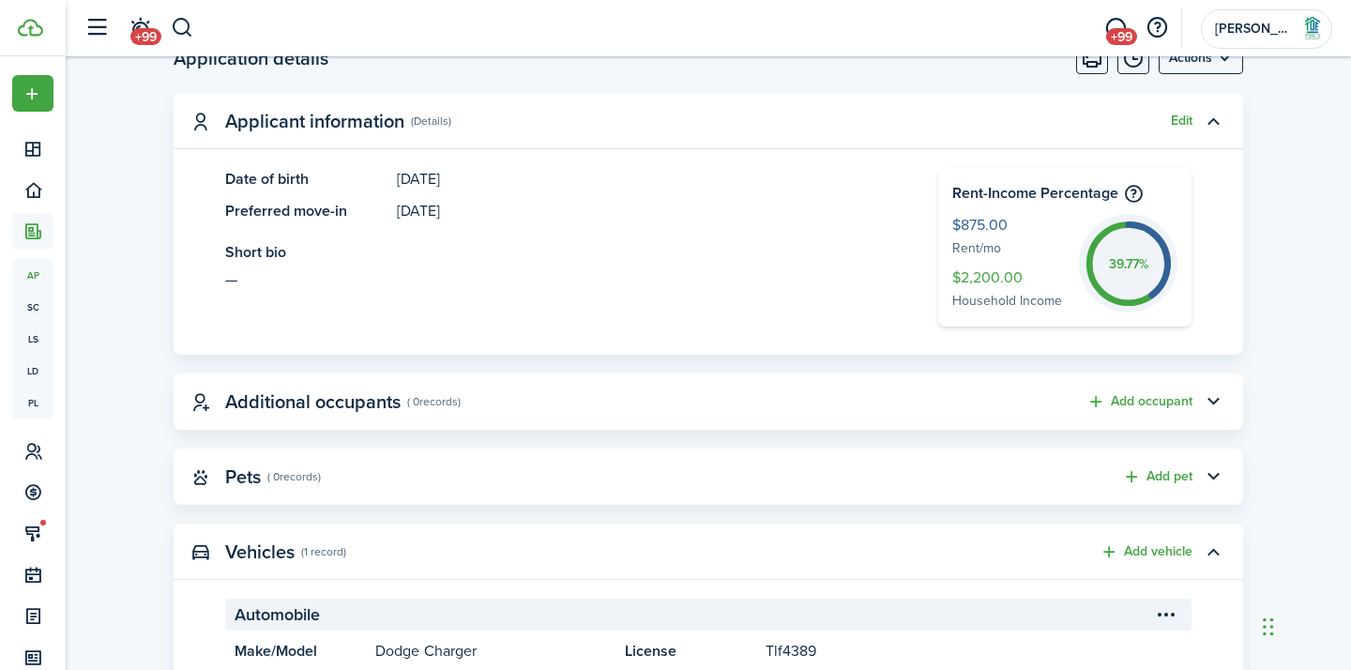
scroll to position [541, 0]
